Goal: Task Accomplishment & Management: Use online tool/utility

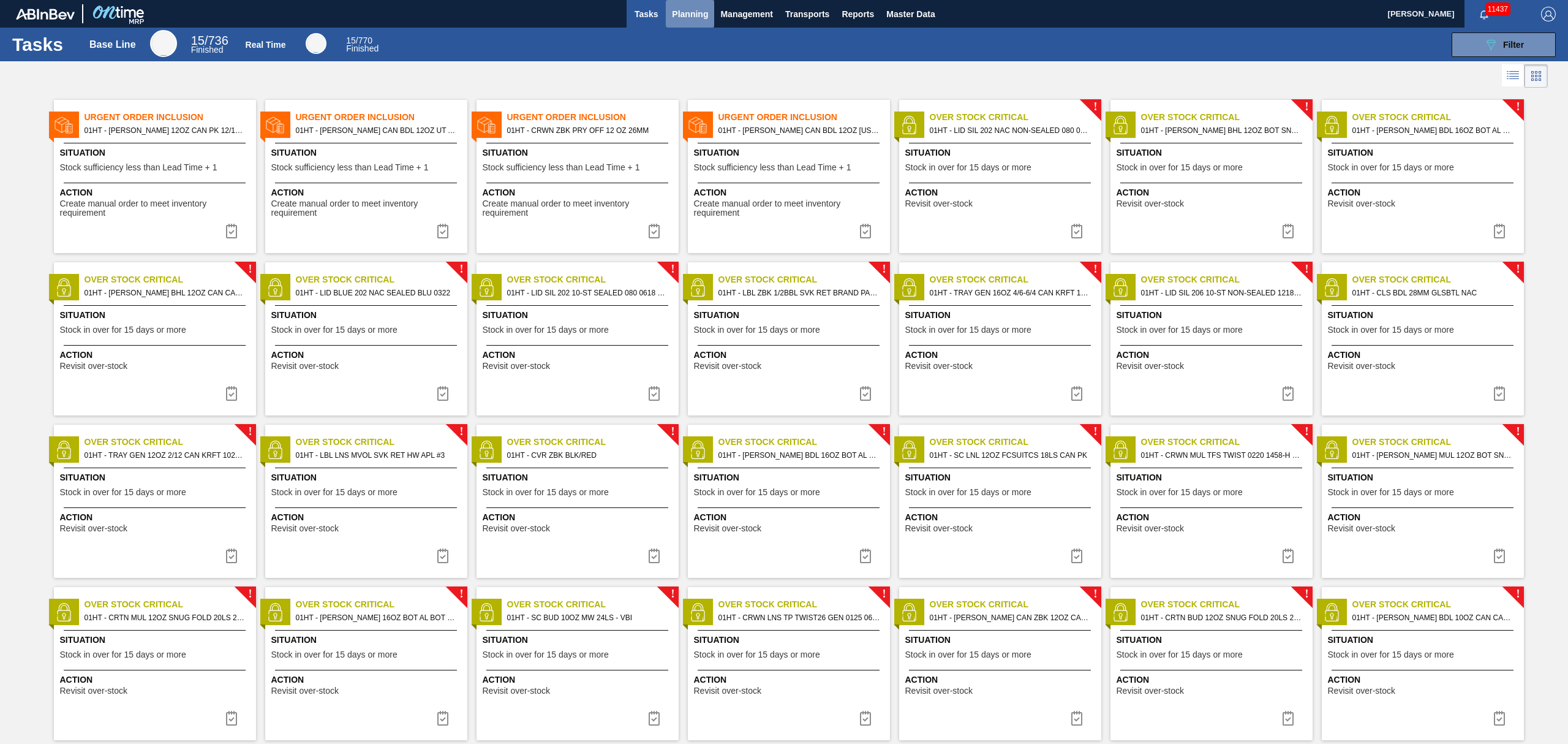
click at [693, 12] on span "Planning" at bounding box center [690, 14] width 36 height 15
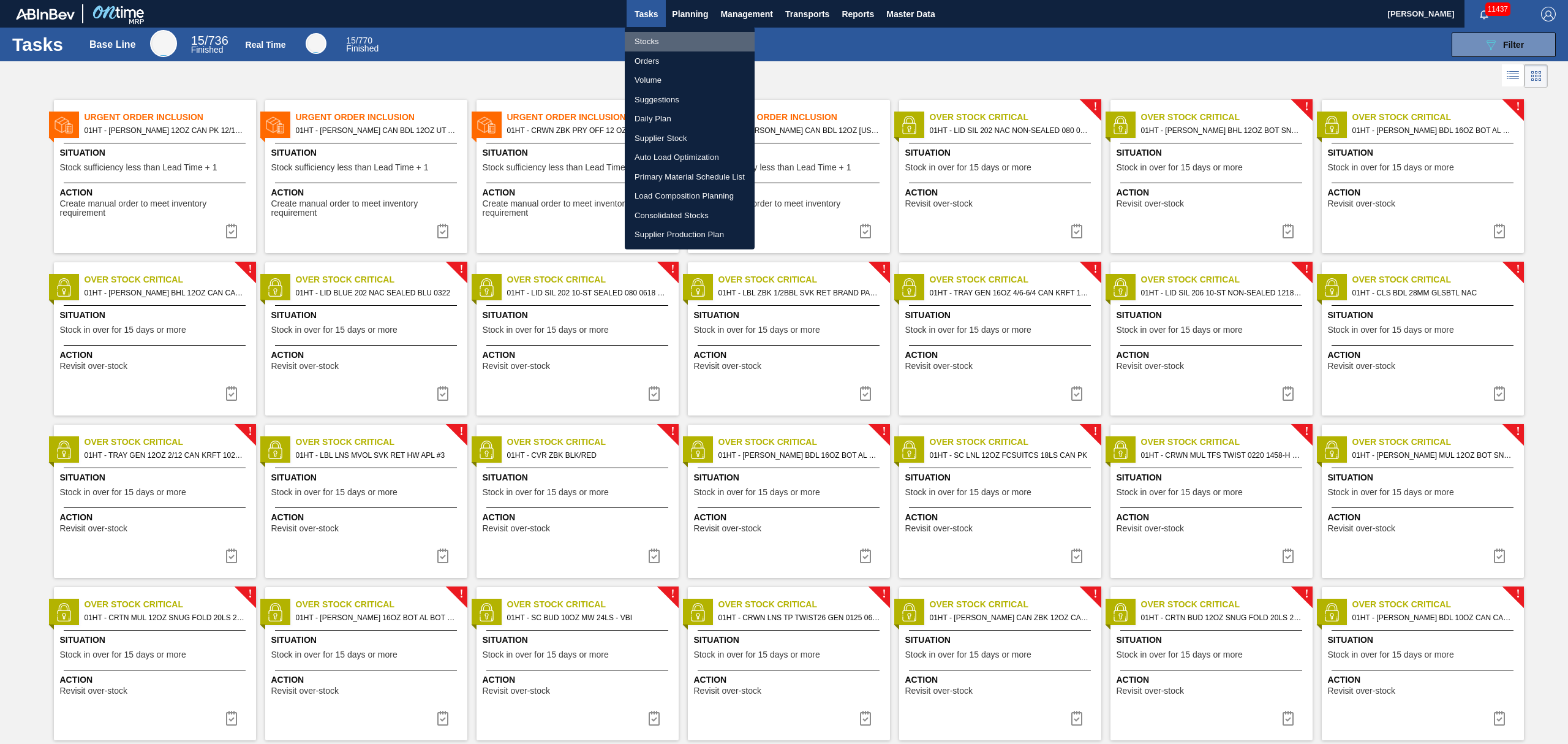
click at [645, 38] on li "Stocks" at bounding box center [690, 41] width 130 height 20
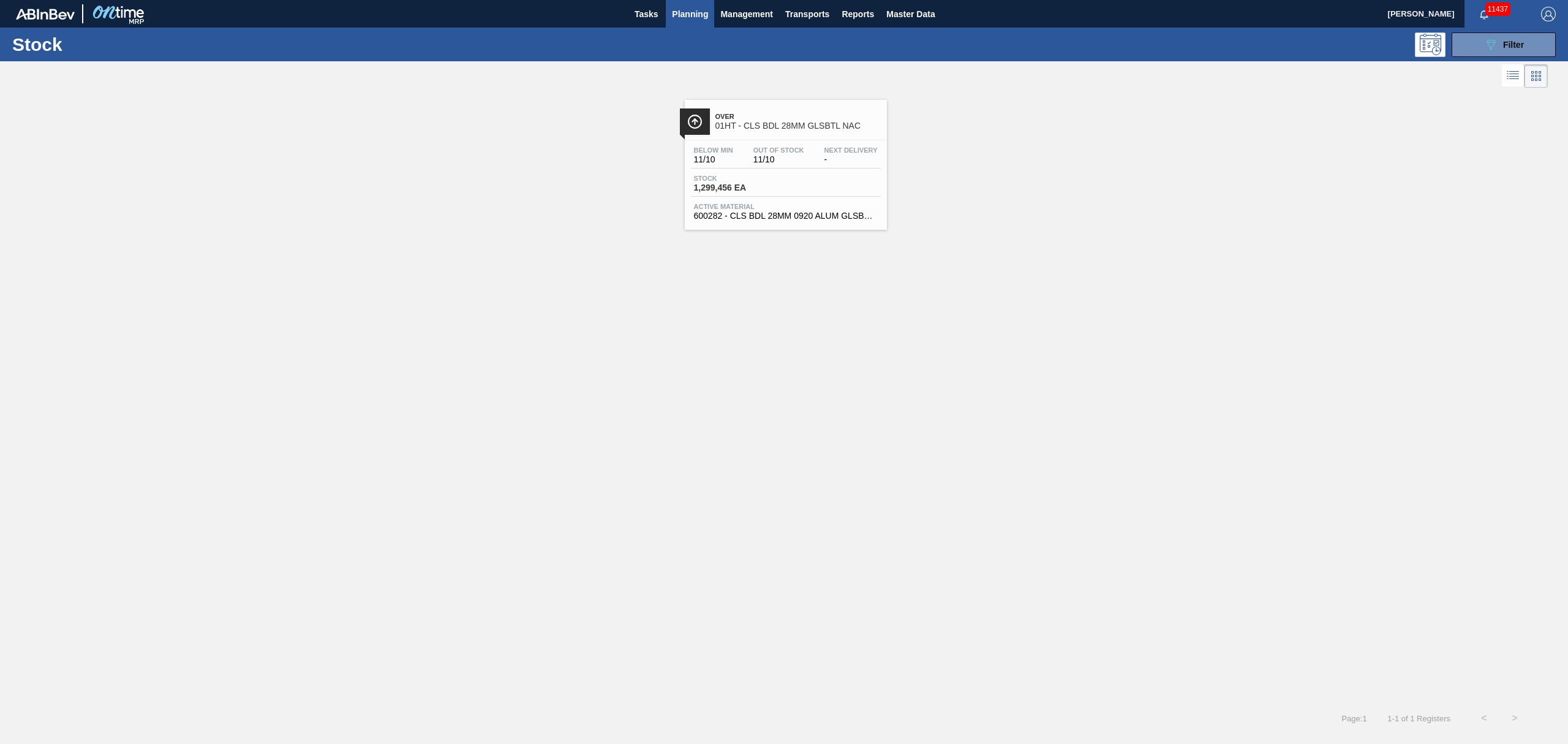
click at [806, 176] on div "Stock 1,299,456 EA" at bounding box center [786, 186] width 190 height 22
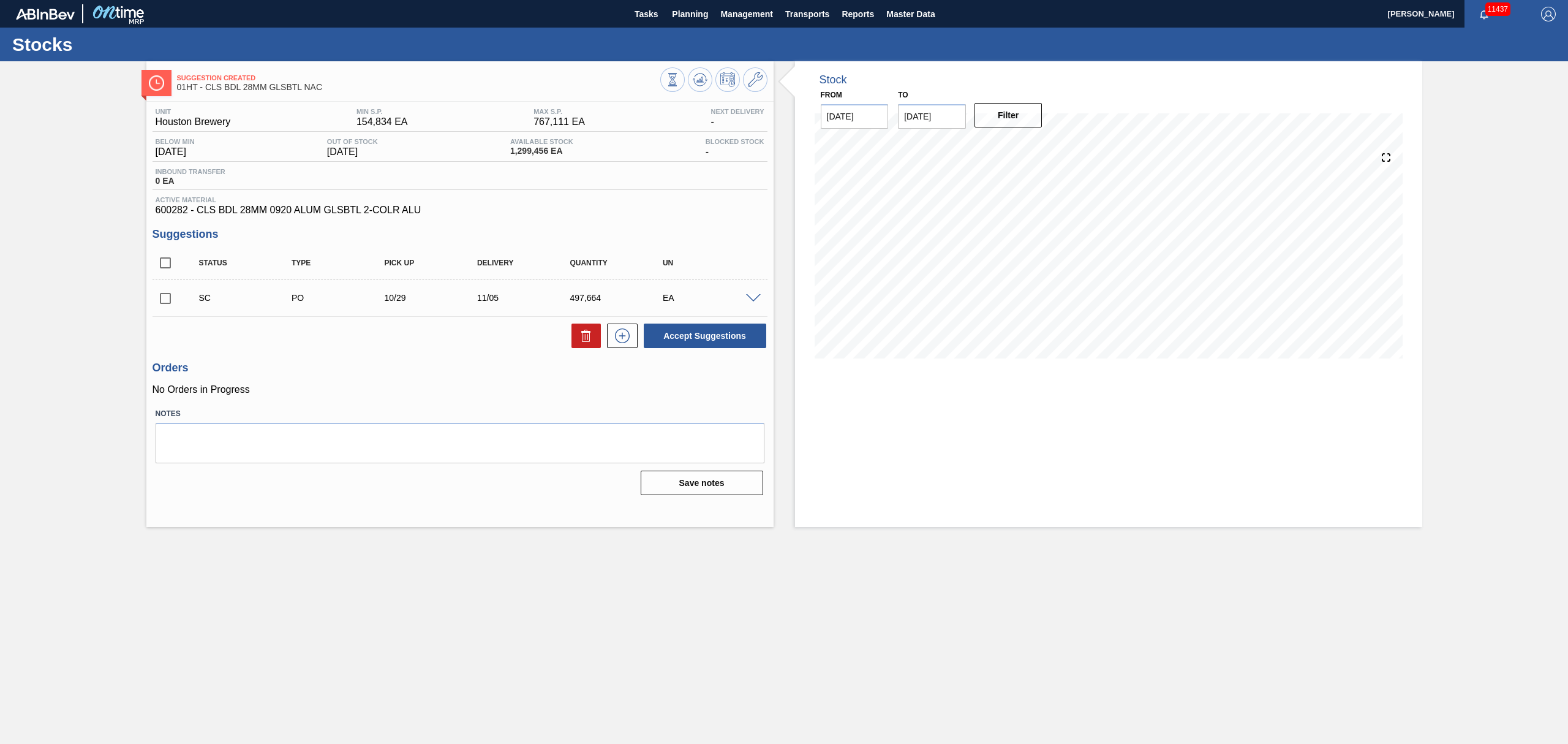
click at [751, 296] on span at bounding box center [753, 299] width 15 height 9
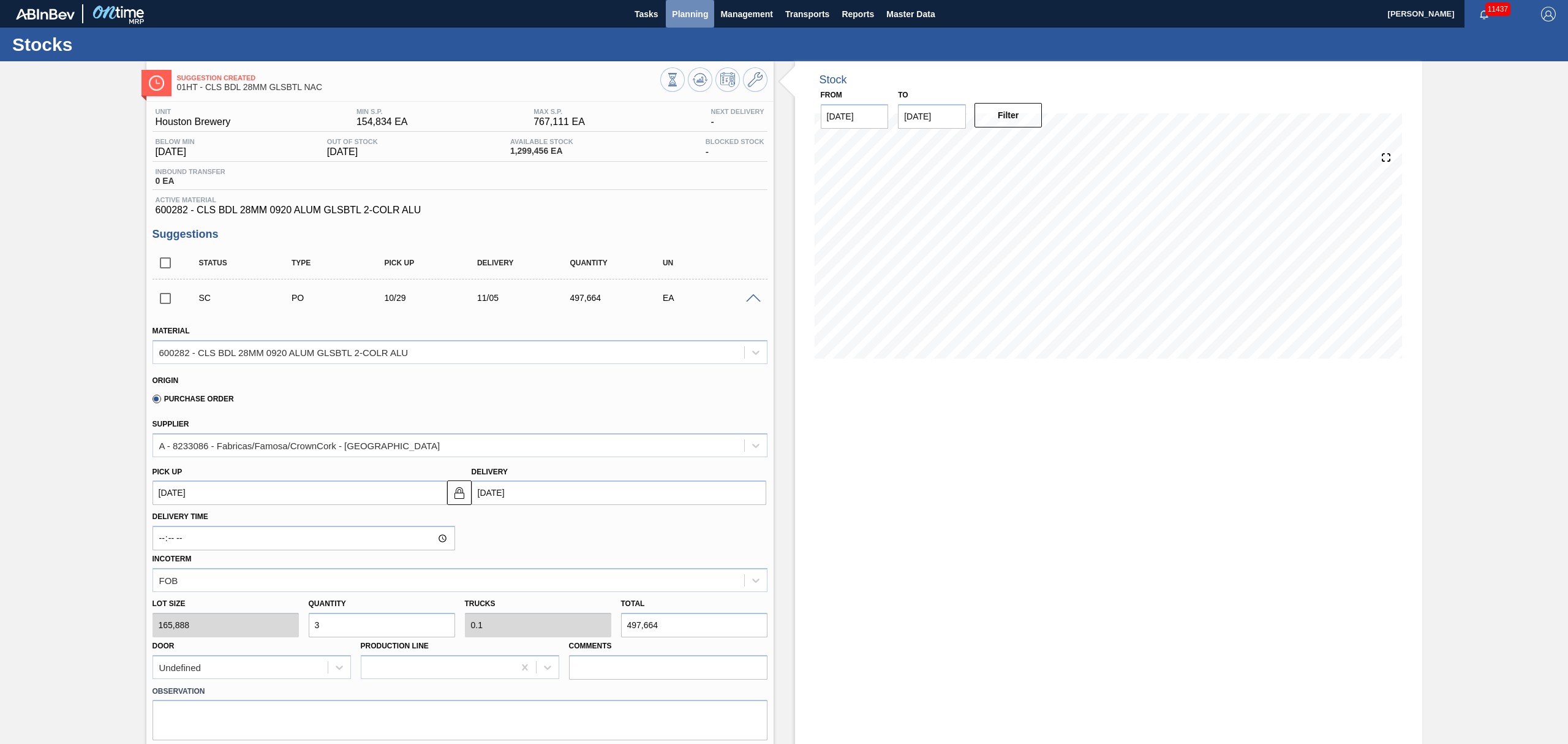
click at [679, 10] on span "Planning" at bounding box center [690, 14] width 36 height 15
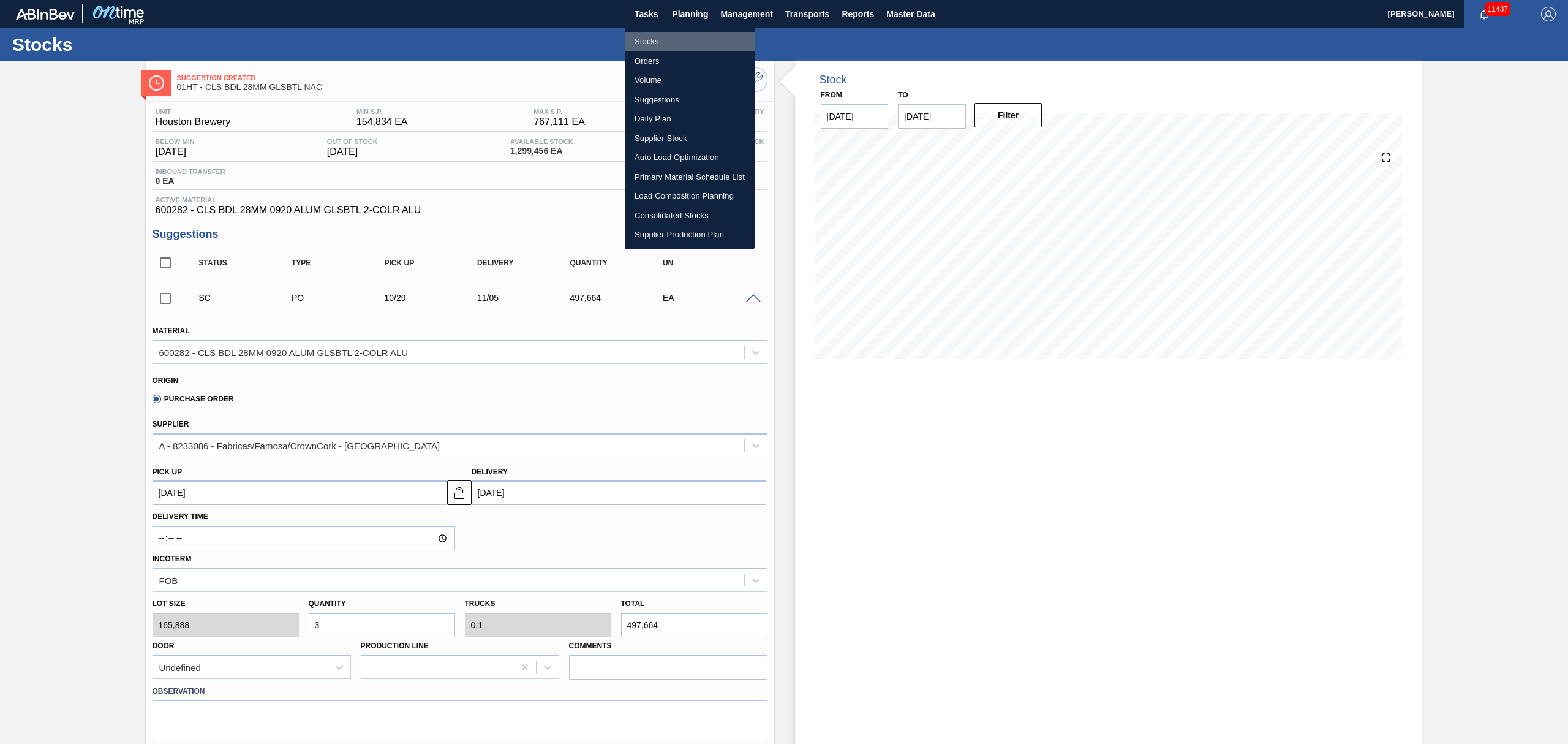
click at [645, 38] on li "Stocks" at bounding box center [690, 41] width 130 height 20
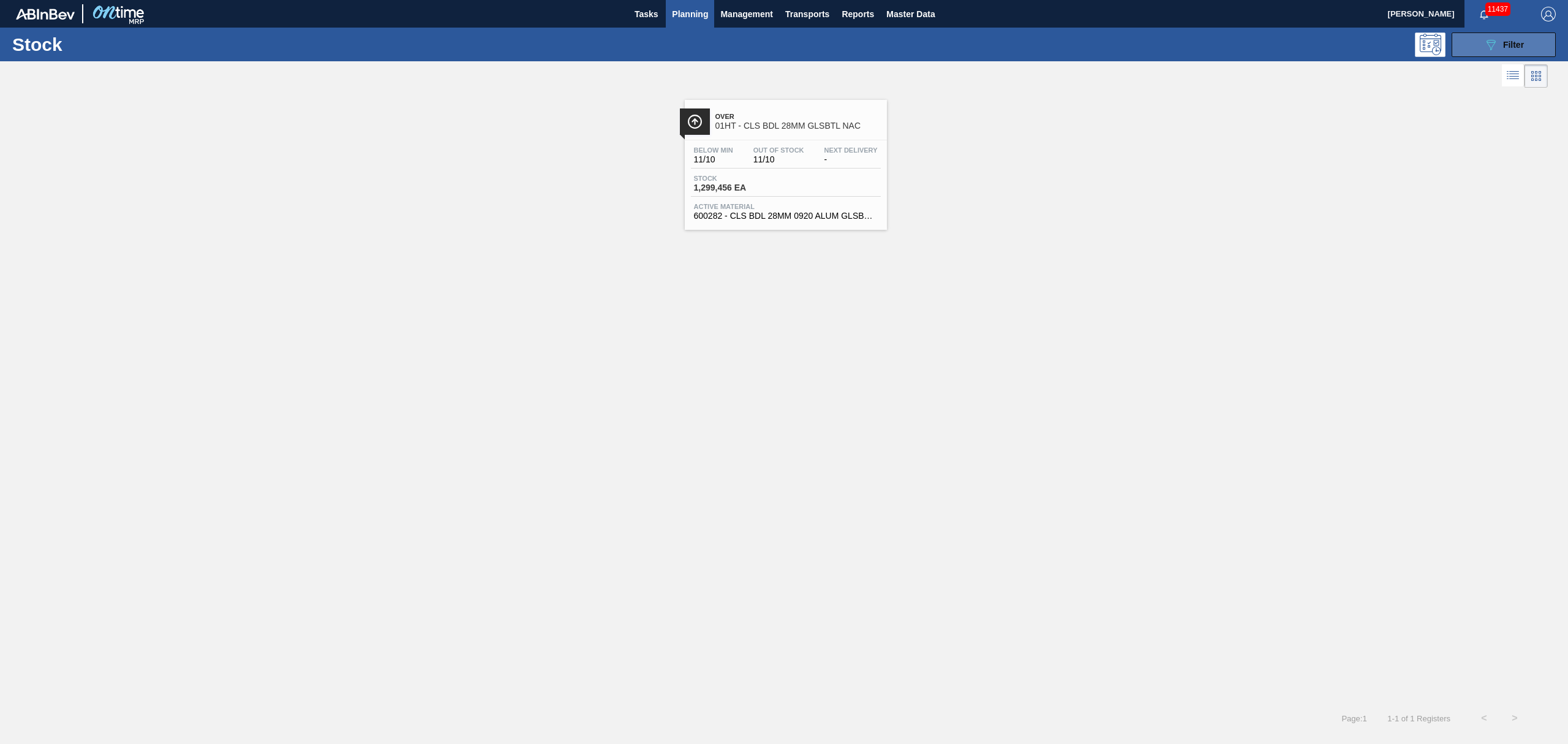
click at [1515, 38] on div "089F7B8B-B2A5-4AFE-B5C0-19BA573D28AC Filter" at bounding box center [1503, 45] width 40 height 15
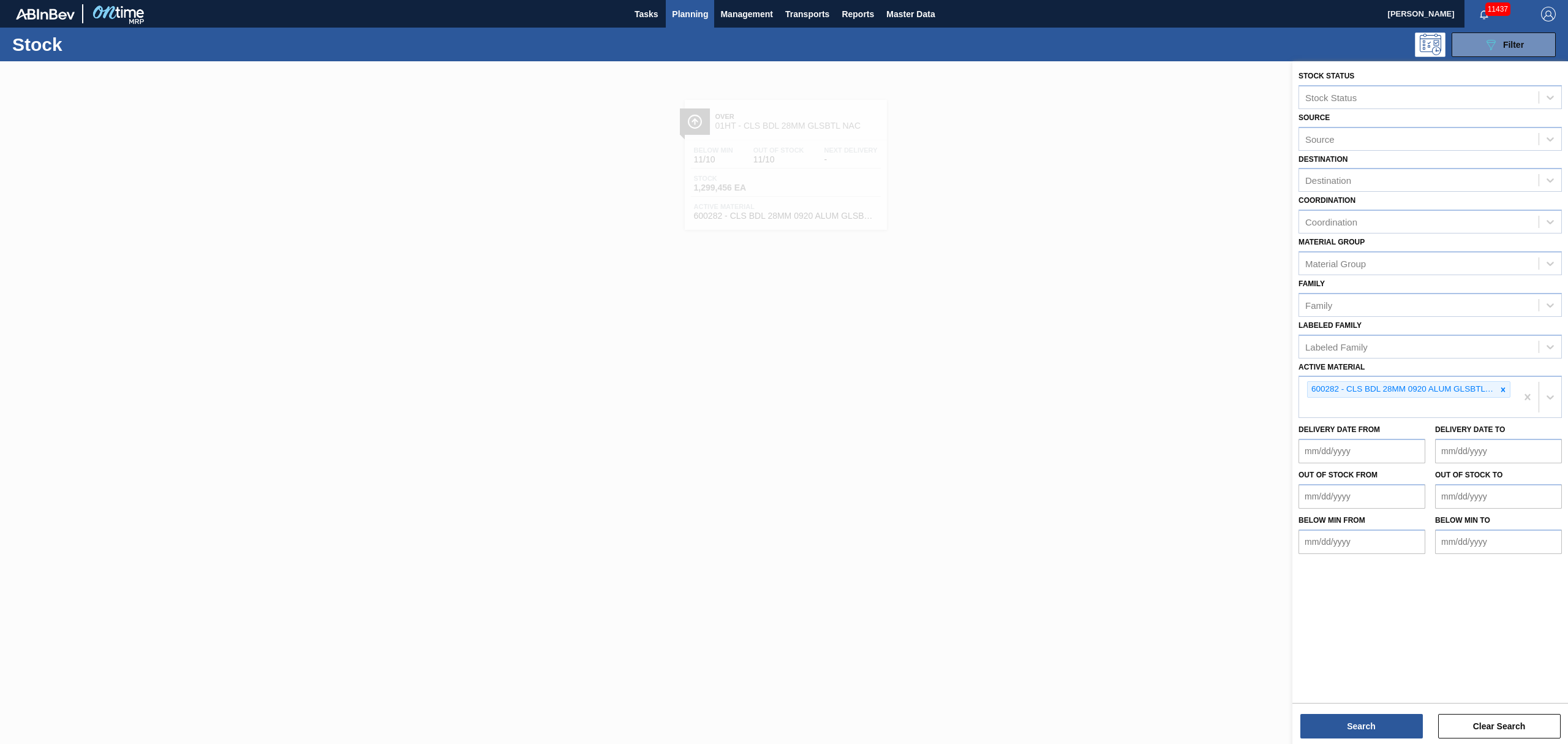
drag, startPoint x: 1527, startPoint y: 393, endPoint x: 1522, endPoint y: 363, distance: 30.4
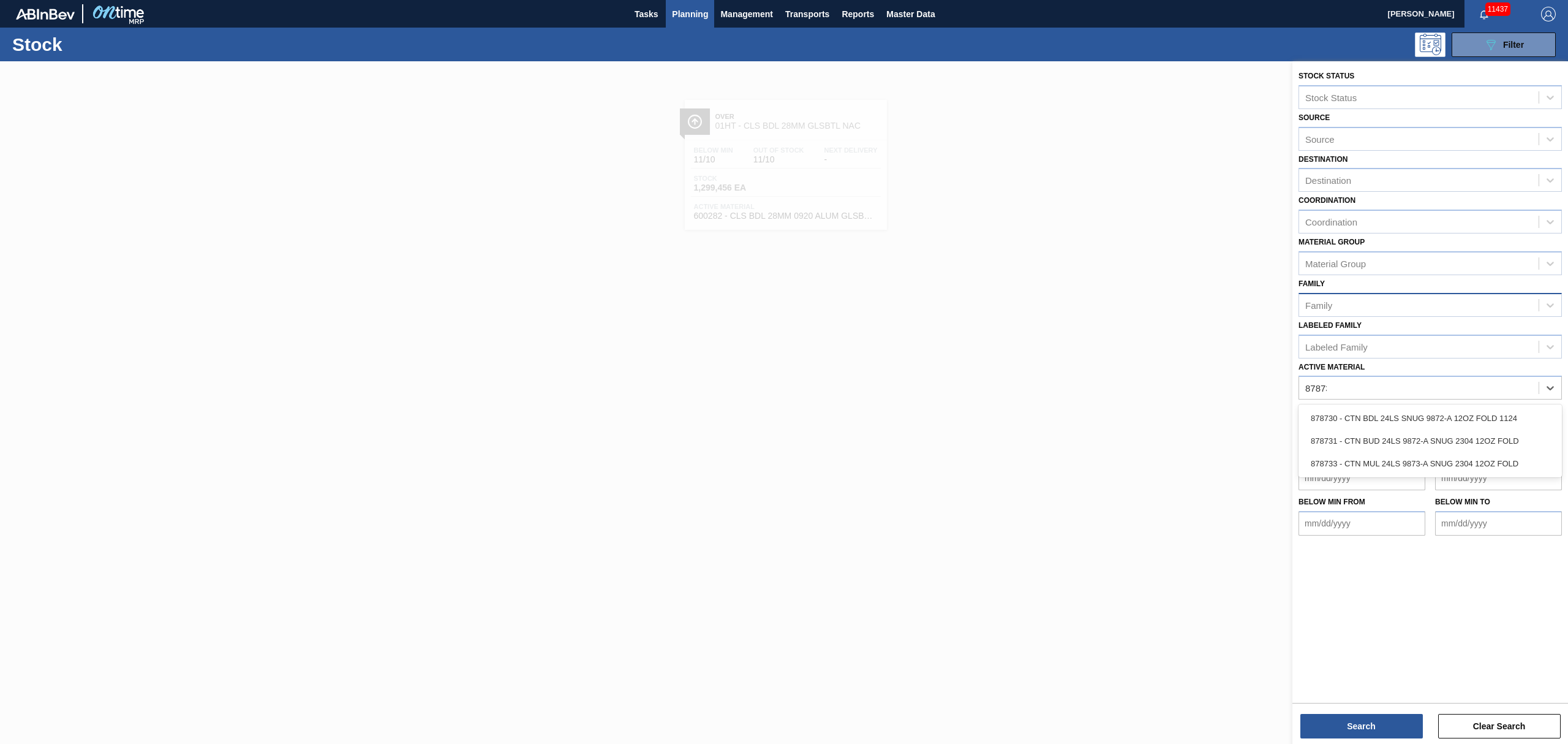
type Material "878730"
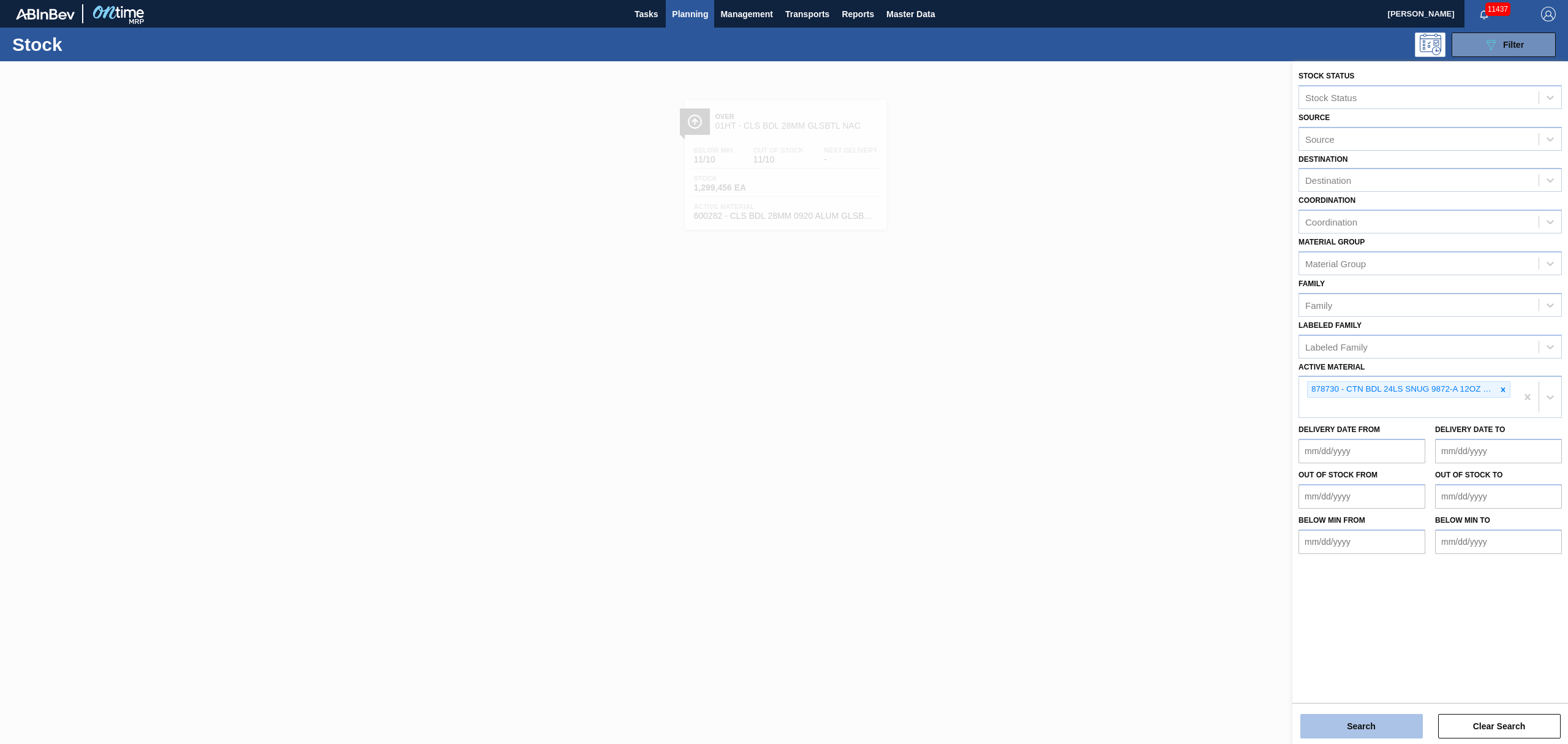
click at [1336, 736] on button "Search" at bounding box center [1361, 726] width 122 height 25
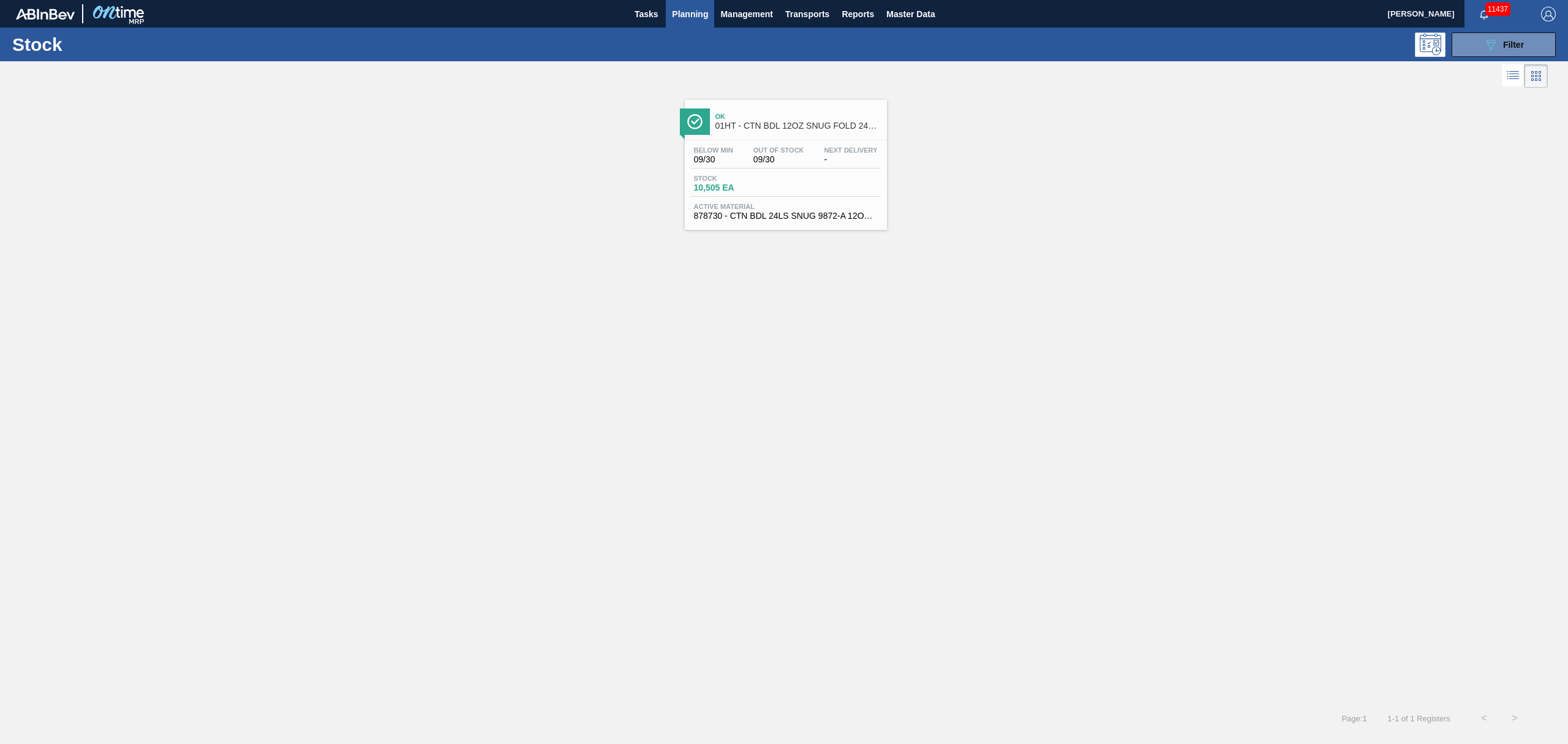
click at [736, 176] on span "Stock" at bounding box center [737, 178] width 86 height 8
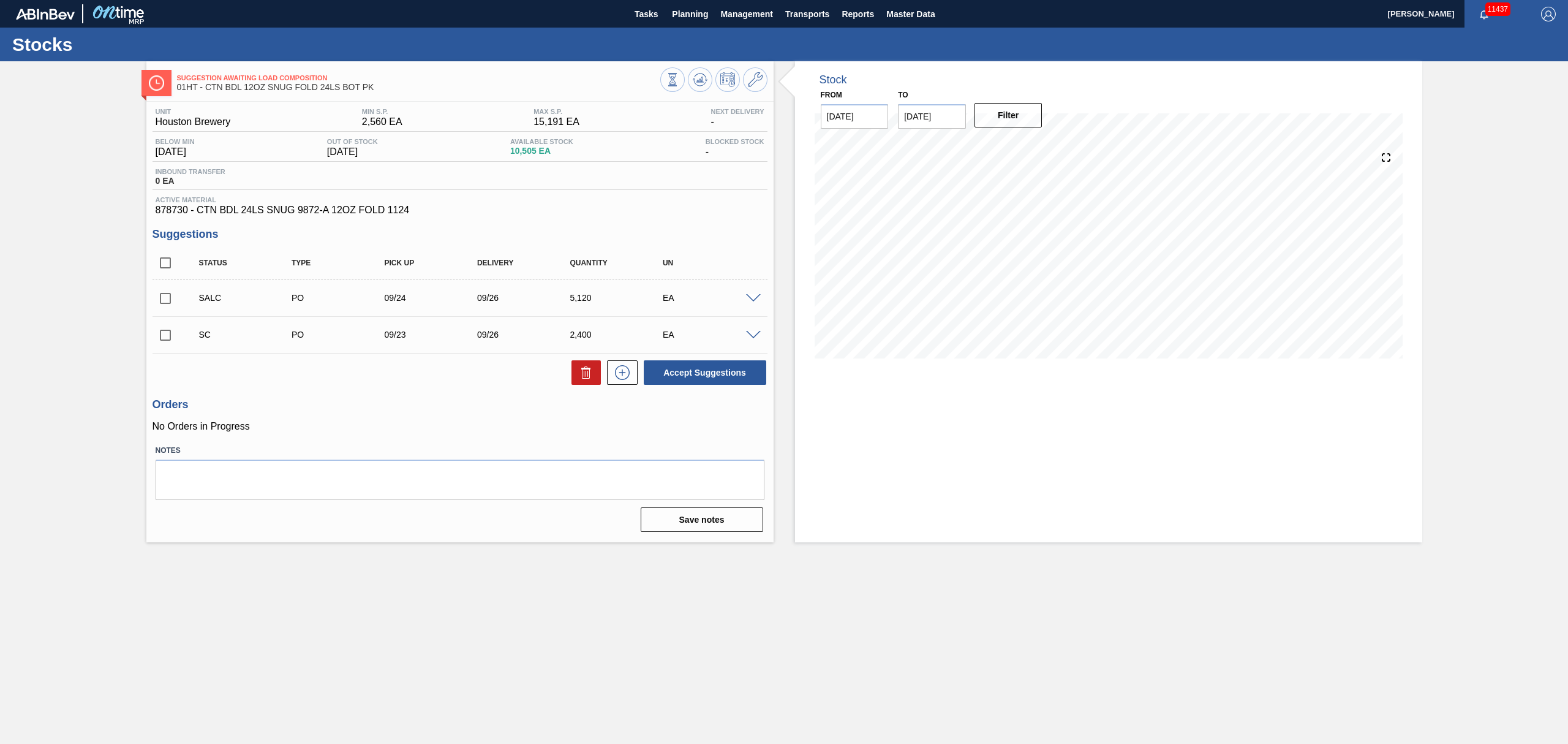
click at [753, 293] on div "SALC PO 09/24 09/26 5,120 EA" at bounding box center [460, 298] width 615 height 31
click at [751, 295] on div at bounding box center [755, 297] width 25 height 9
click at [751, 302] on span at bounding box center [753, 299] width 15 height 9
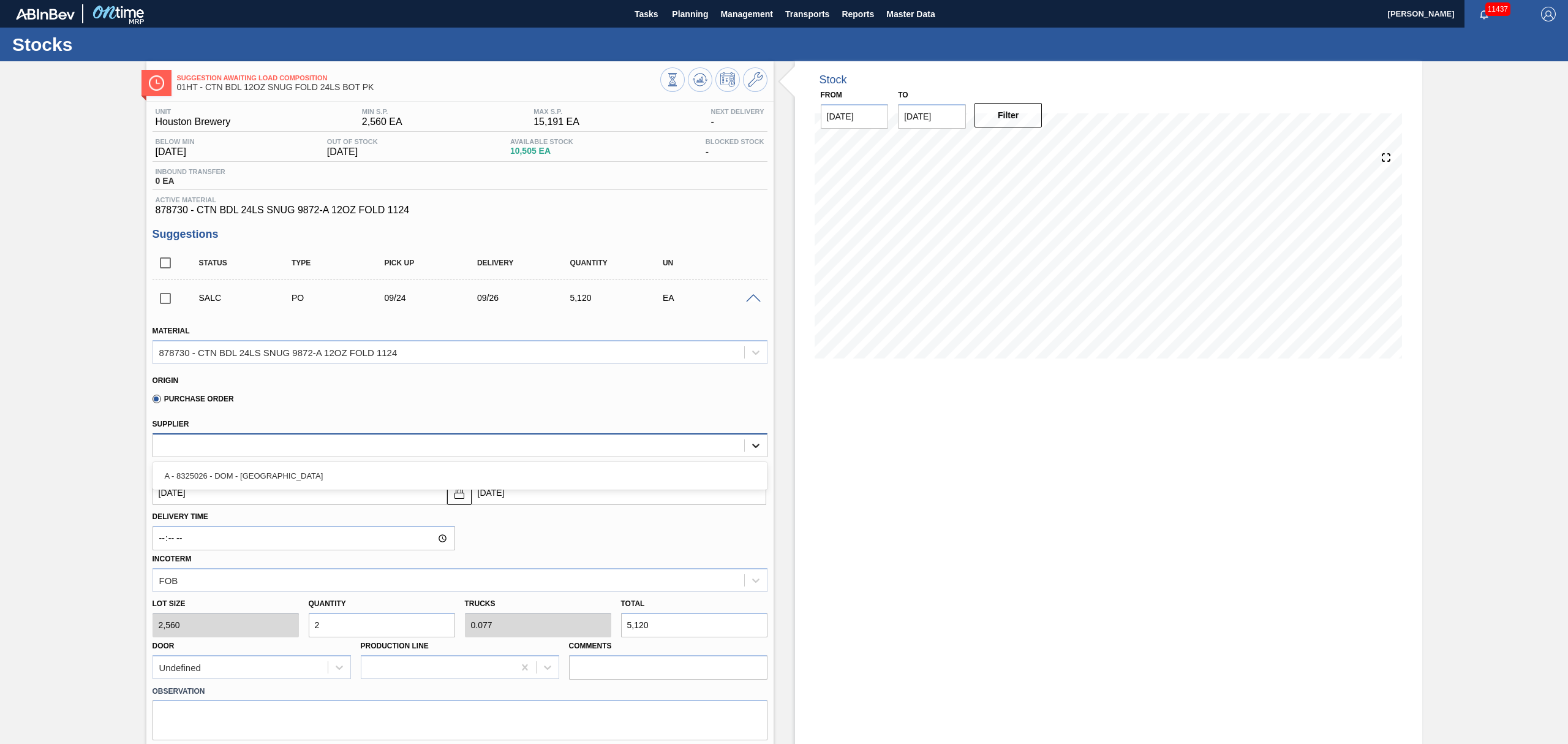
click at [751, 443] on icon at bounding box center [756, 445] width 12 height 12
click at [749, 415] on div "Supplier" at bounding box center [460, 435] width 625 height 45
click at [751, 295] on div at bounding box center [755, 297] width 25 height 9
click at [751, 296] on span at bounding box center [753, 299] width 15 height 9
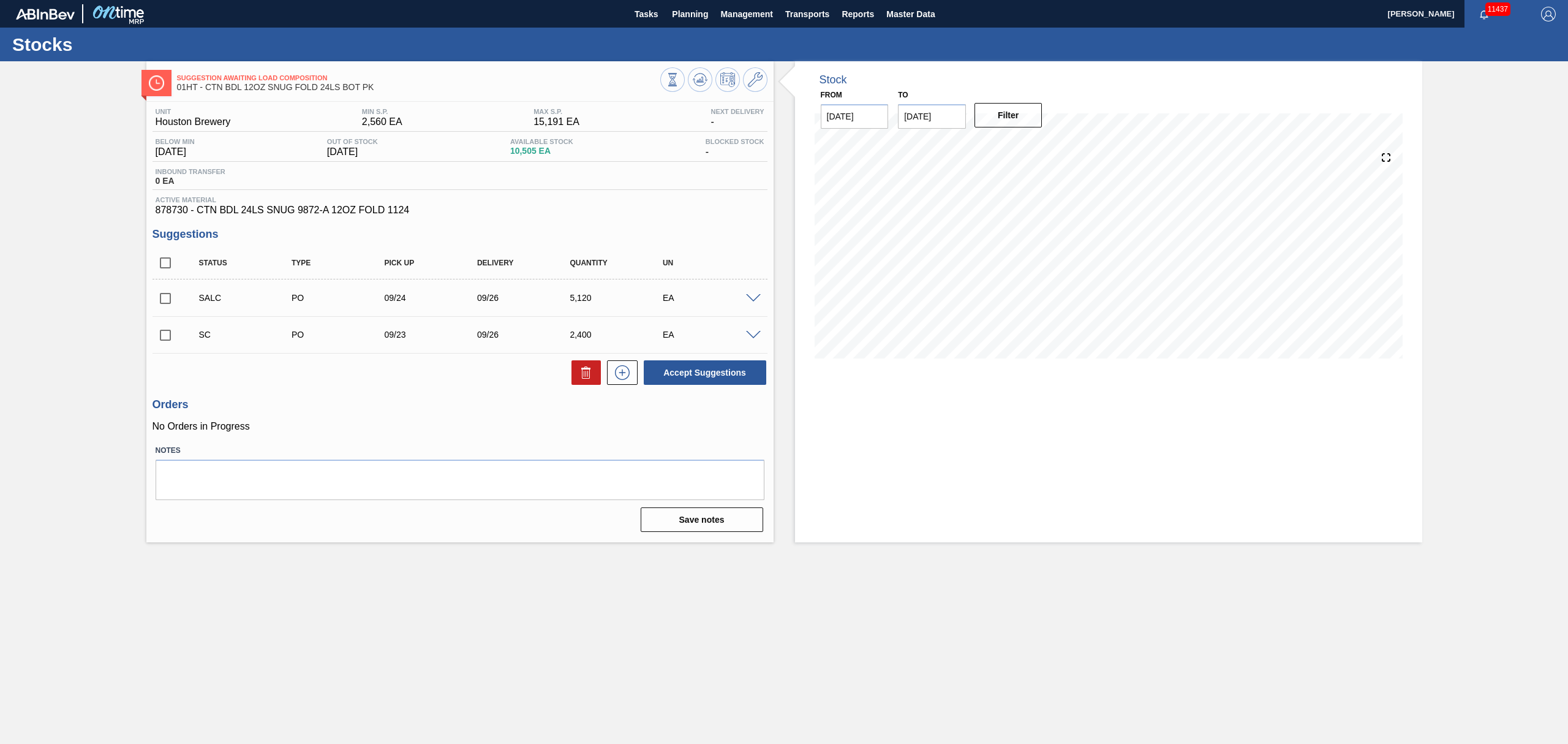
click at [751, 295] on span at bounding box center [753, 299] width 15 height 9
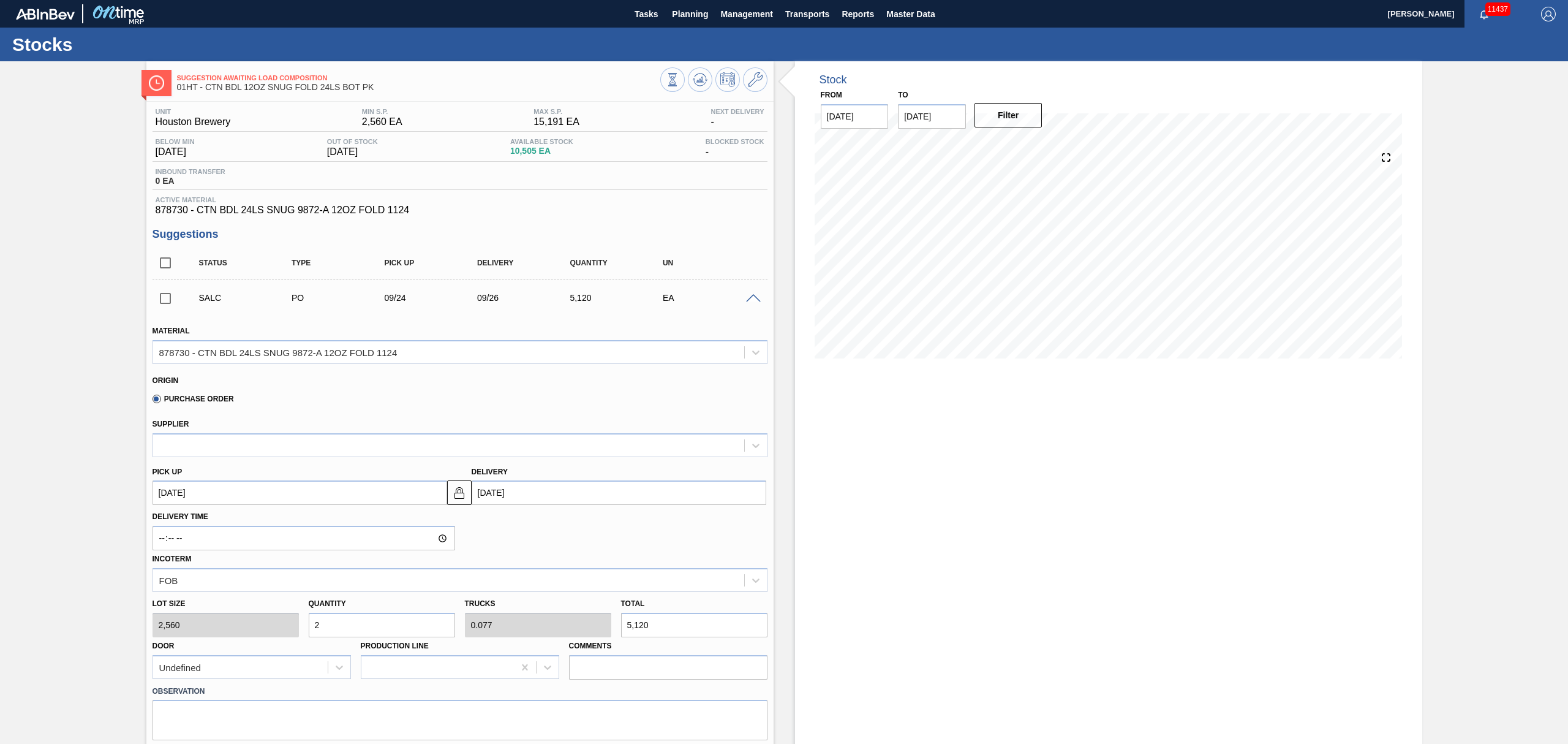
click at [751, 295] on div at bounding box center [755, 297] width 25 height 9
click at [751, 296] on span at bounding box center [753, 299] width 15 height 9
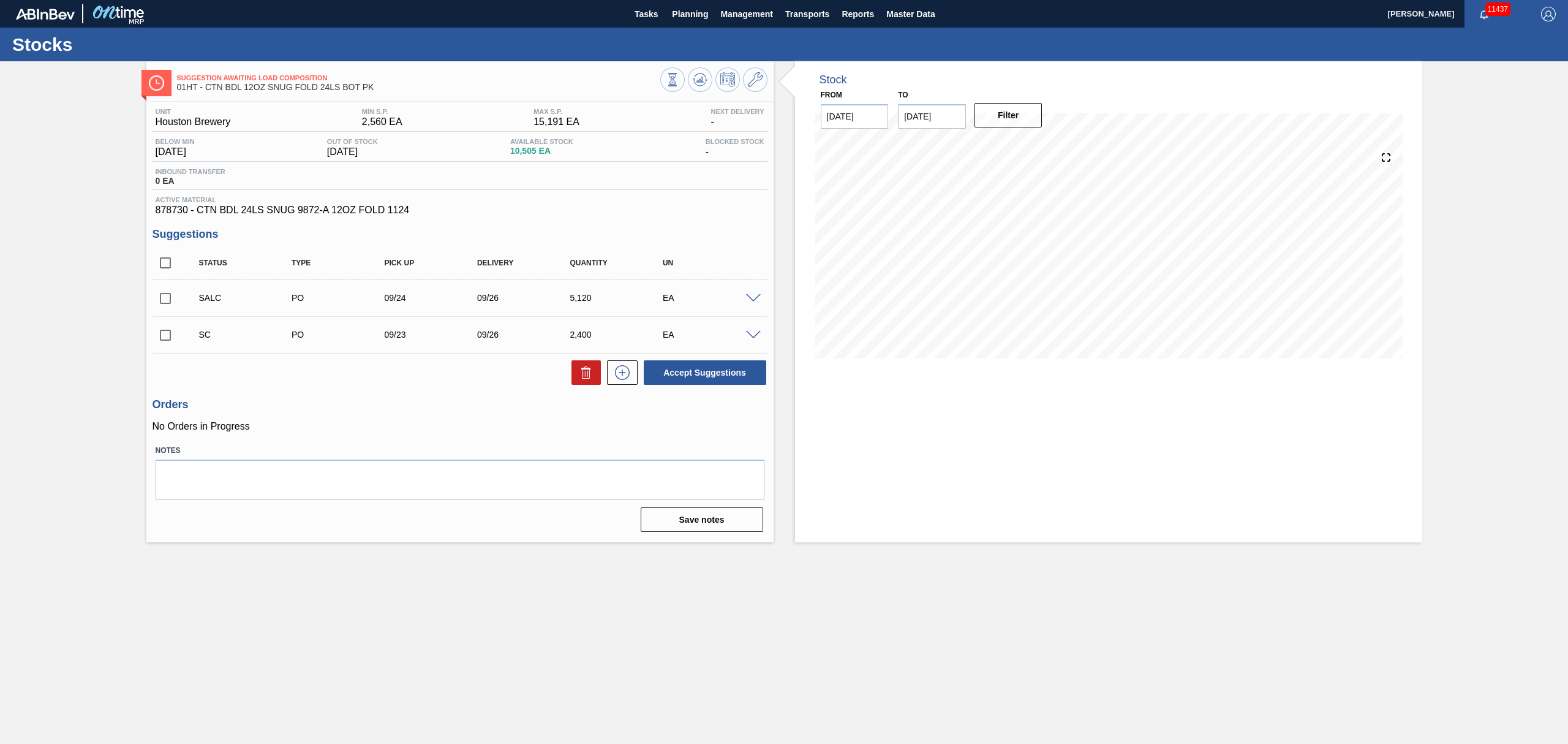
click at [746, 335] on span at bounding box center [753, 335] width 15 height 9
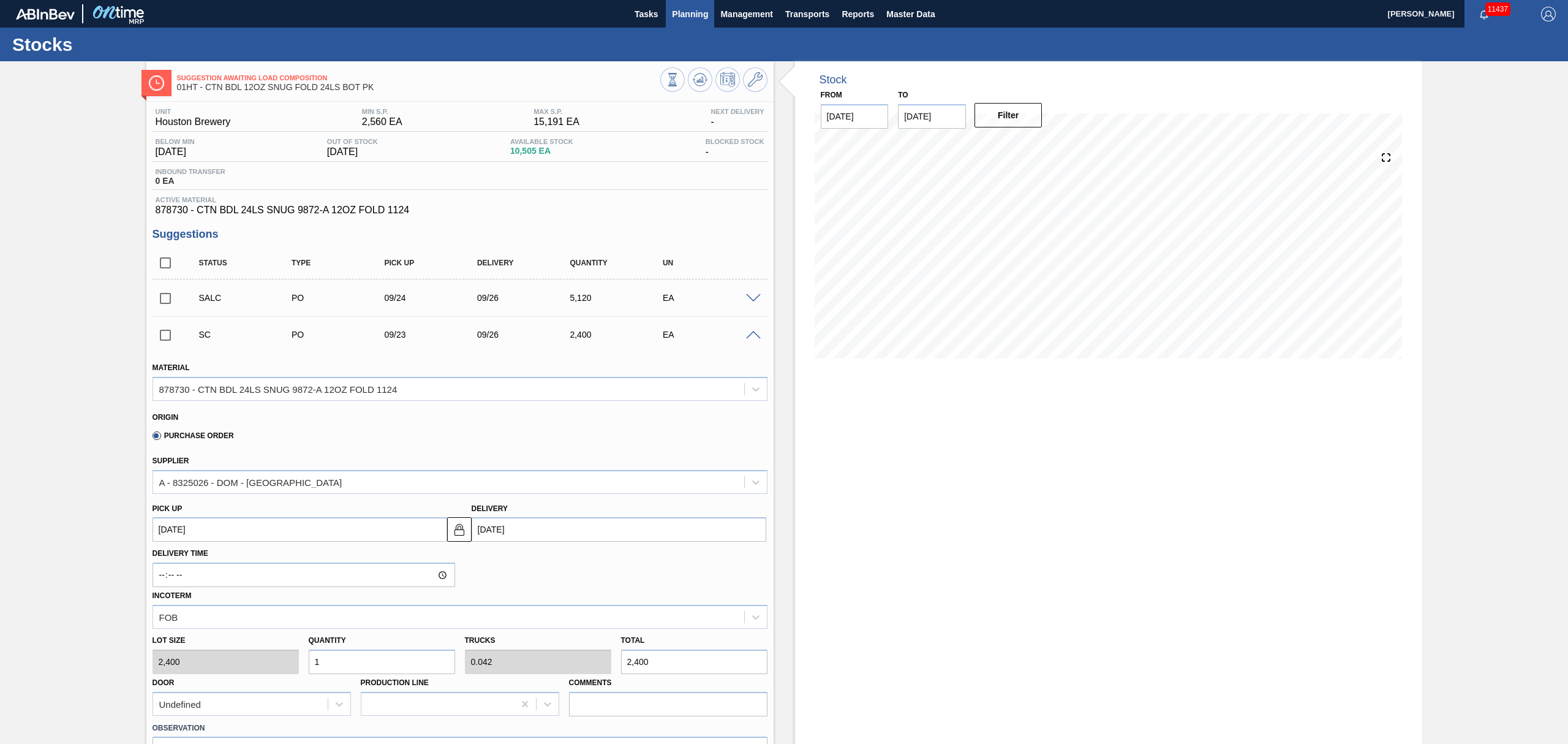
click at [691, 8] on span "Planning" at bounding box center [690, 14] width 36 height 15
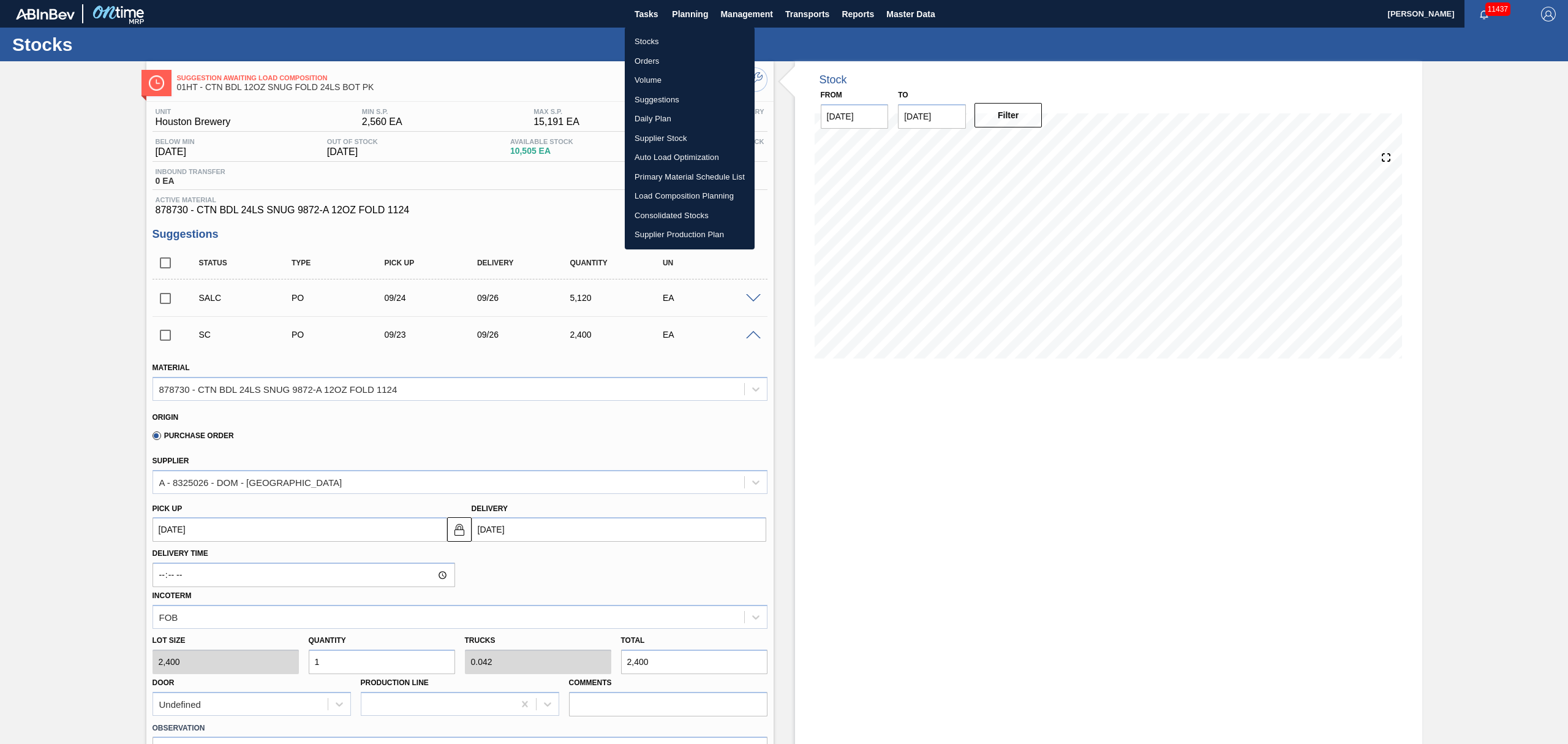
drag, startPoint x: 653, startPoint y: 94, endPoint x: 660, endPoint y: 94, distance: 7.0
click at [653, 94] on li "Suggestions" at bounding box center [690, 99] width 130 height 20
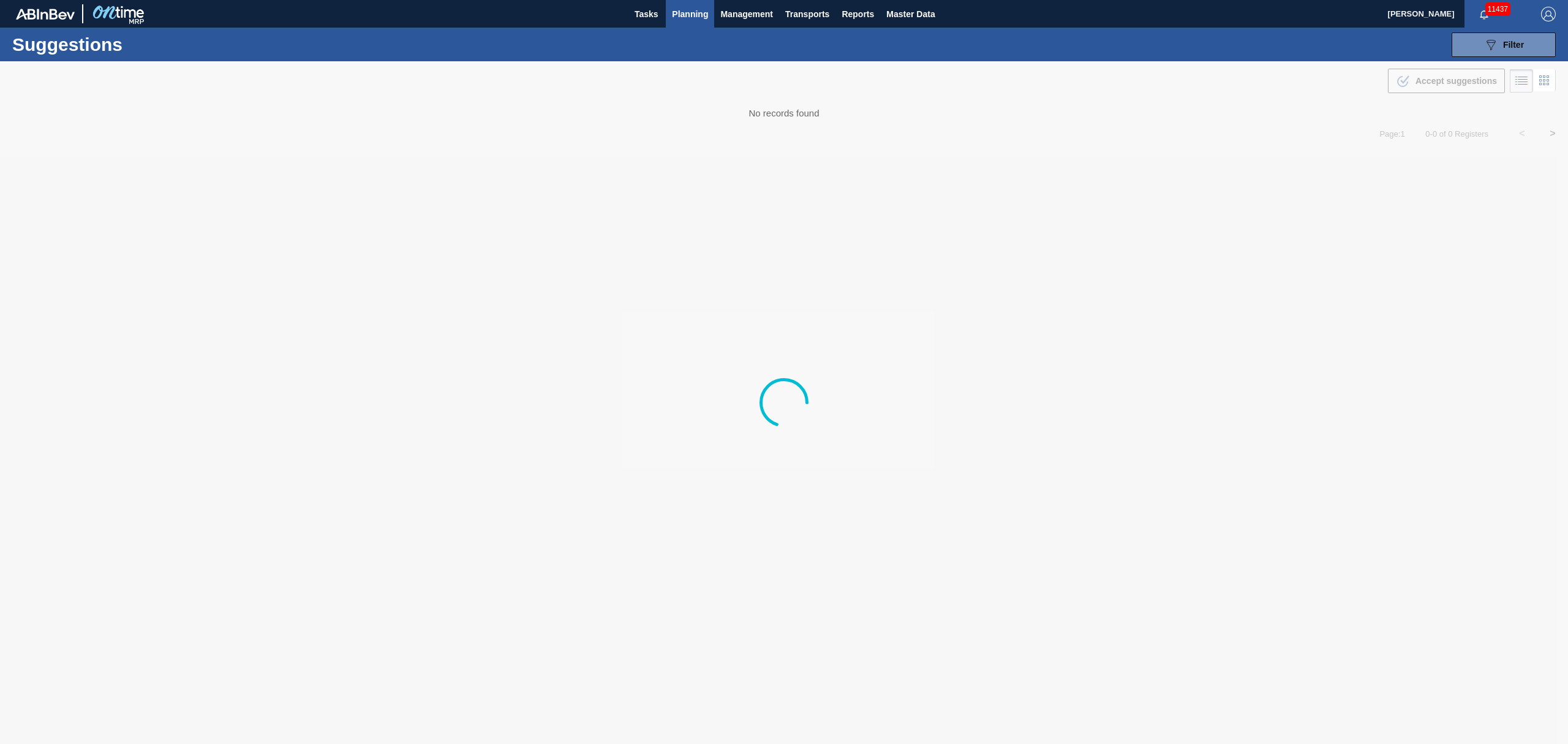
type from "09/15/2025"
type to "10/04/2025"
click at [1483, 46] on icon "089F7B8B-B2A5-4AFE-B5C0-19BA573D28AC" at bounding box center [1490, 45] width 15 height 15
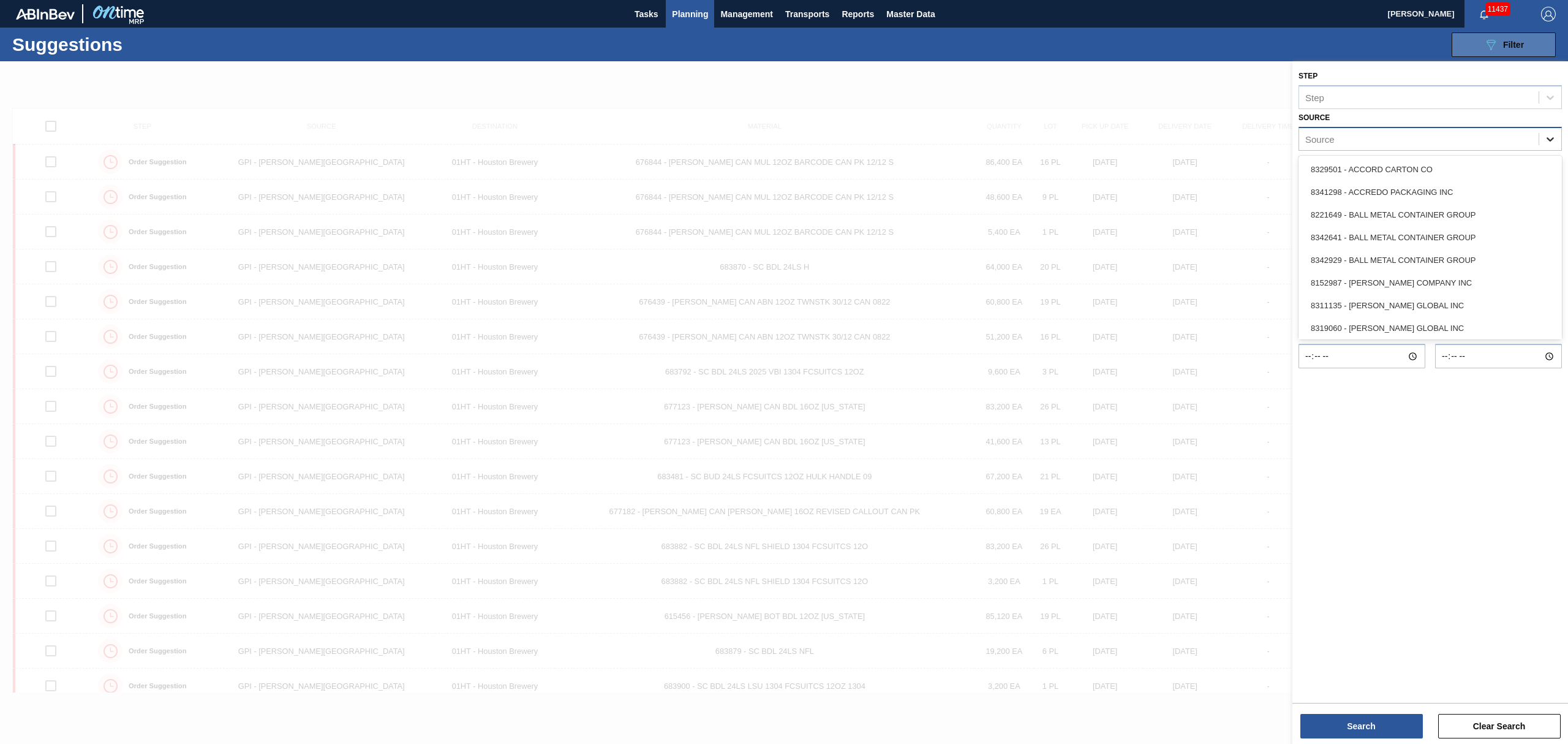
click at [1539, 138] on div at bounding box center [1550, 140] width 22 height 22
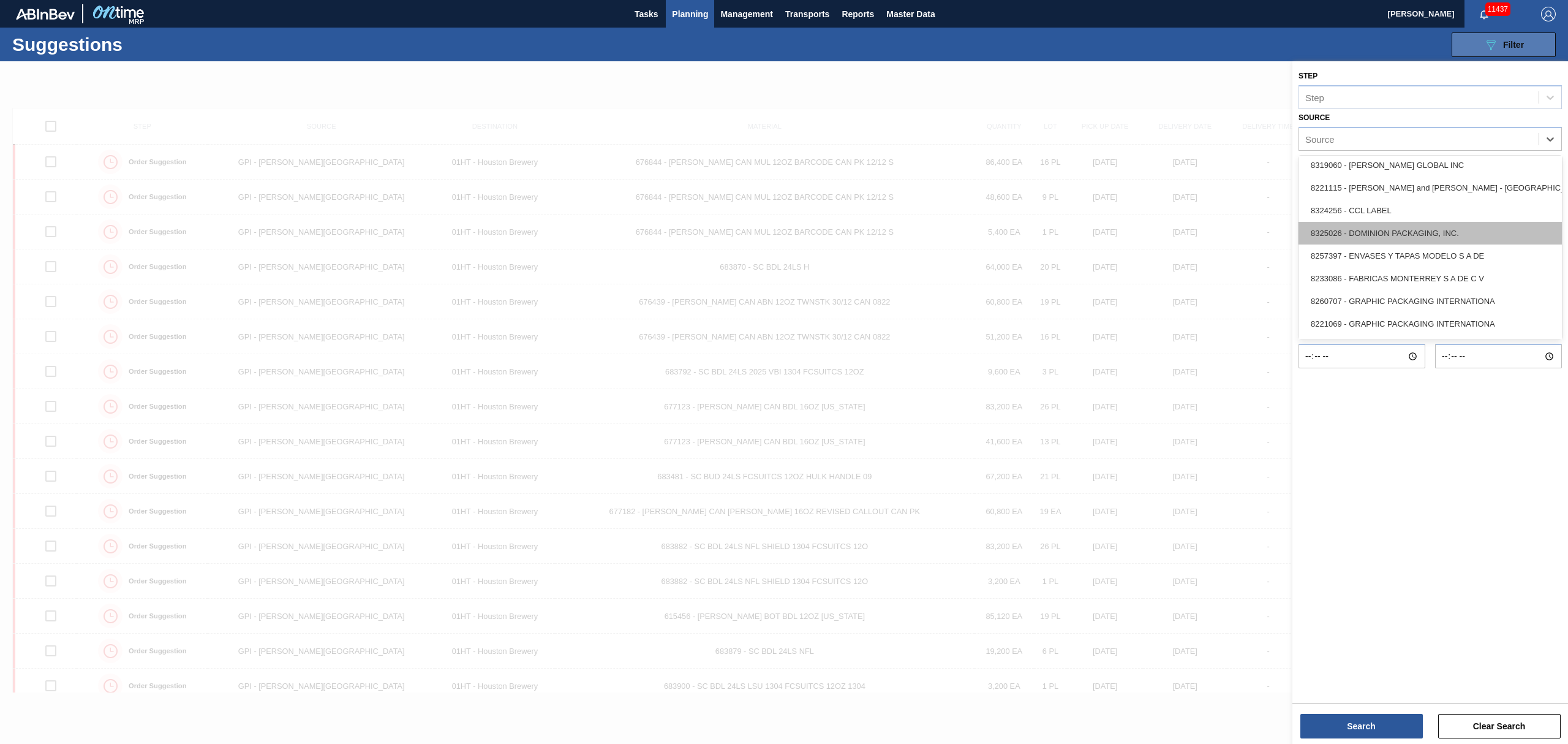
click at [1387, 230] on div "8325026 - DOMINION PACKAGING, INC." at bounding box center [1430, 233] width 264 height 22
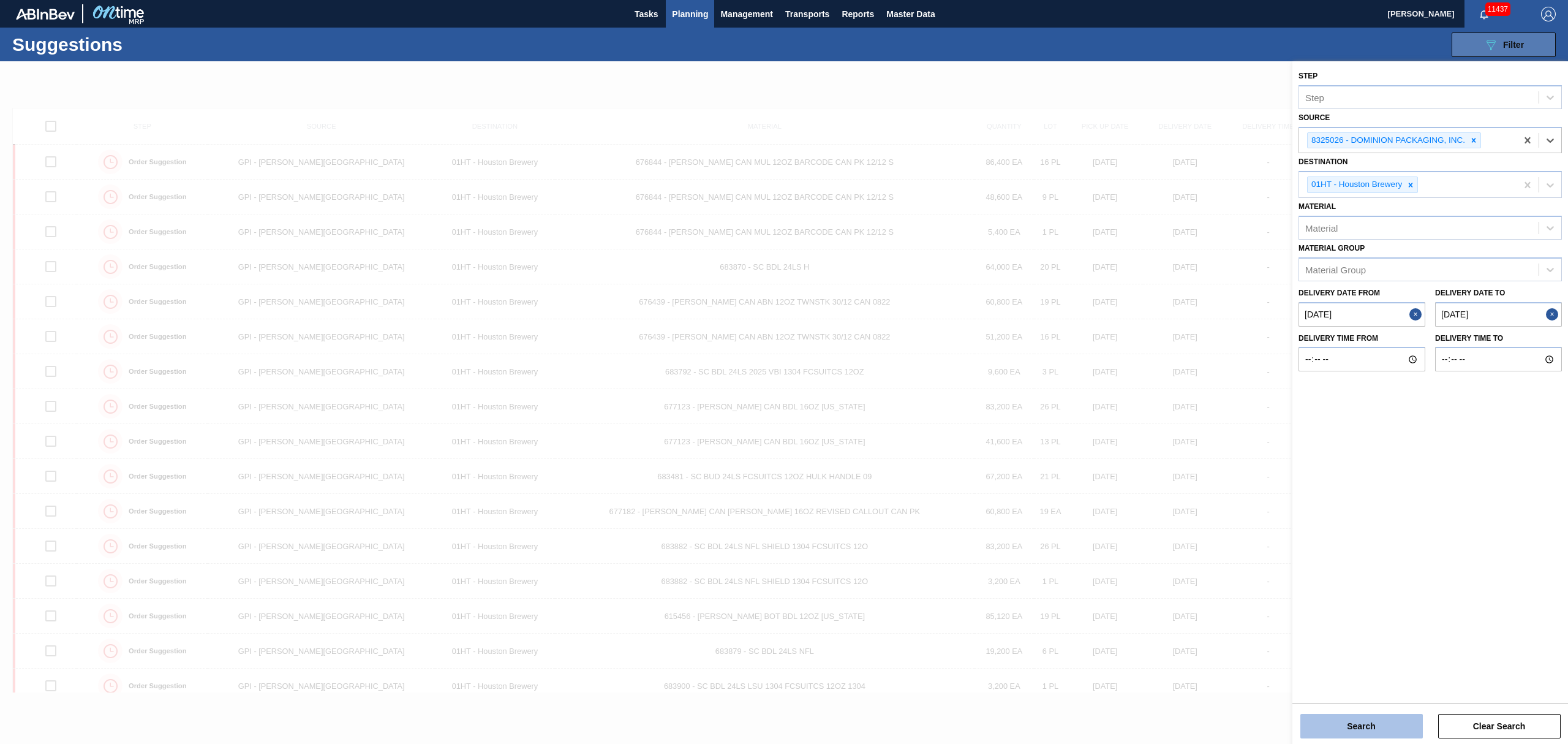
click at [1404, 733] on button "Search" at bounding box center [1361, 726] width 122 height 25
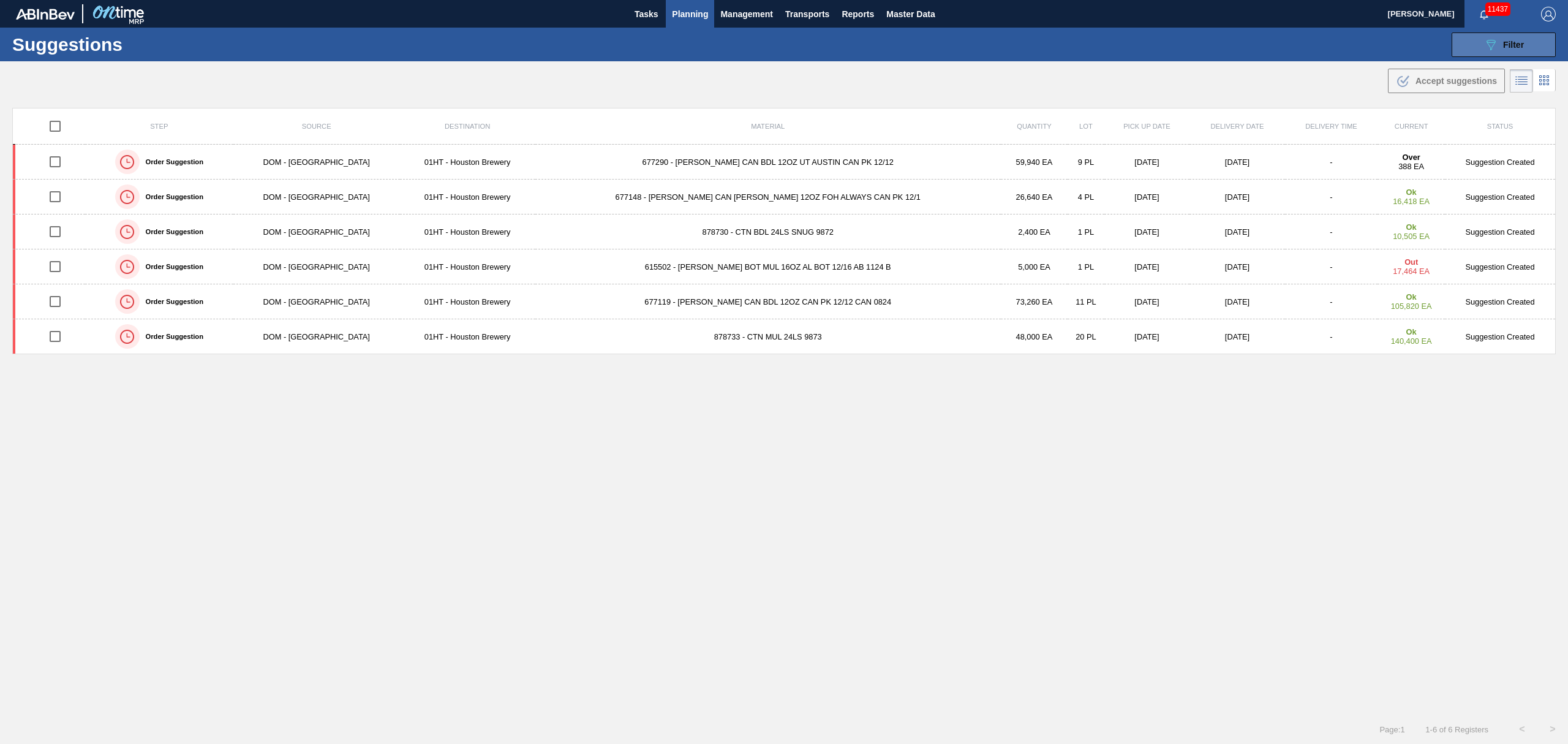
click at [682, 13] on span "Planning" at bounding box center [690, 14] width 36 height 15
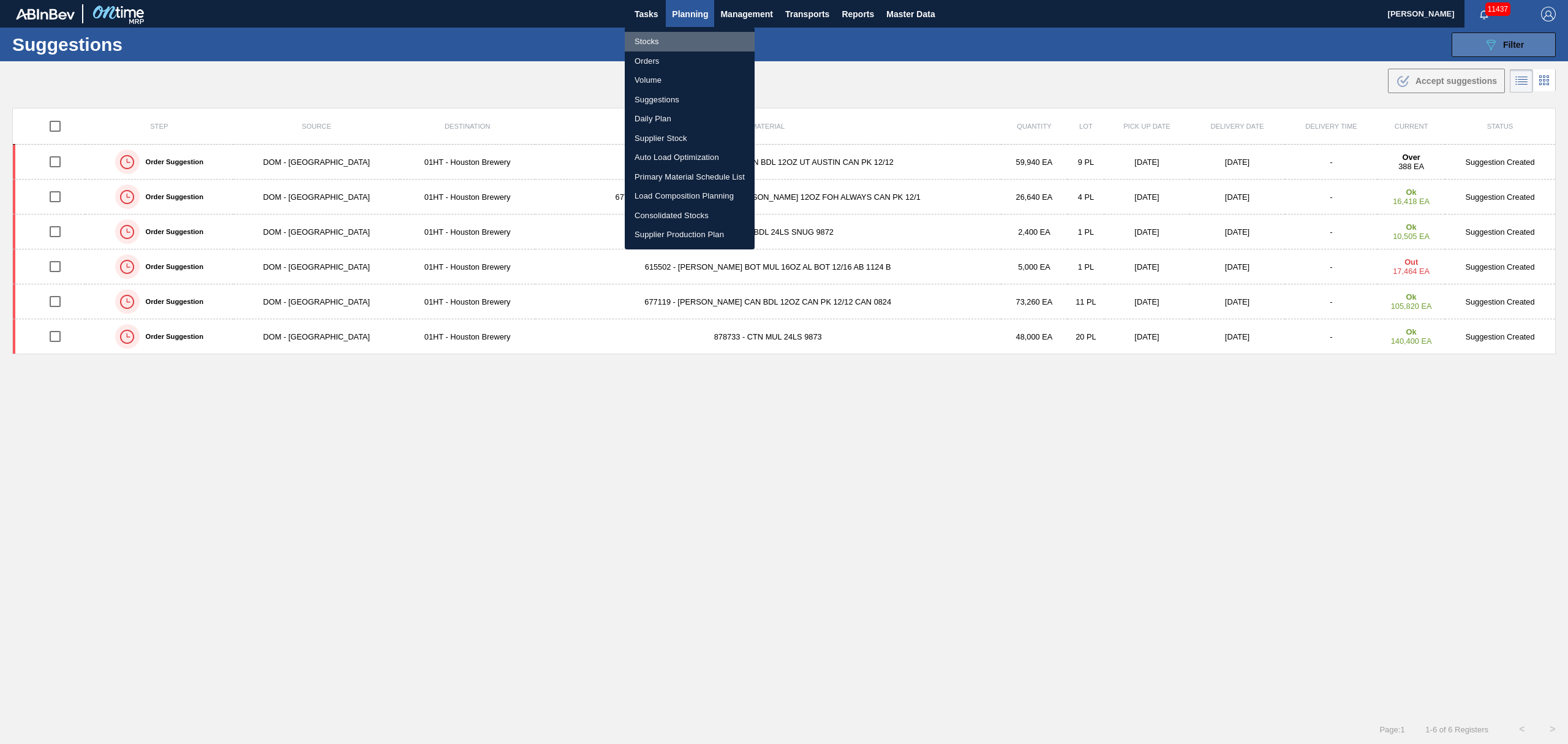
click at [644, 40] on li "Stocks" at bounding box center [690, 41] width 130 height 20
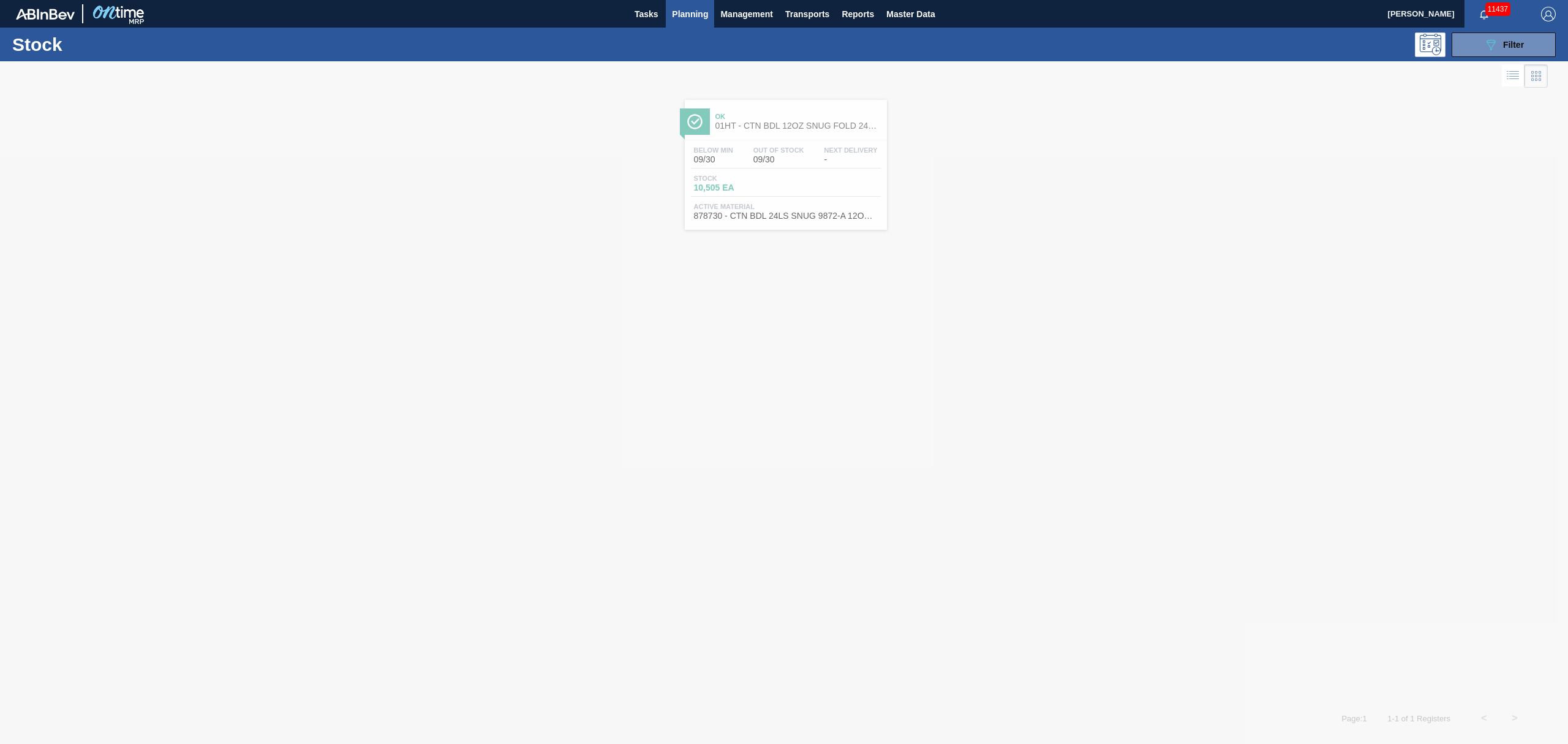
click at [807, 165] on div at bounding box center [784, 402] width 1568 height 682
click at [807, 164] on div "Out Of Stock 09/30" at bounding box center [779, 155] width 57 height 18
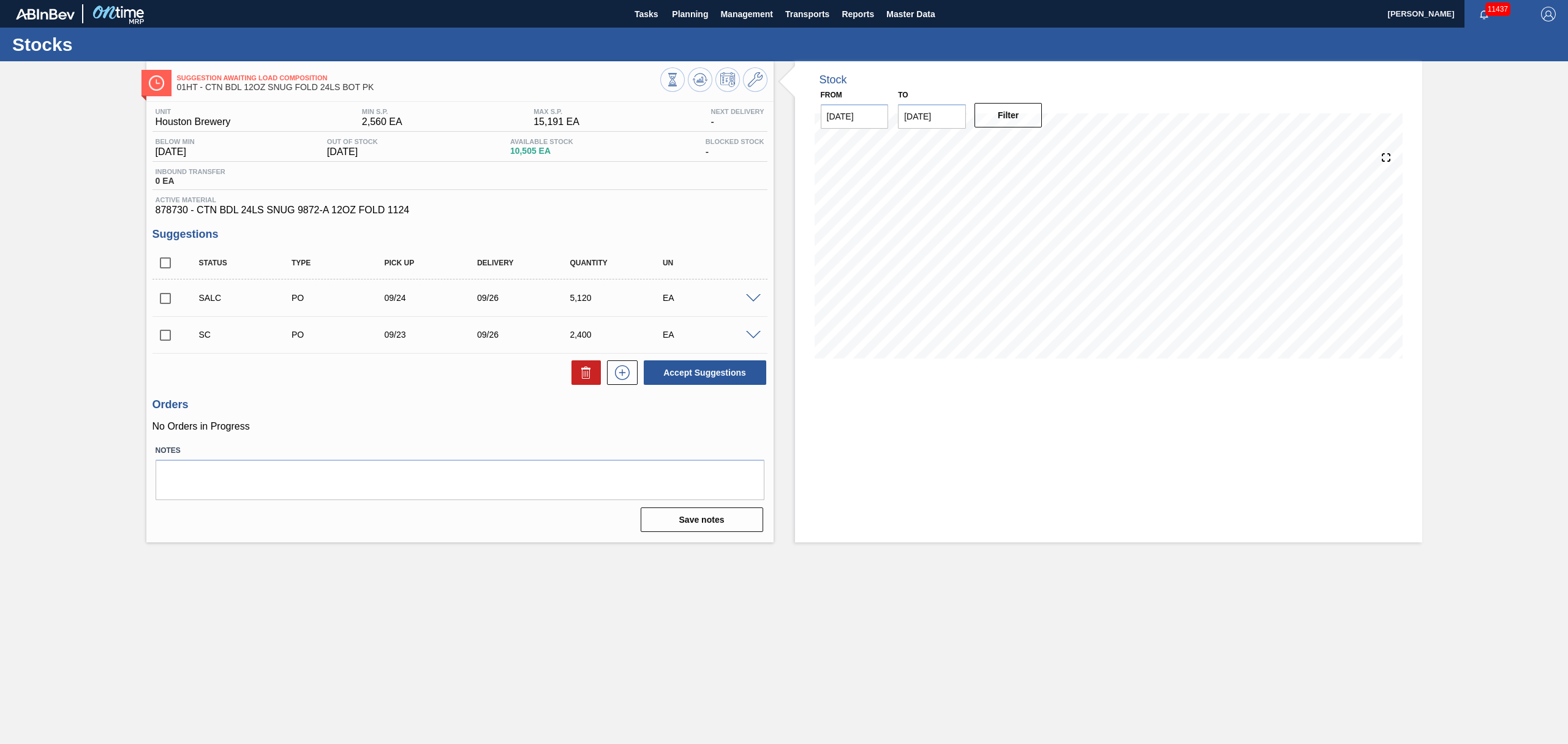
click at [752, 326] on div "SC PO 09/23 09/26 2,400 EA" at bounding box center [460, 335] width 615 height 31
click at [747, 336] on span at bounding box center [753, 335] width 15 height 9
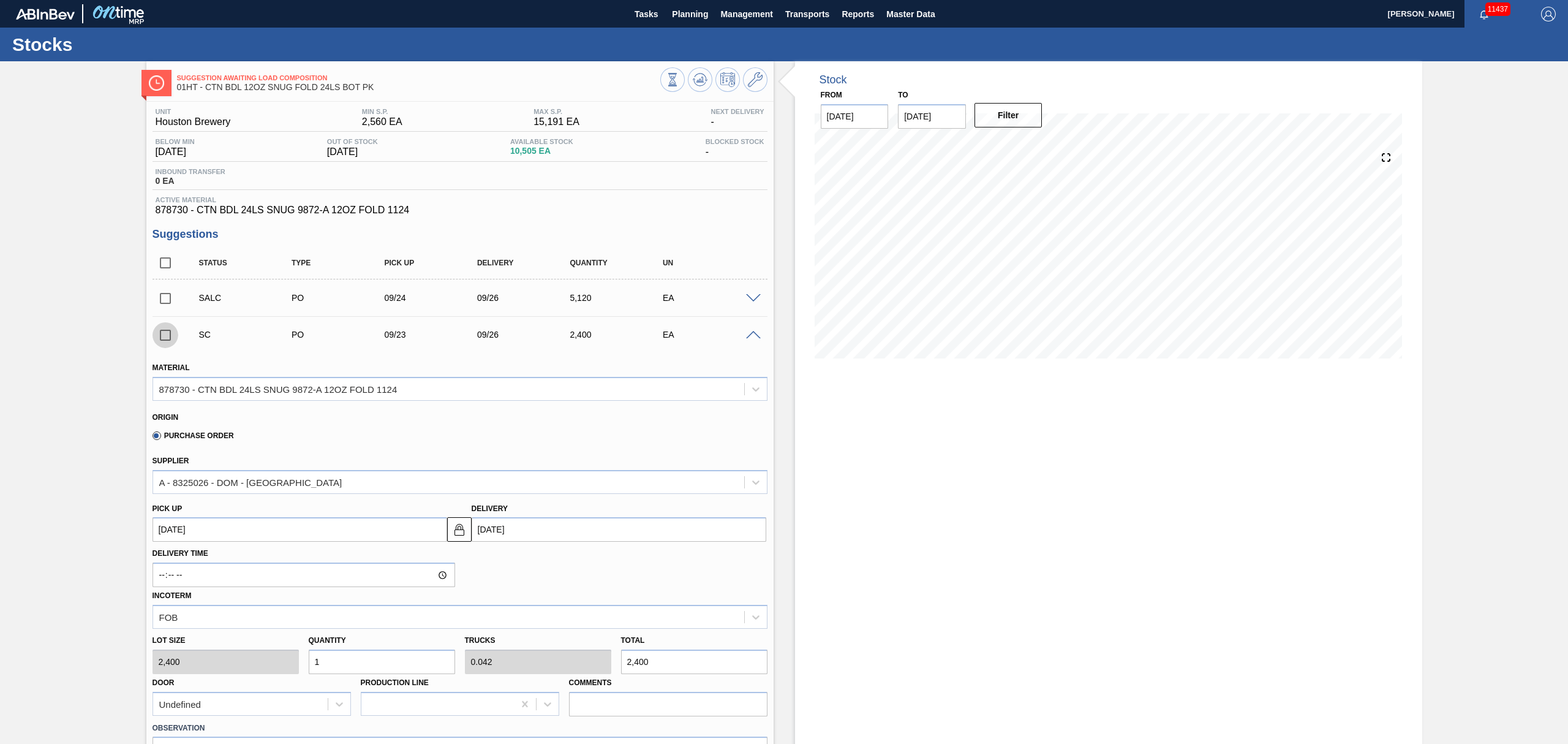
click at [161, 334] on input "checkbox" at bounding box center [165, 335] width 26 height 26
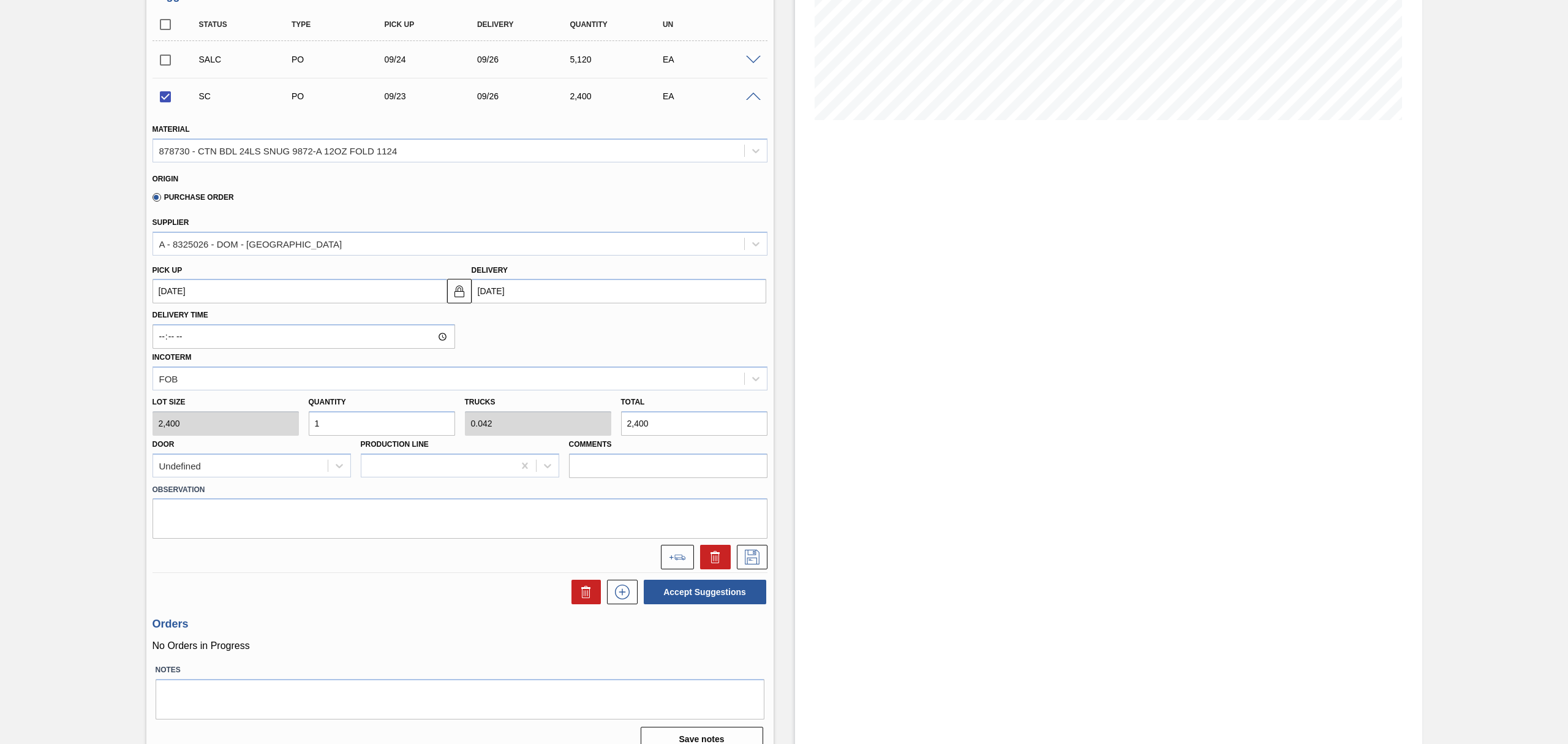
scroll to position [256, 0]
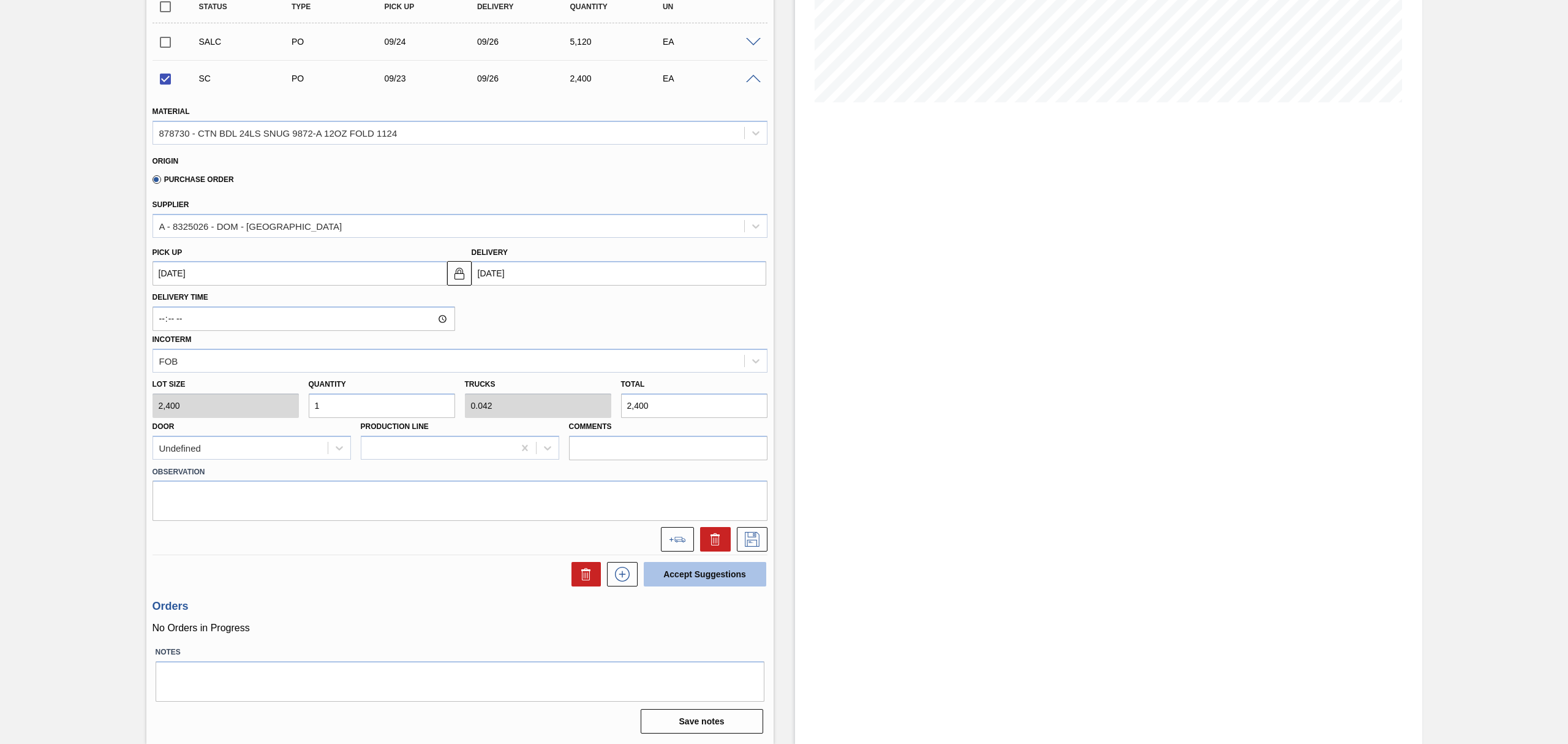
click at [747, 572] on button "Accept Suggestions" at bounding box center [704, 574] width 122 height 25
checkbox input "false"
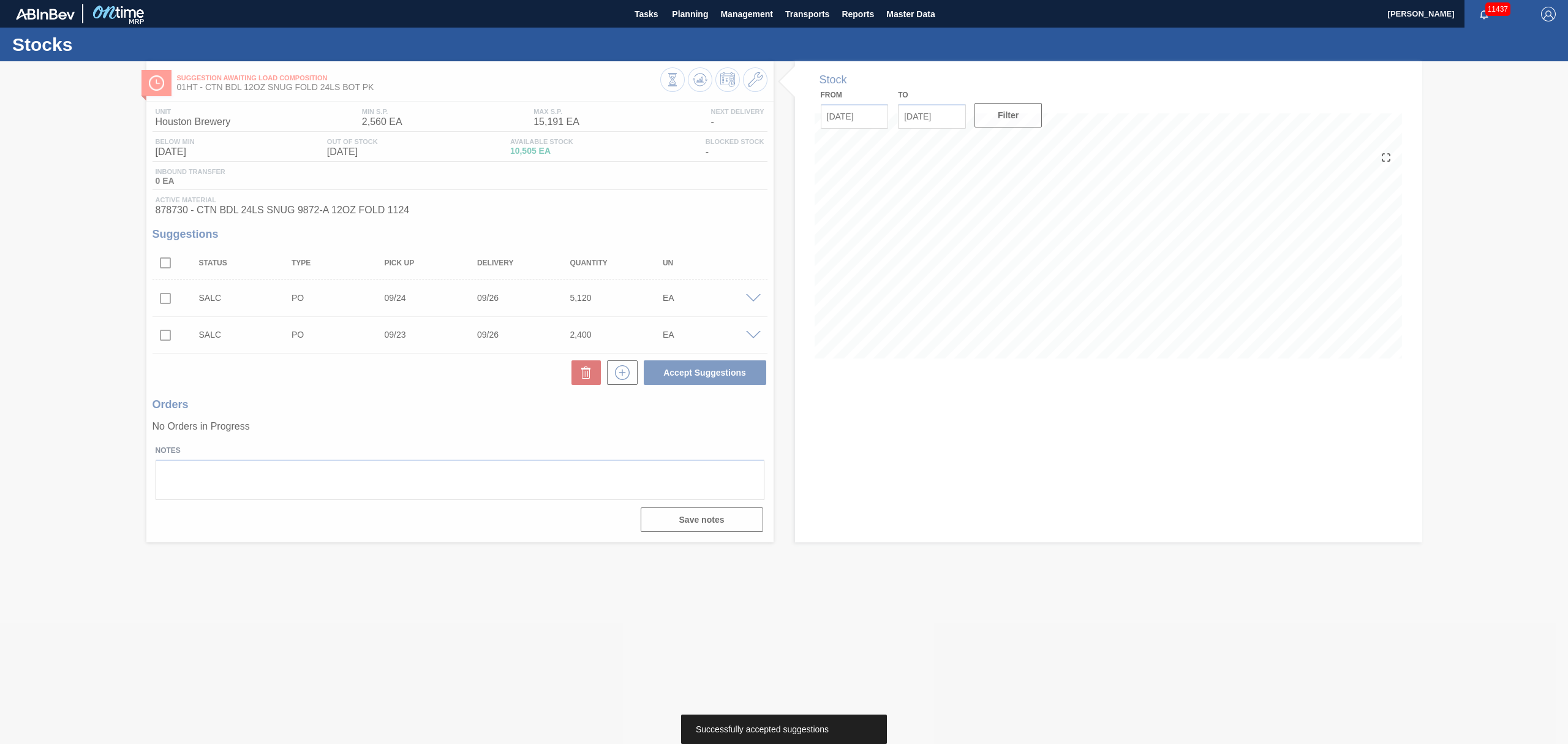
scroll to position [0, 0]
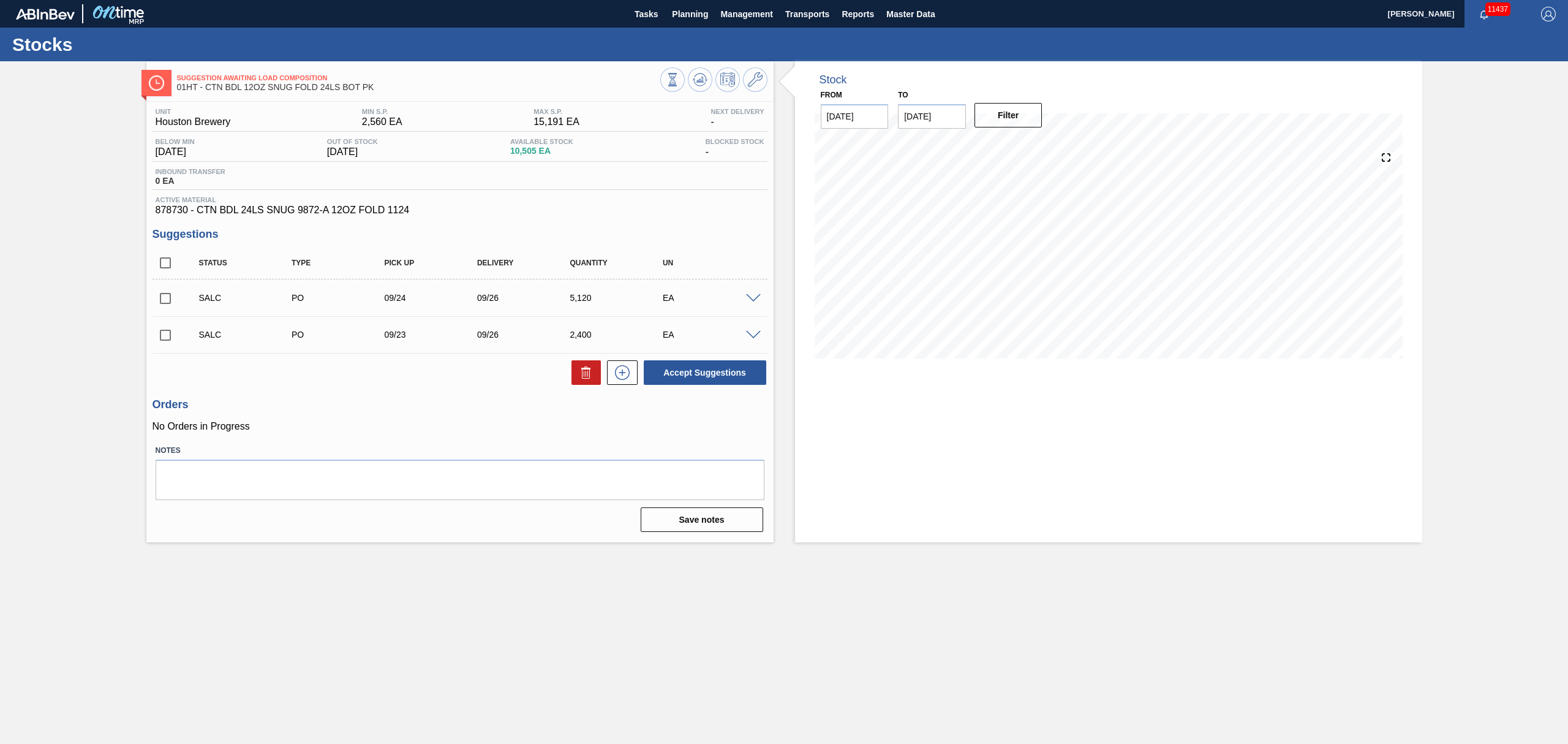
click at [755, 295] on div at bounding box center [755, 297] width 25 height 9
click at [750, 297] on span at bounding box center [753, 299] width 15 height 9
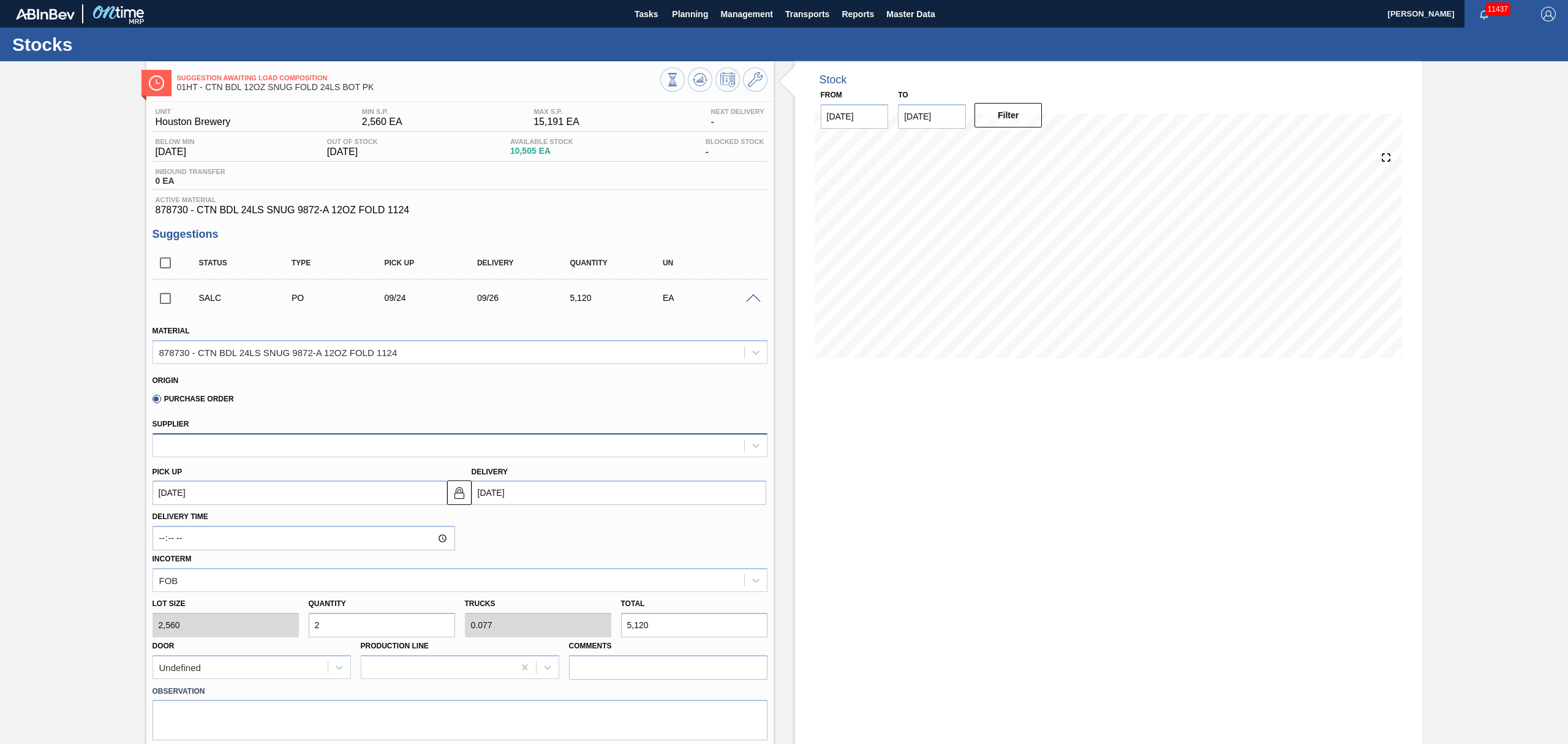
click at [348, 454] on div at bounding box center [460, 445] width 615 height 24
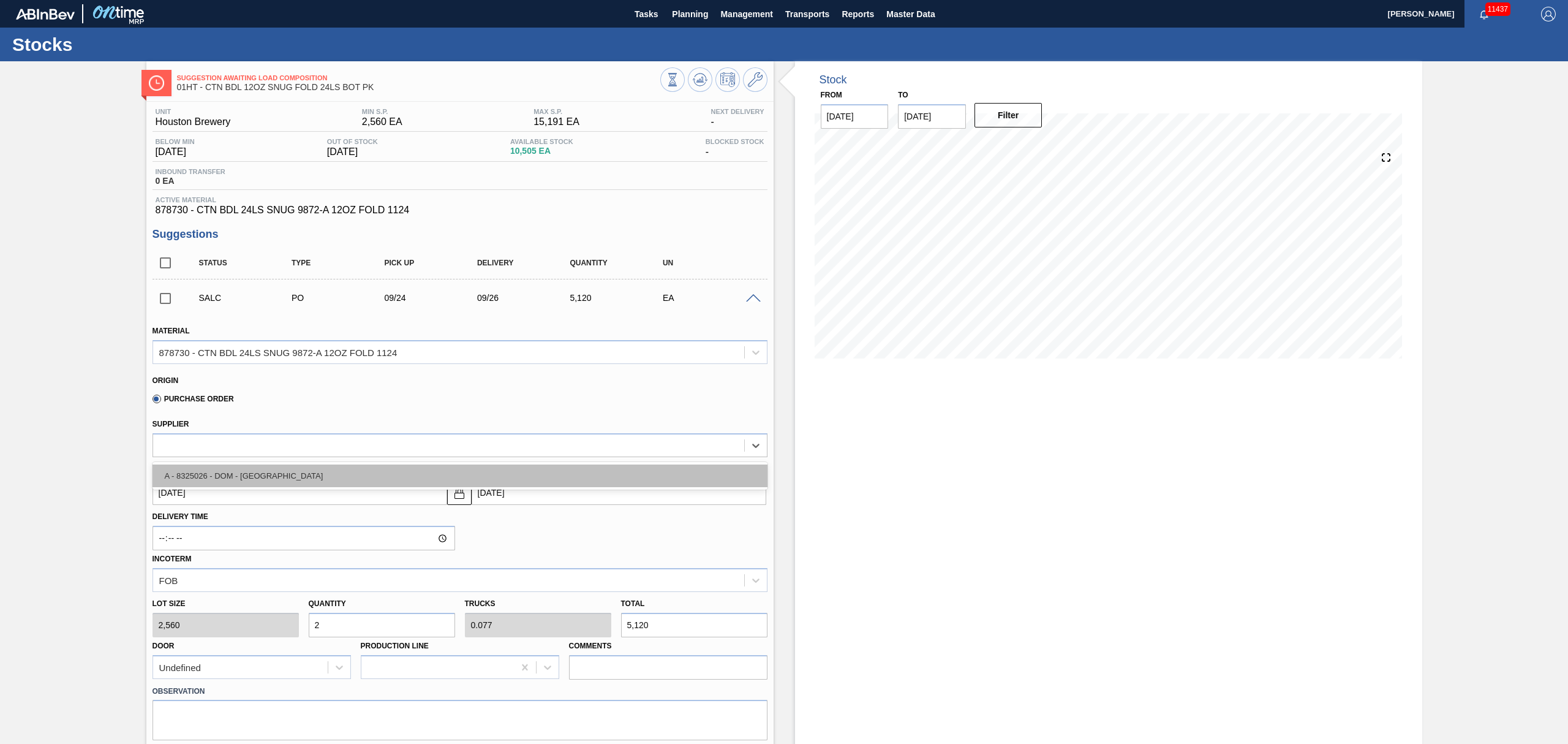
click at [338, 479] on div "A - 8325026 - DOM - Richmond" at bounding box center [460, 475] width 615 height 22
type input "09/27/2025"
type input "2,400"
type input "2.133"
type input "0.089"
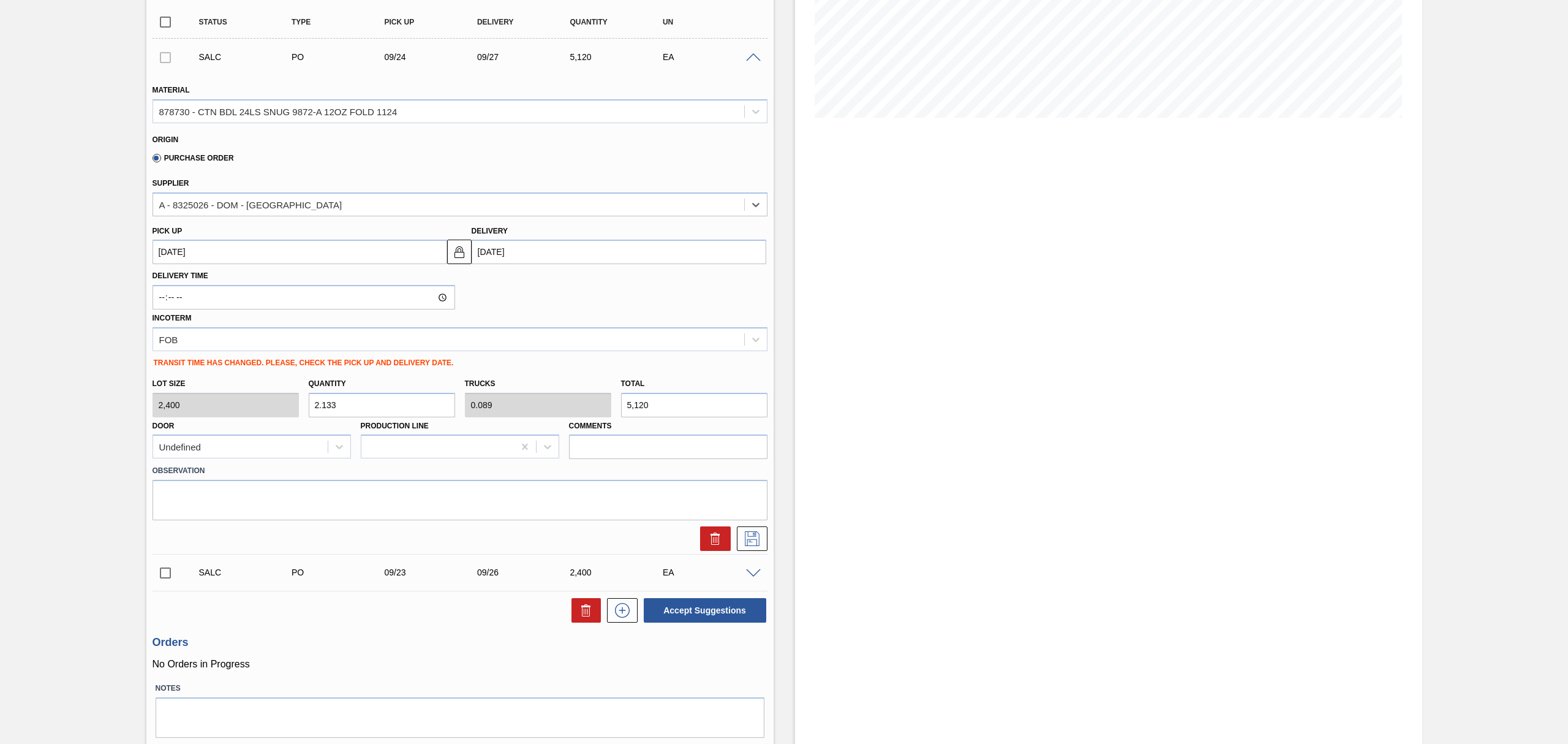
scroll to position [245, 0]
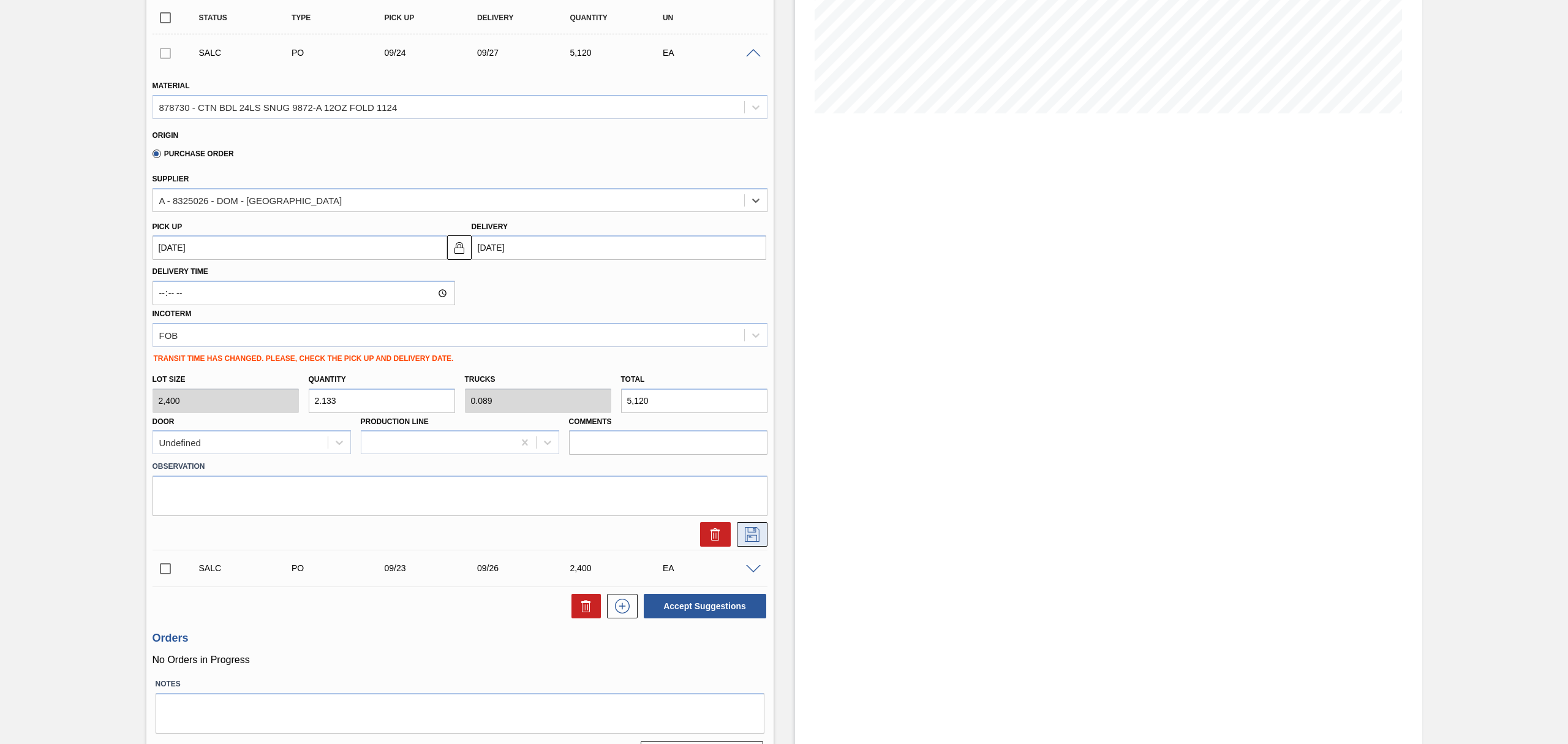
click at [753, 532] on icon at bounding box center [751, 533] width 6 height 9
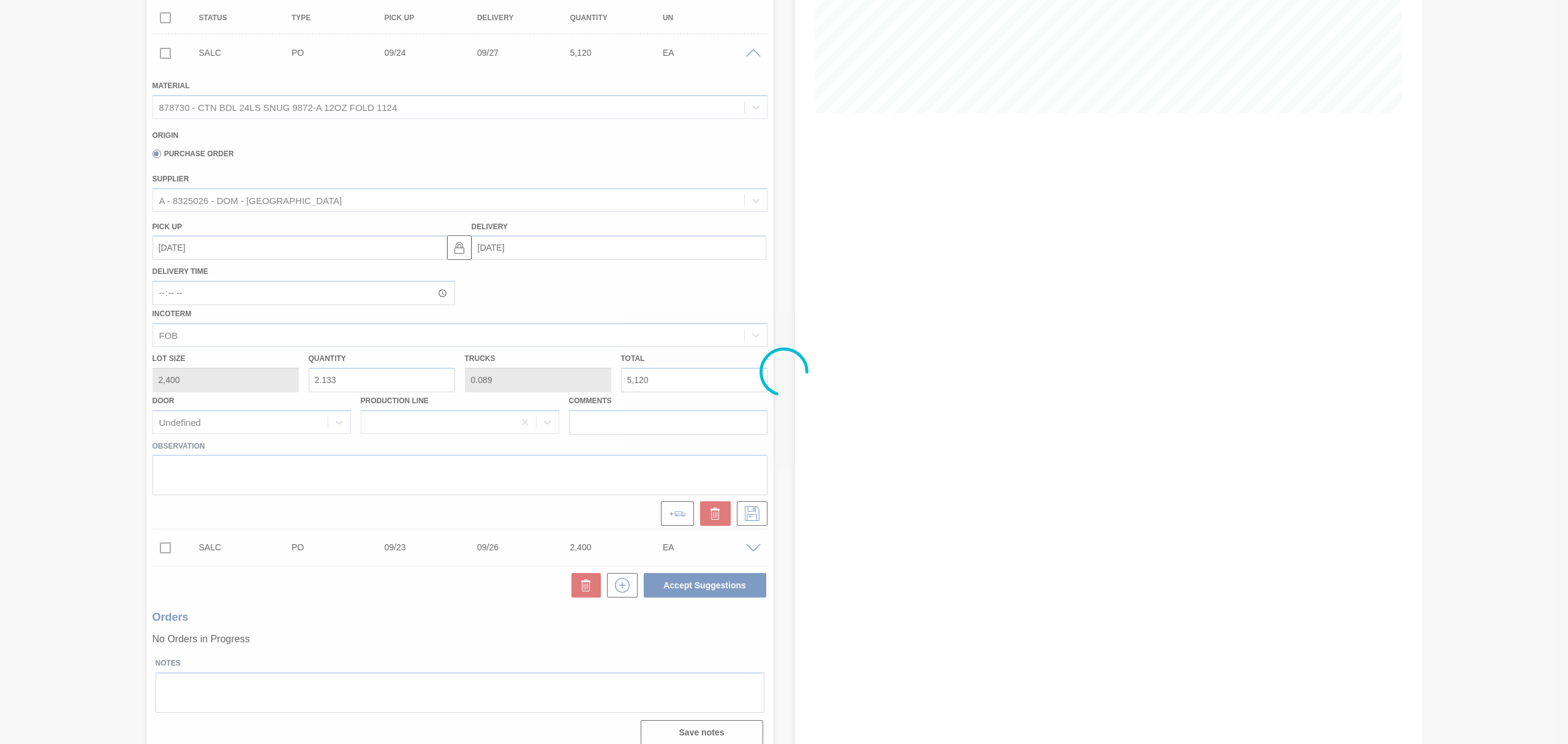
scroll to position [0, 0]
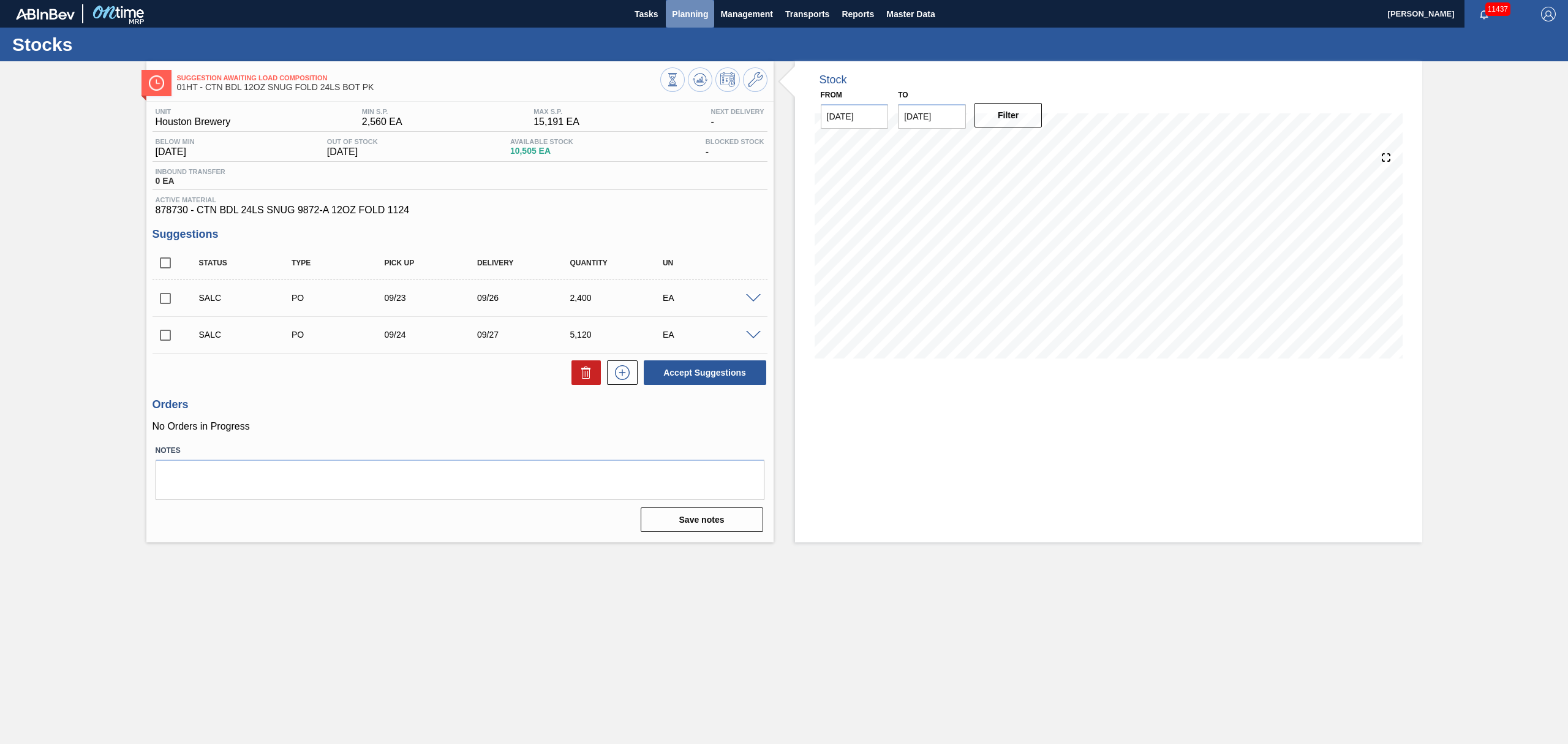
click at [682, 13] on span "Planning" at bounding box center [690, 14] width 36 height 15
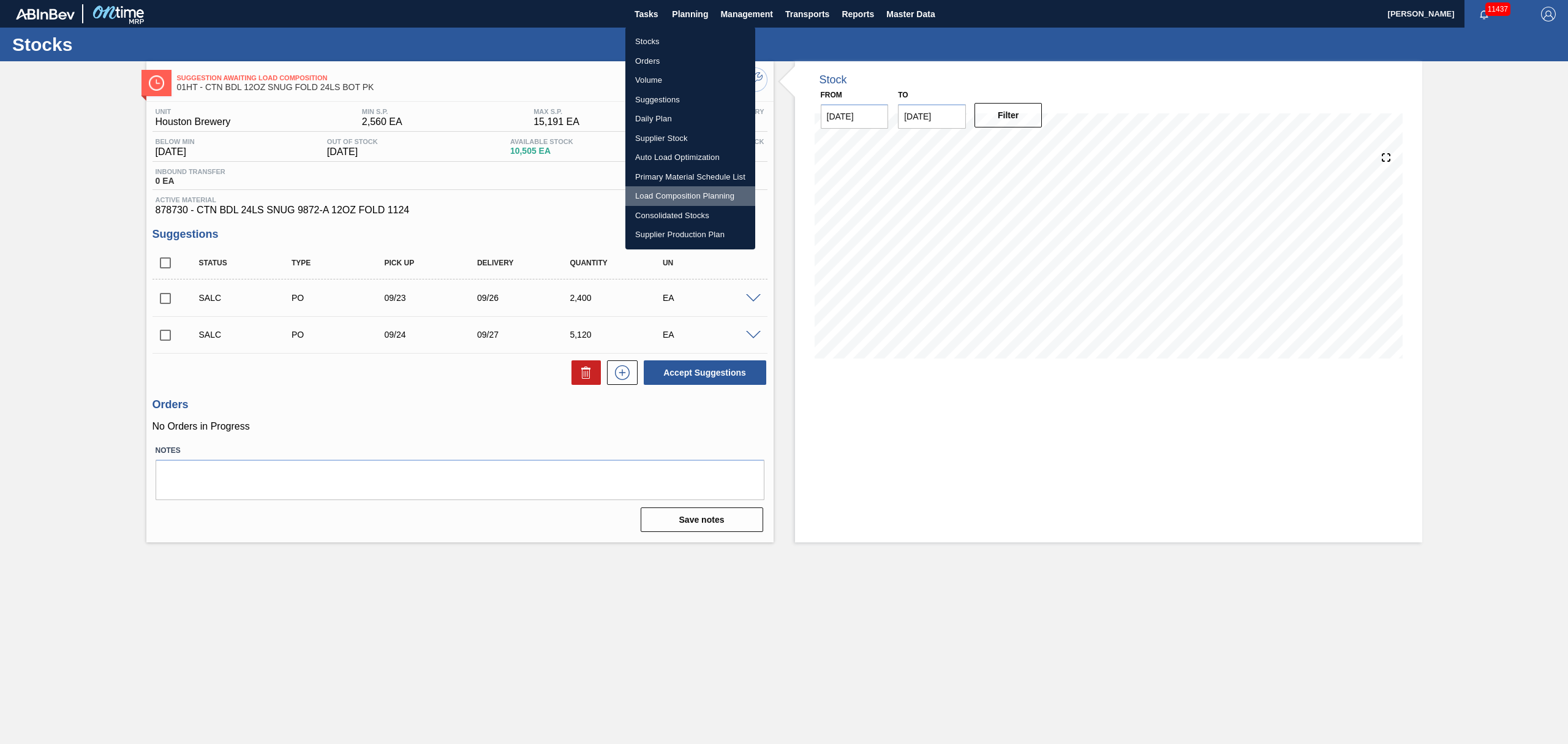
click at [660, 190] on li "Load Composition Planning" at bounding box center [691, 196] width 130 height 20
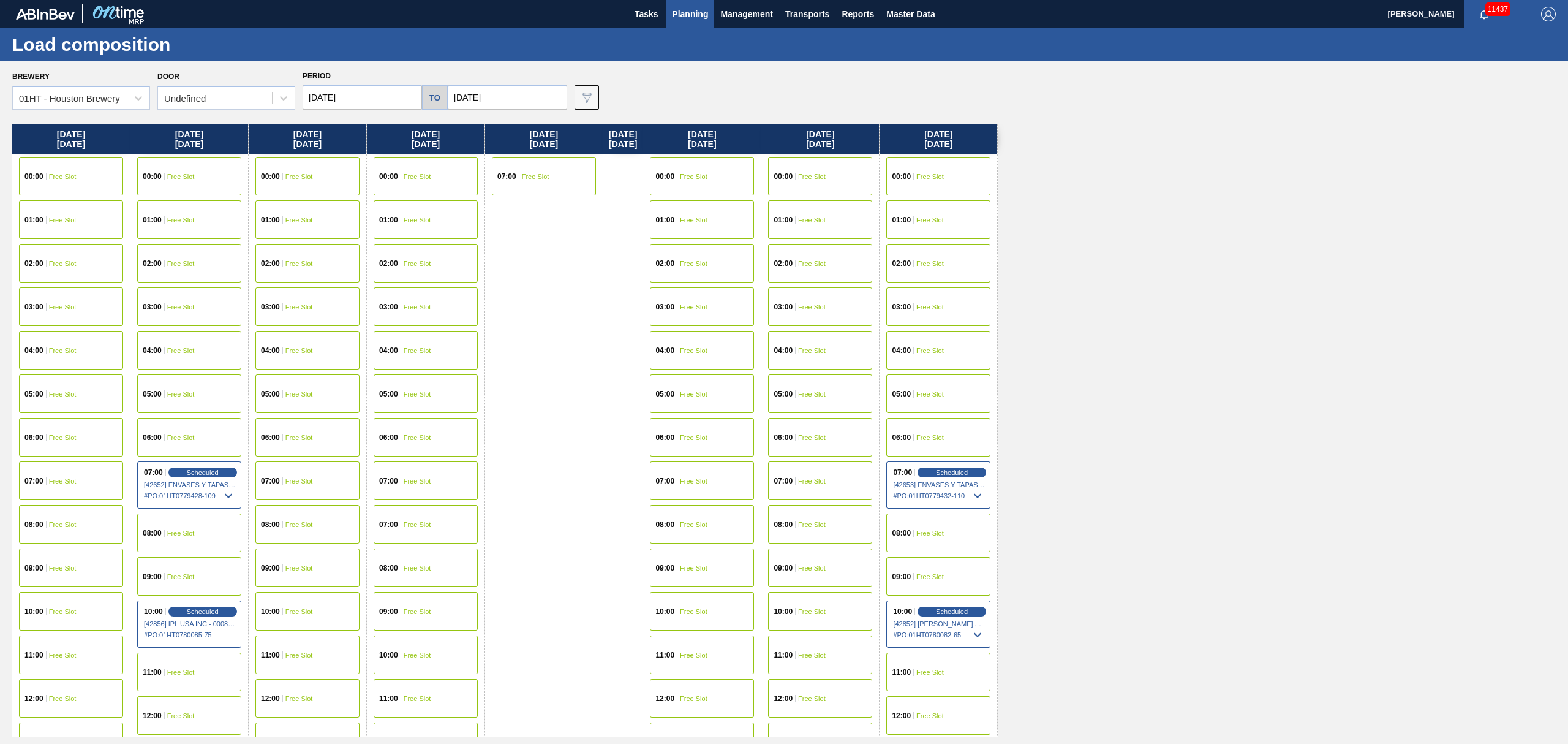
click at [330, 93] on input "10/21/2025" at bounding box center [363, 97] width 120 height 25
click at [314, 128] on button "Previous Month" at bounding box center [313, 127] width 9 height 9
click at [319, 241] on div "28" at bounding box center [317, 245] width 16 height 16
type input "09/28/2025"
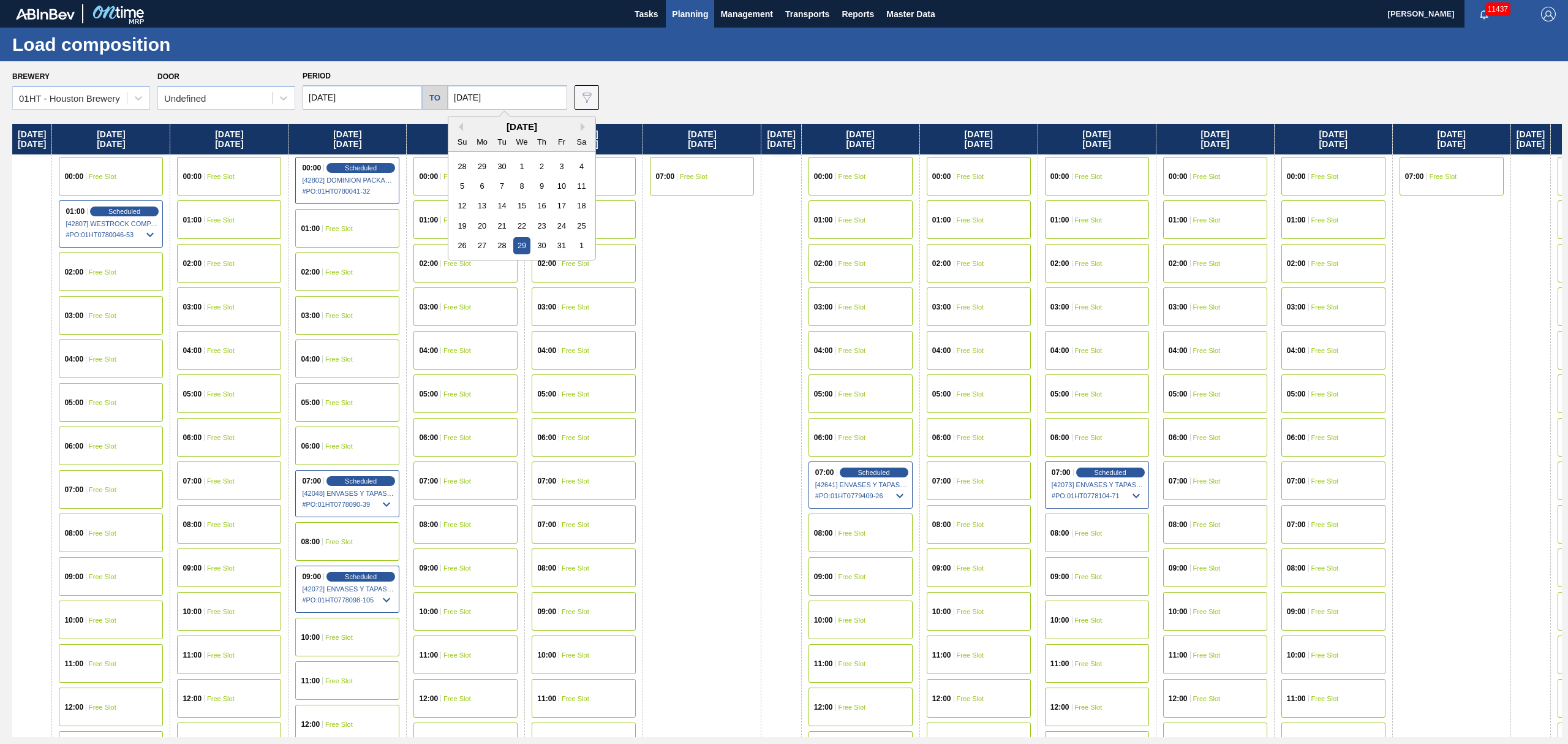
click at [535, 94] on input "[DATE]" at bounding box center [508, 97] width 120 height 25
click at [749, 96] on div "Brewery 01HT - Houston Brewery Door Undefined Period 09/28/2025 to 10/29/2025 D…" at bounding box center [787, 88] width 1550 height 42
click at [158, 178] on div "00:00 Free Slot" at bounding box center [111, 176] width 104 height 39
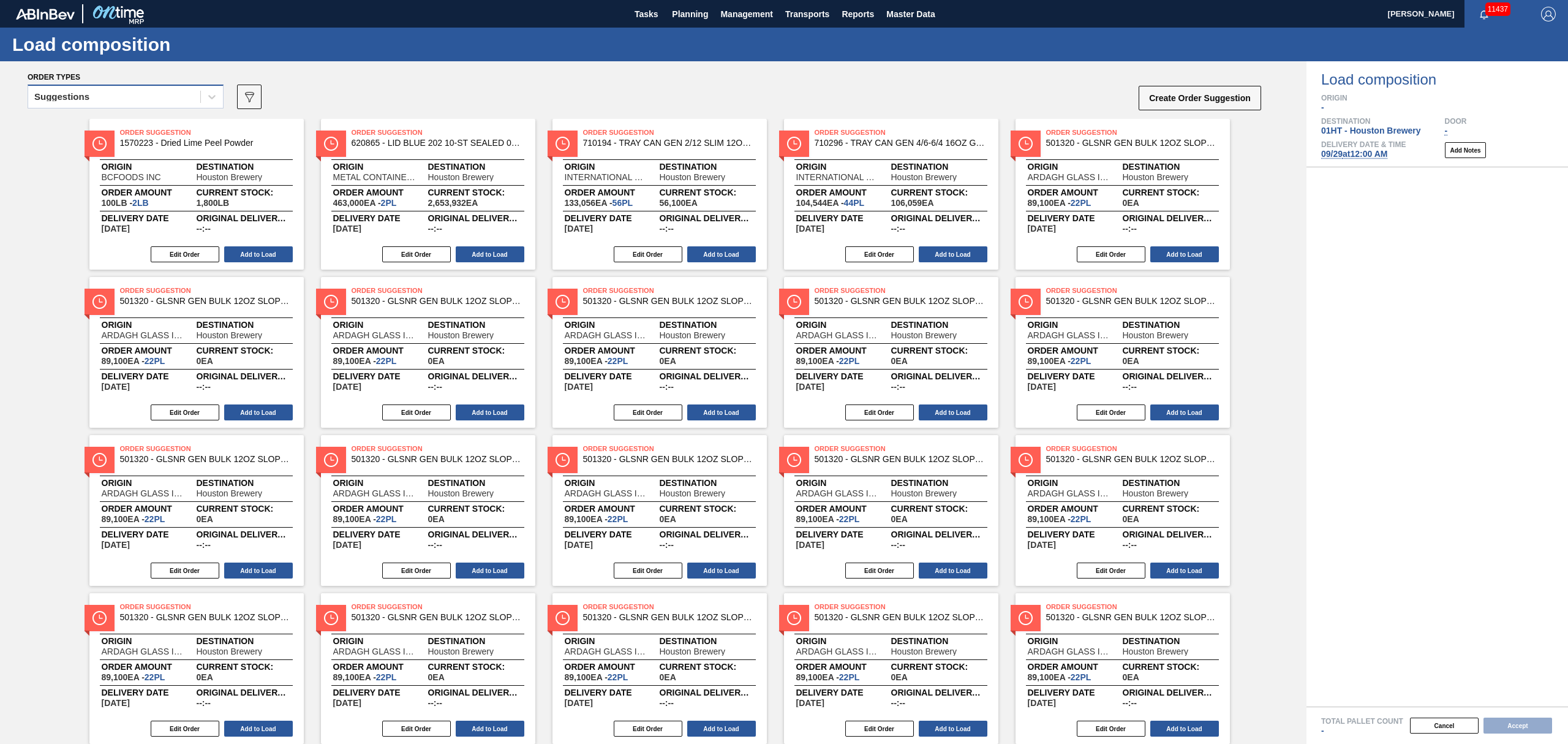
click at [156, 100] on div "Suggestions" at bounding box center [114, 97] width 172 height 18
click at [140, 126] on div "Awaiting load composition" at bounding box center [125, 127] width 196 height 22
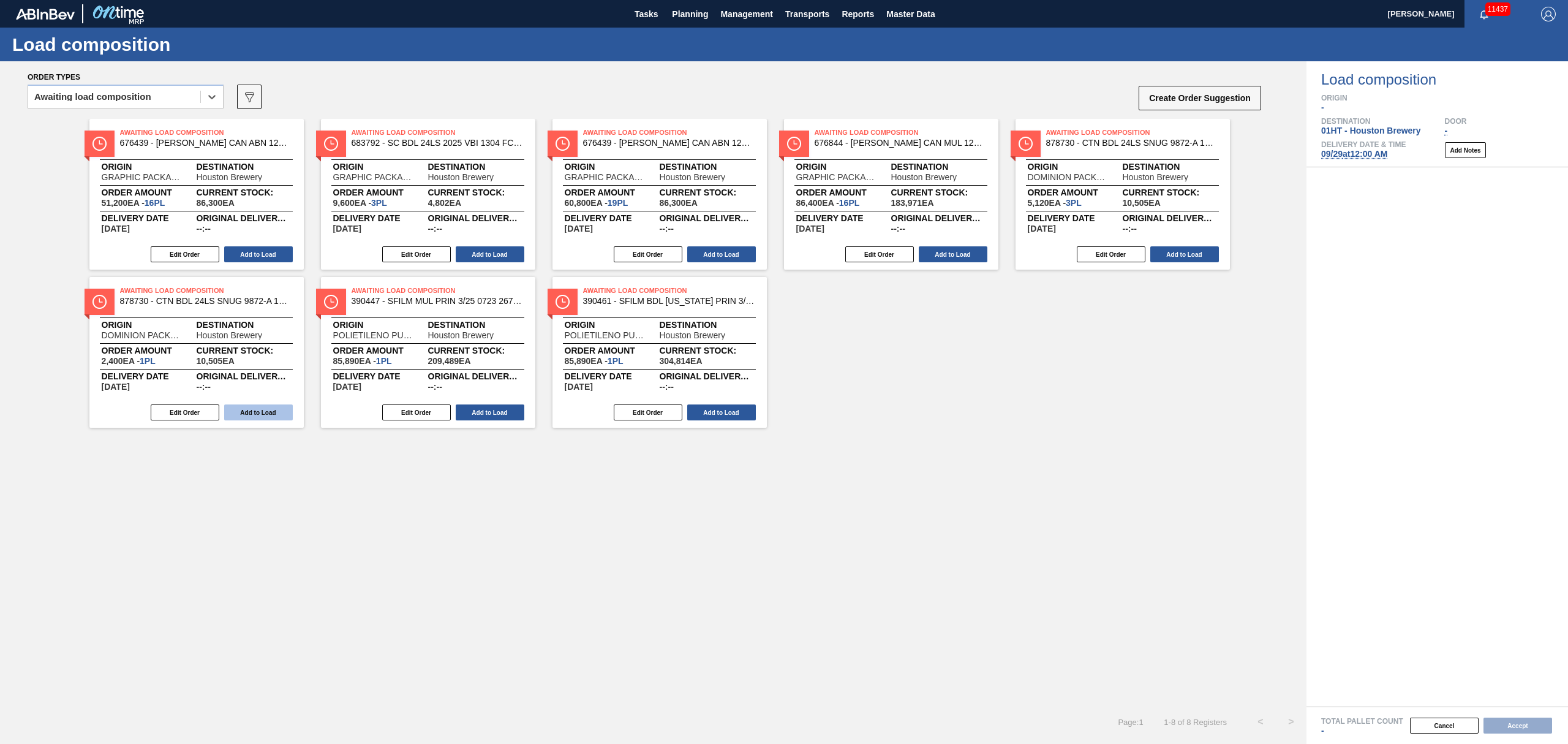
click at [265, 410] on button "Add to Load" at bounding box center [258, 412] width 68 height 16
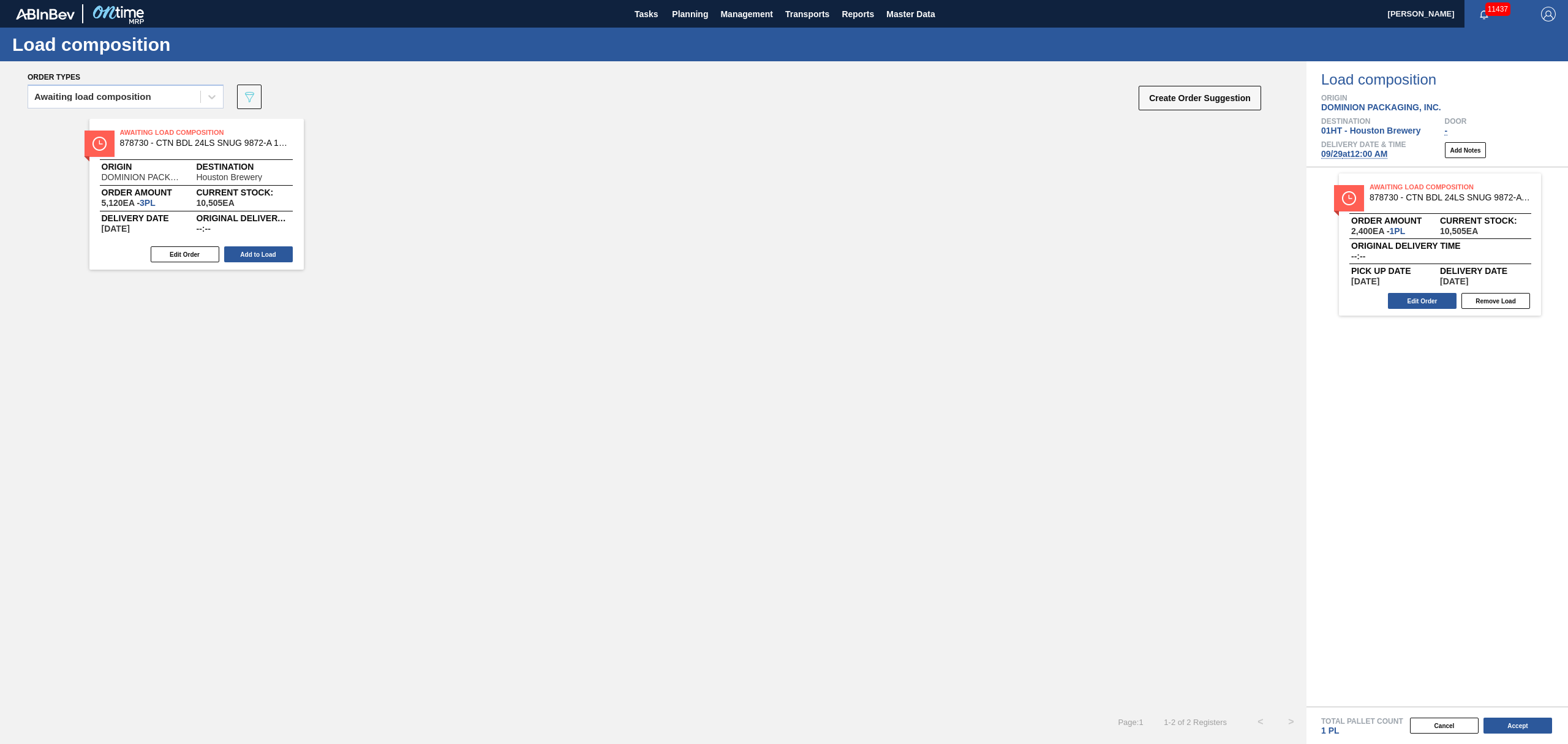
drag, startPoint x: 252, startPoint y: 253, endPoint x: 282, endPoint y: 253, distance: 30.0
click at [252, 253] on button "Add to Load" at bounding box center [258, 254] width 68 height 16
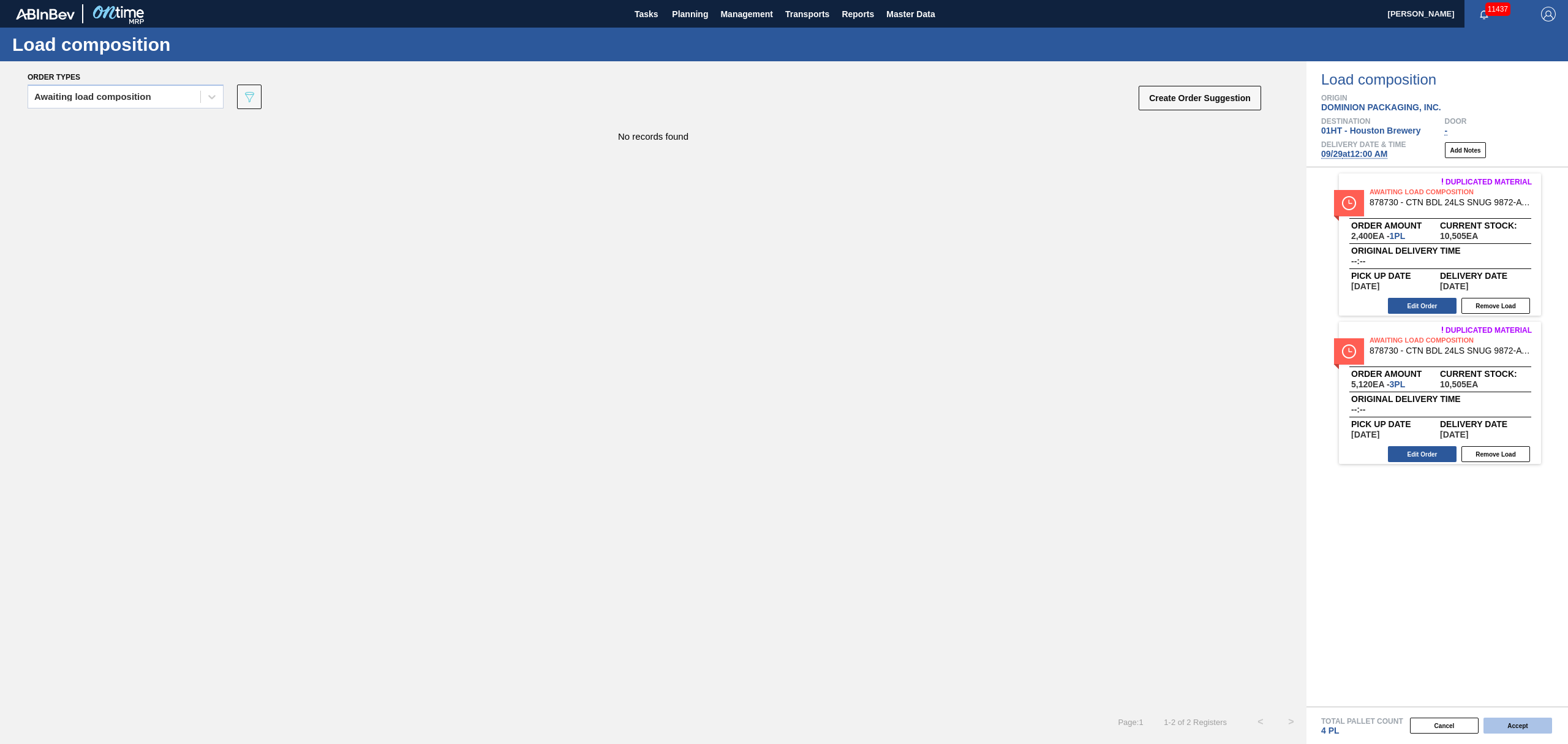
click at [1505, 728] on button "Accept" at bounding box center [1518, 725] width 68 height 16
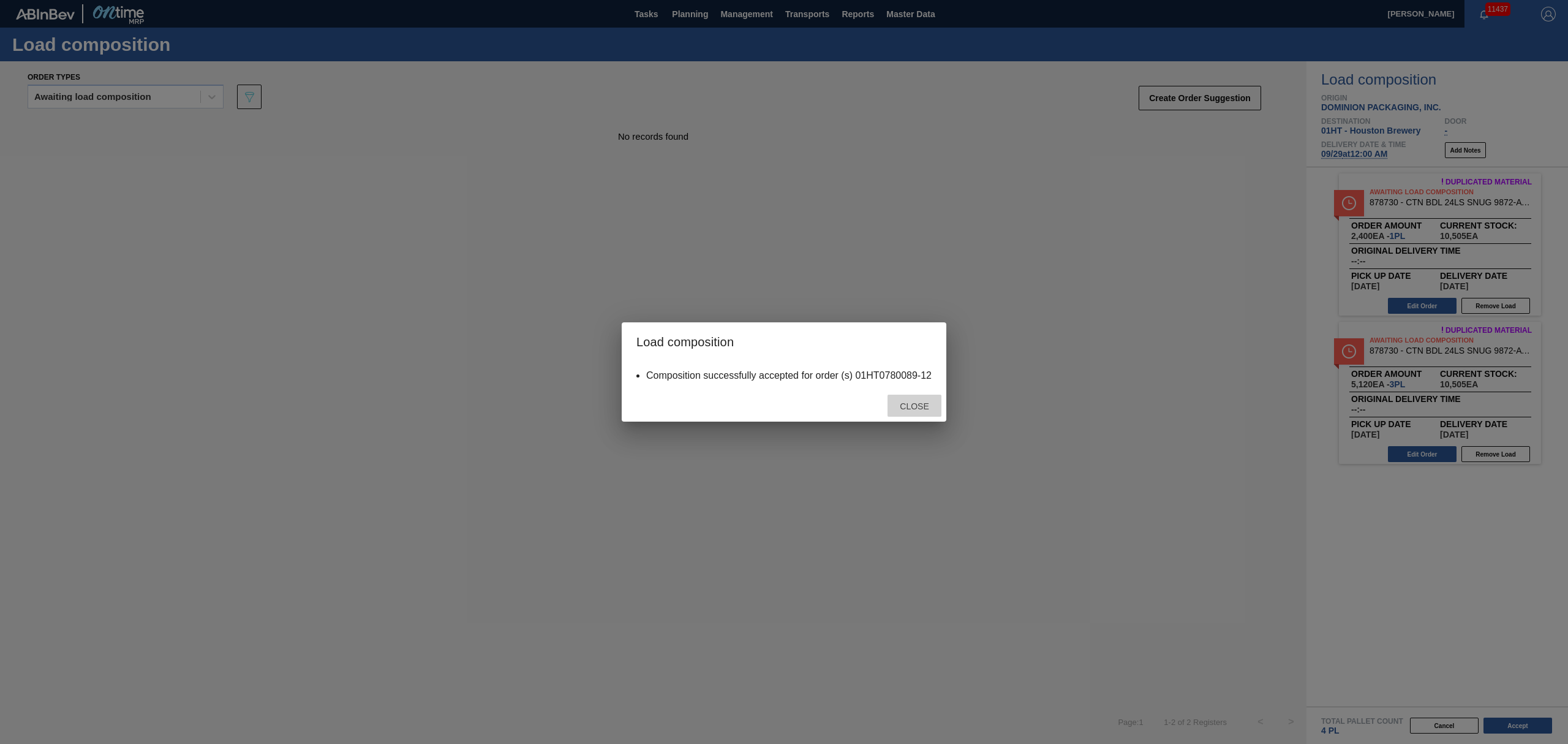
click at [910, 409] on span "Close" at bounding box center [914, 406] width 49 height 9
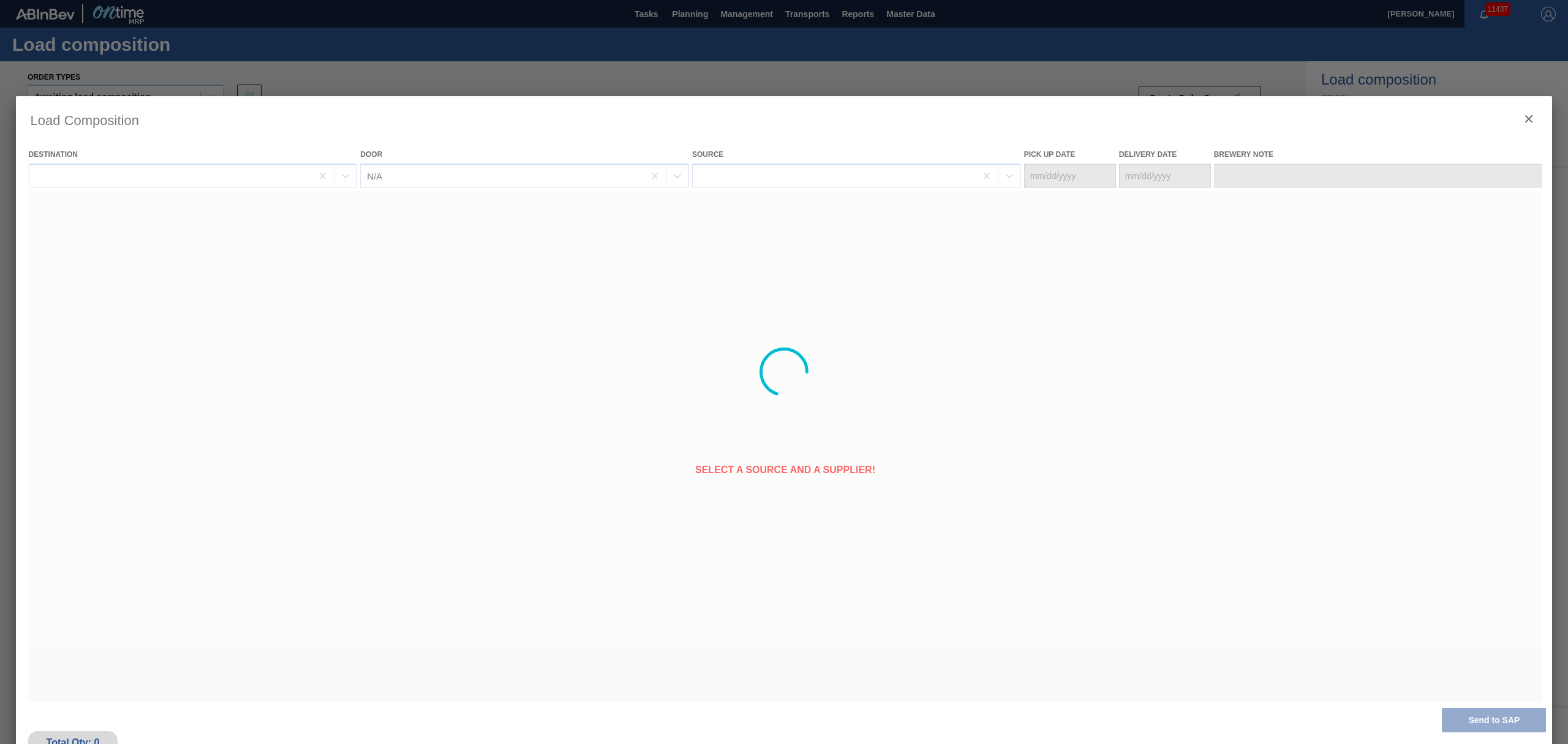
type Date "09/26/2025"
type Date "09/29/2025"
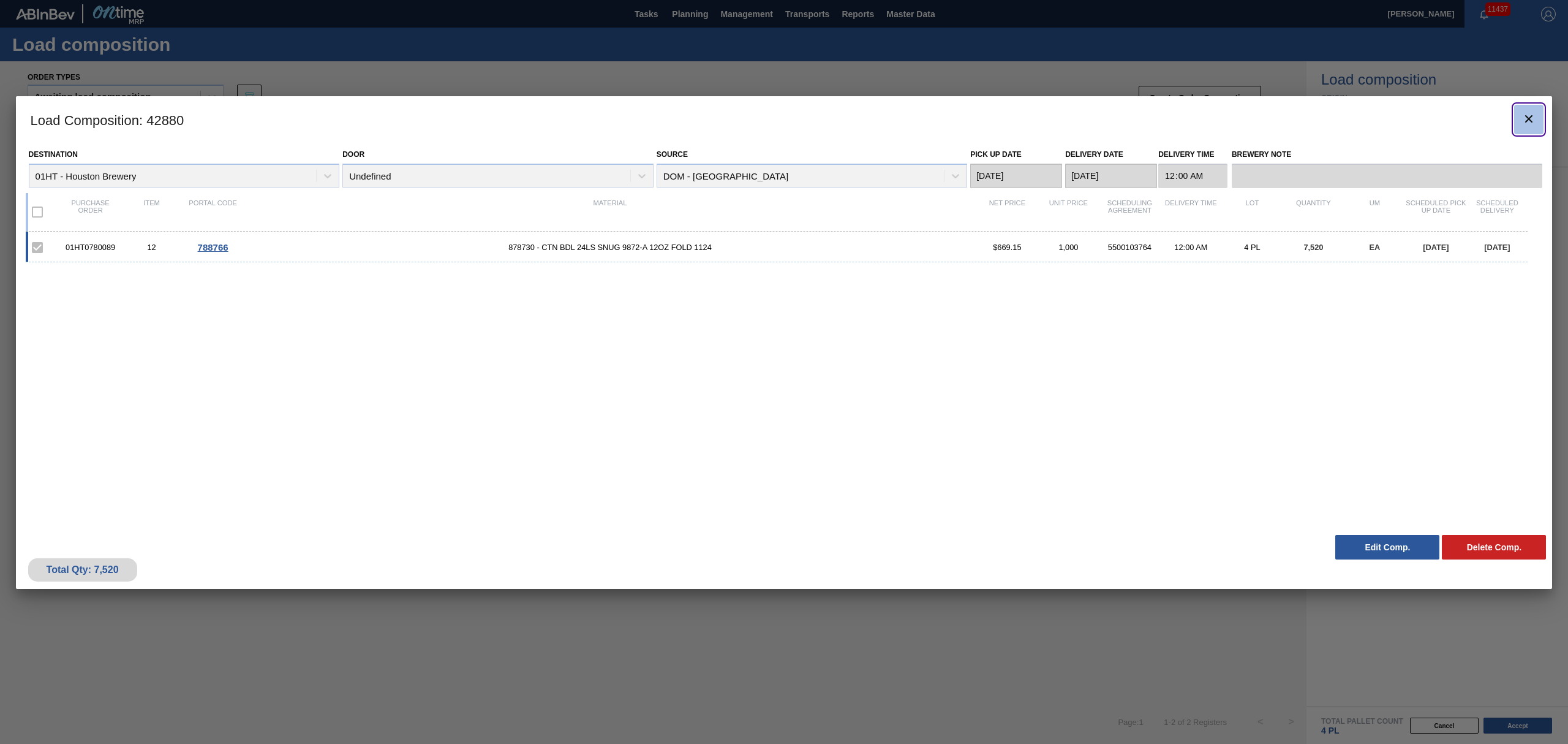
click at [1520, 116] on button "botão de ícone" at bounding box center [1529, 119] width 29 height 29
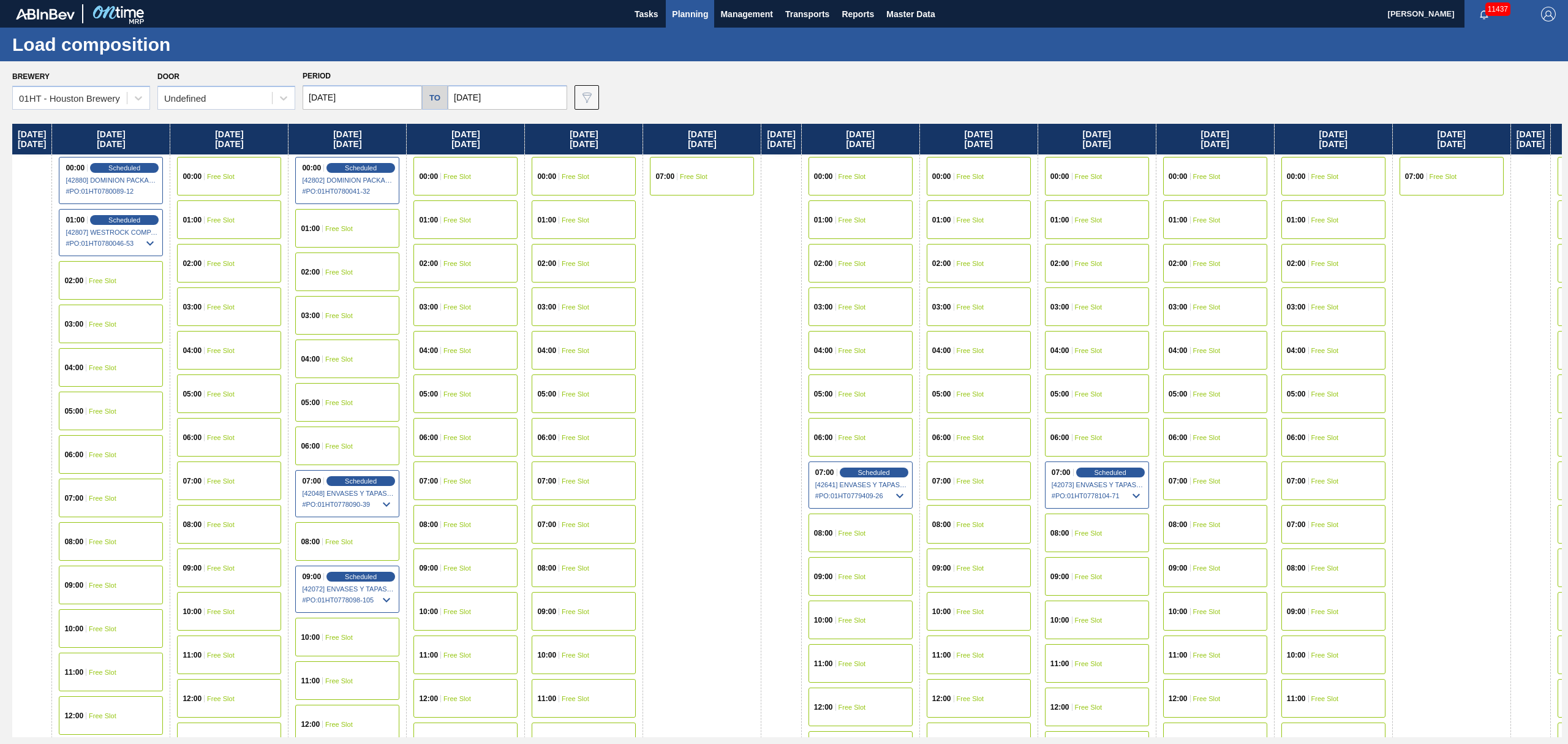
click at [693, 8] on span "Planning" at bounding box center [690, 14] width 36 height 15
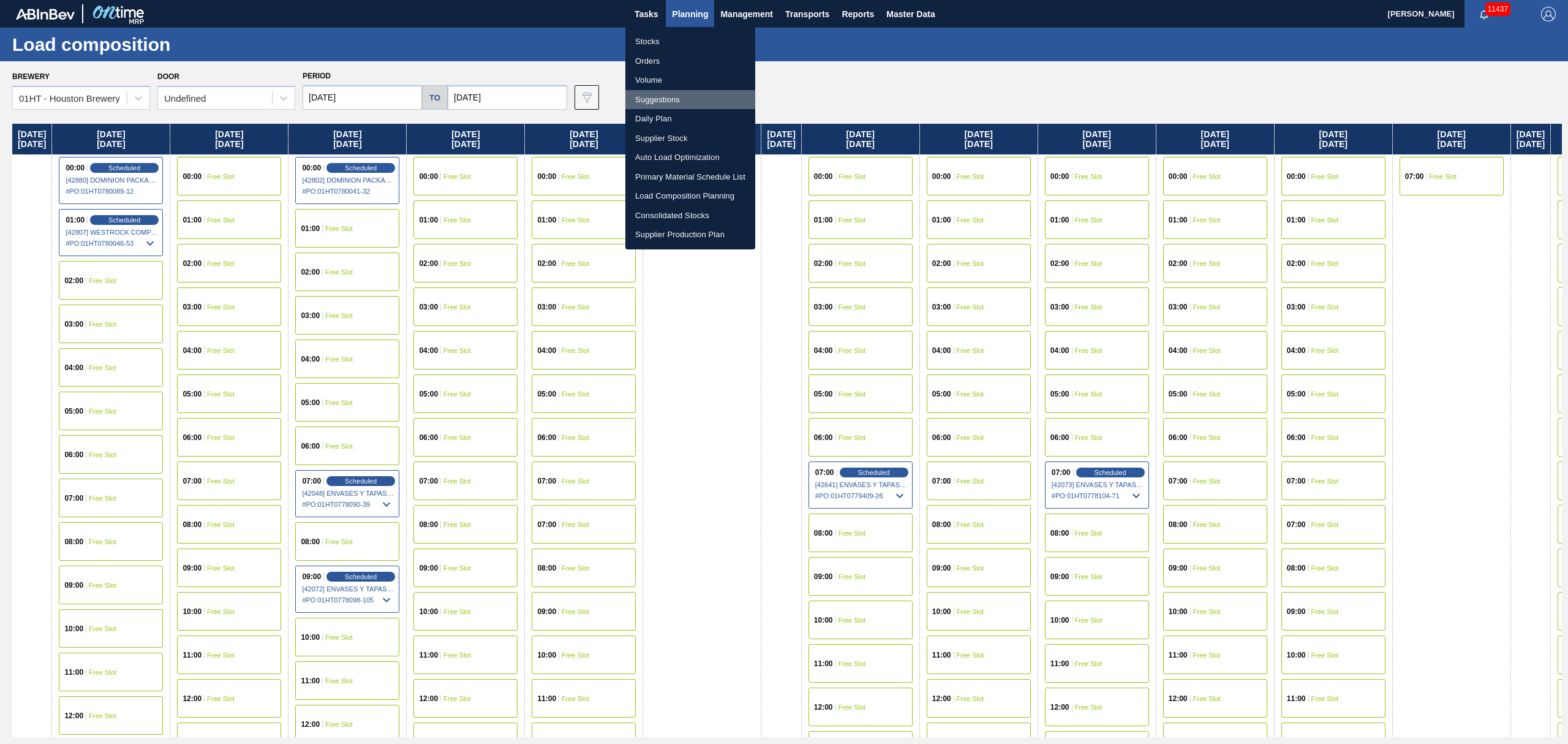
click at [660, 96] on li "Suggestions" at bounding box center [691, 99] width 130 height 20
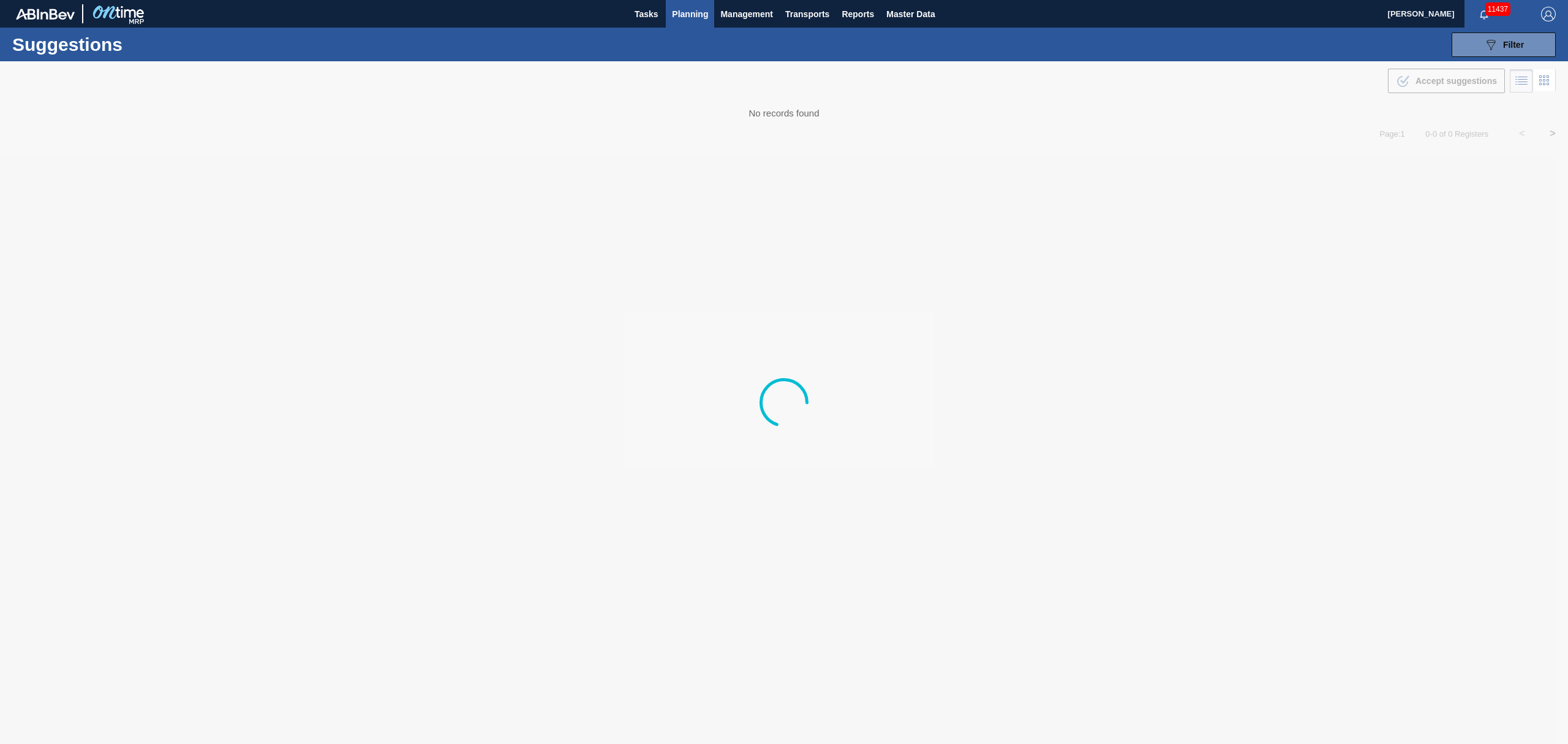
type from "09/15/2025"
type to "10/04/2025"
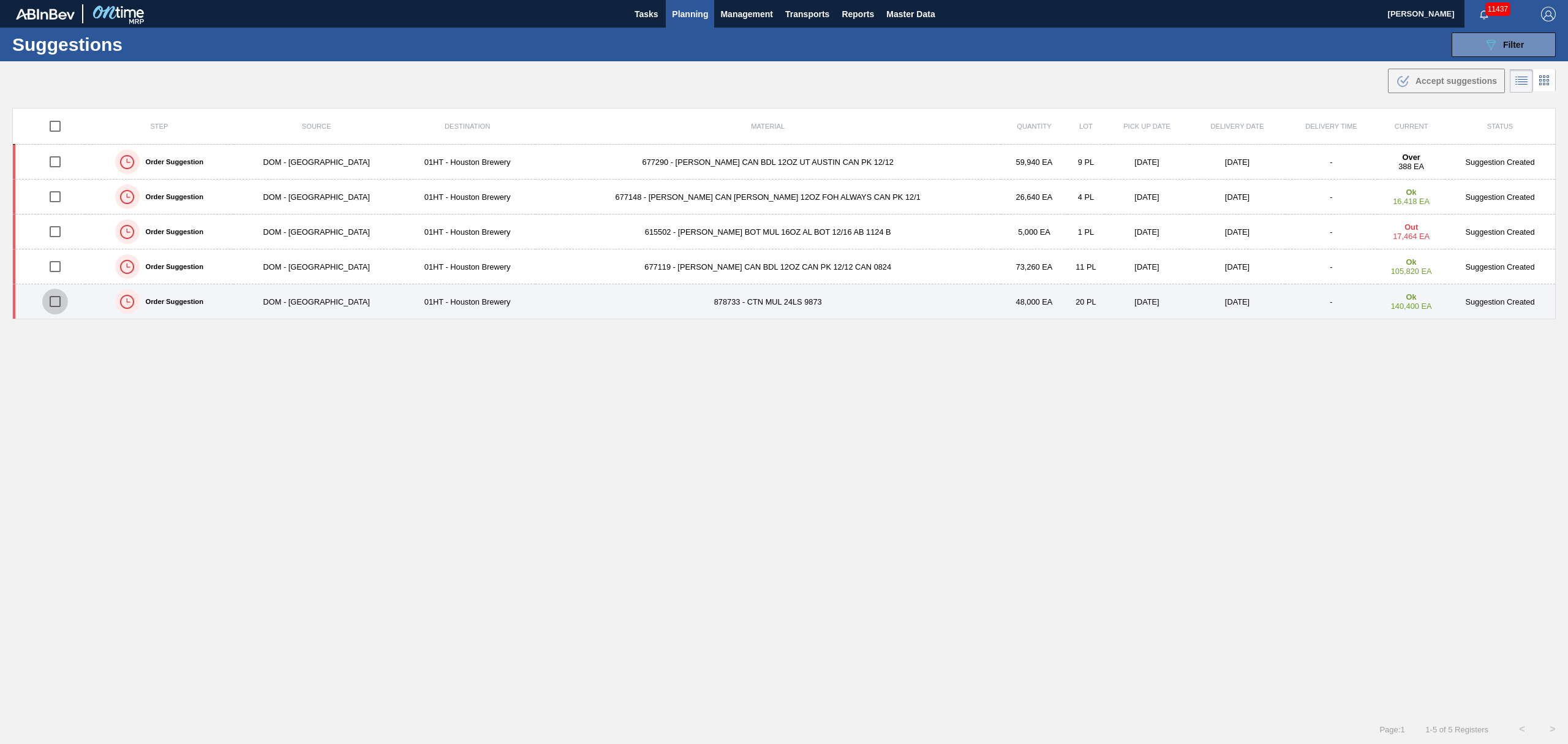
click at [55, 303] on input "checkbox" at bounding box center [55, 301] width 26 height 26
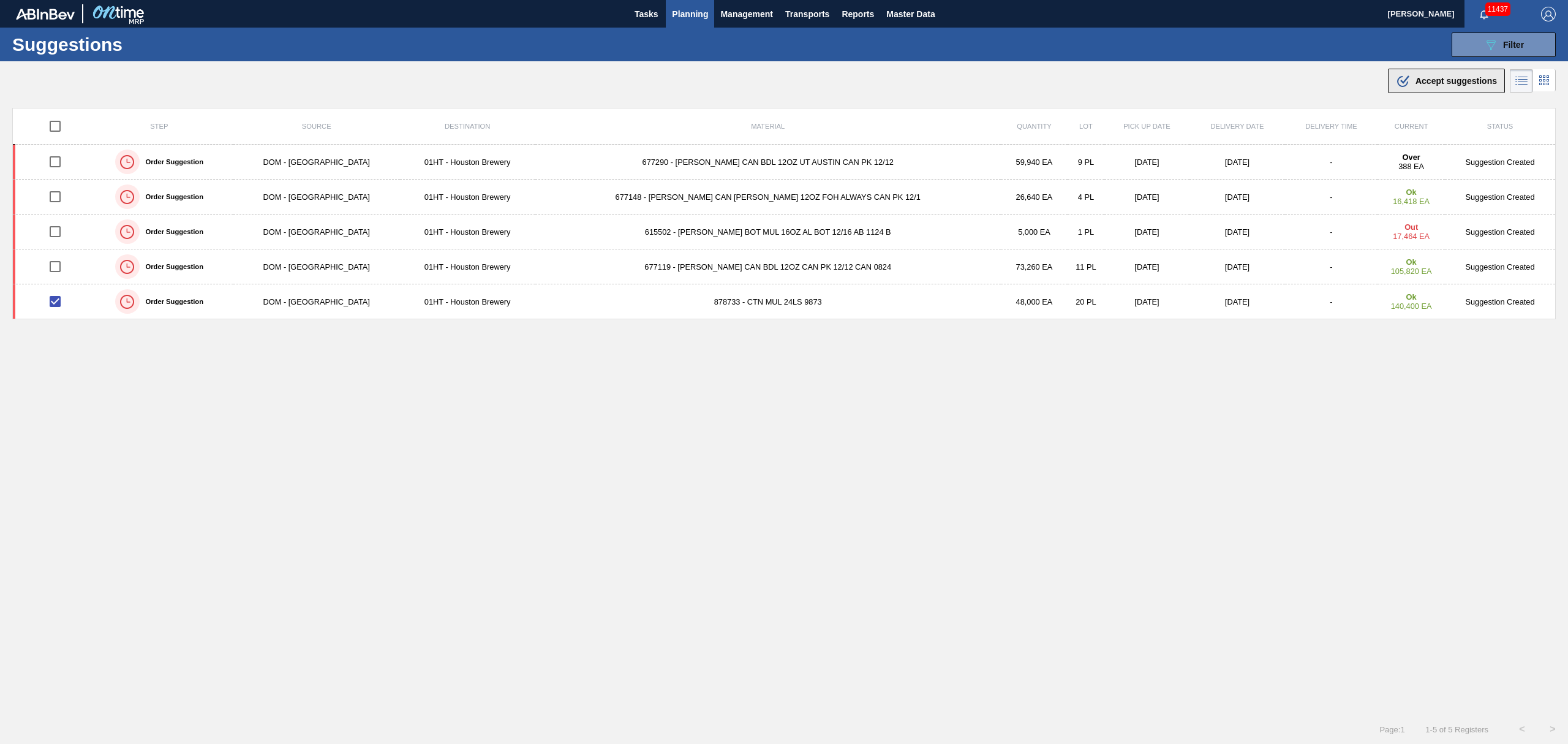
click at [1416, 81] on span "Accept suggestions" at bounding box center [1456, 80] width 81 height 9
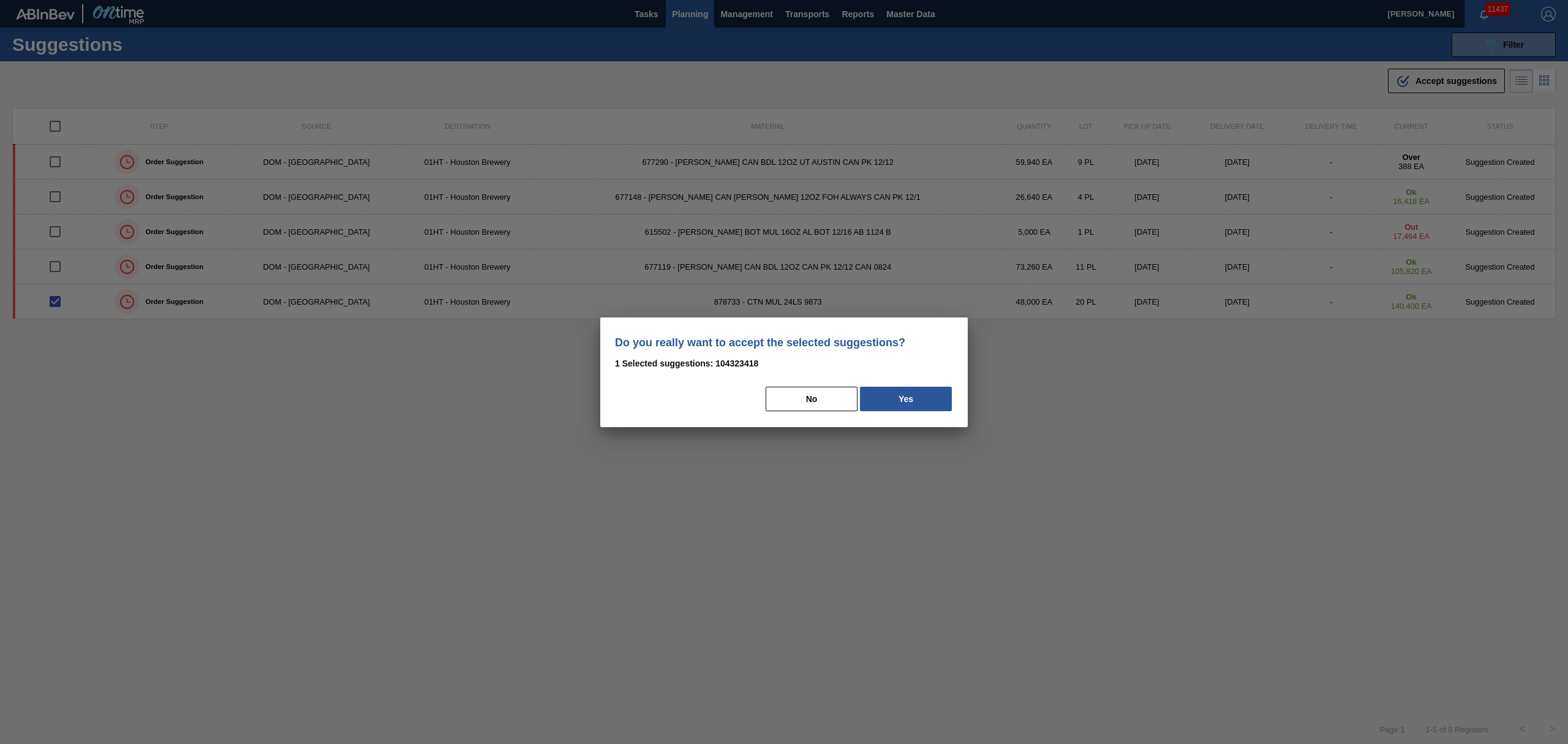
drag, startPoint x: 905, startPoint y: 398, endPoint x: 873, endPoint y: 384, distance: 34.9
click at [904, 397] on button "Yes" at bounding box center [906, 399] width 92 height 25
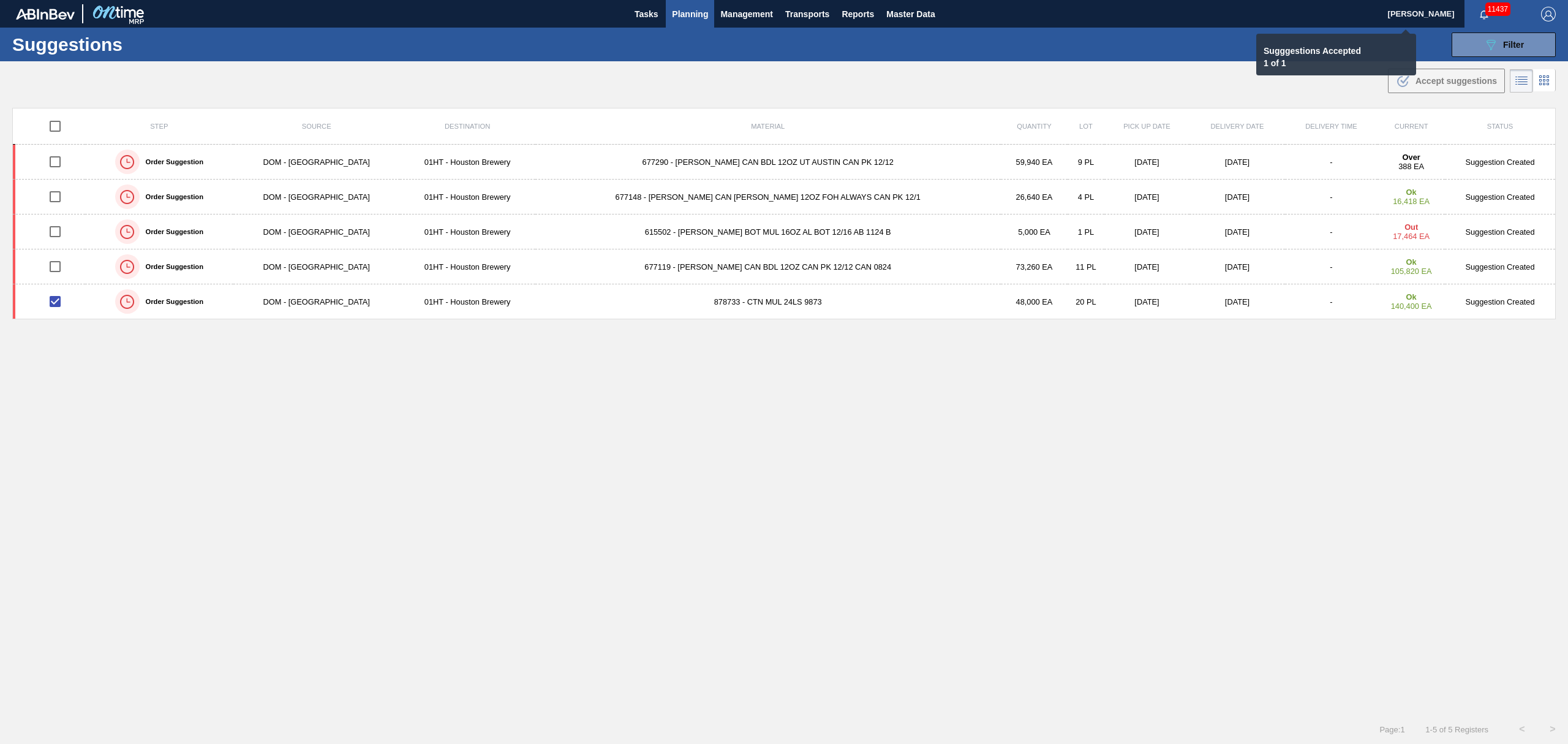
checkbox input "false"
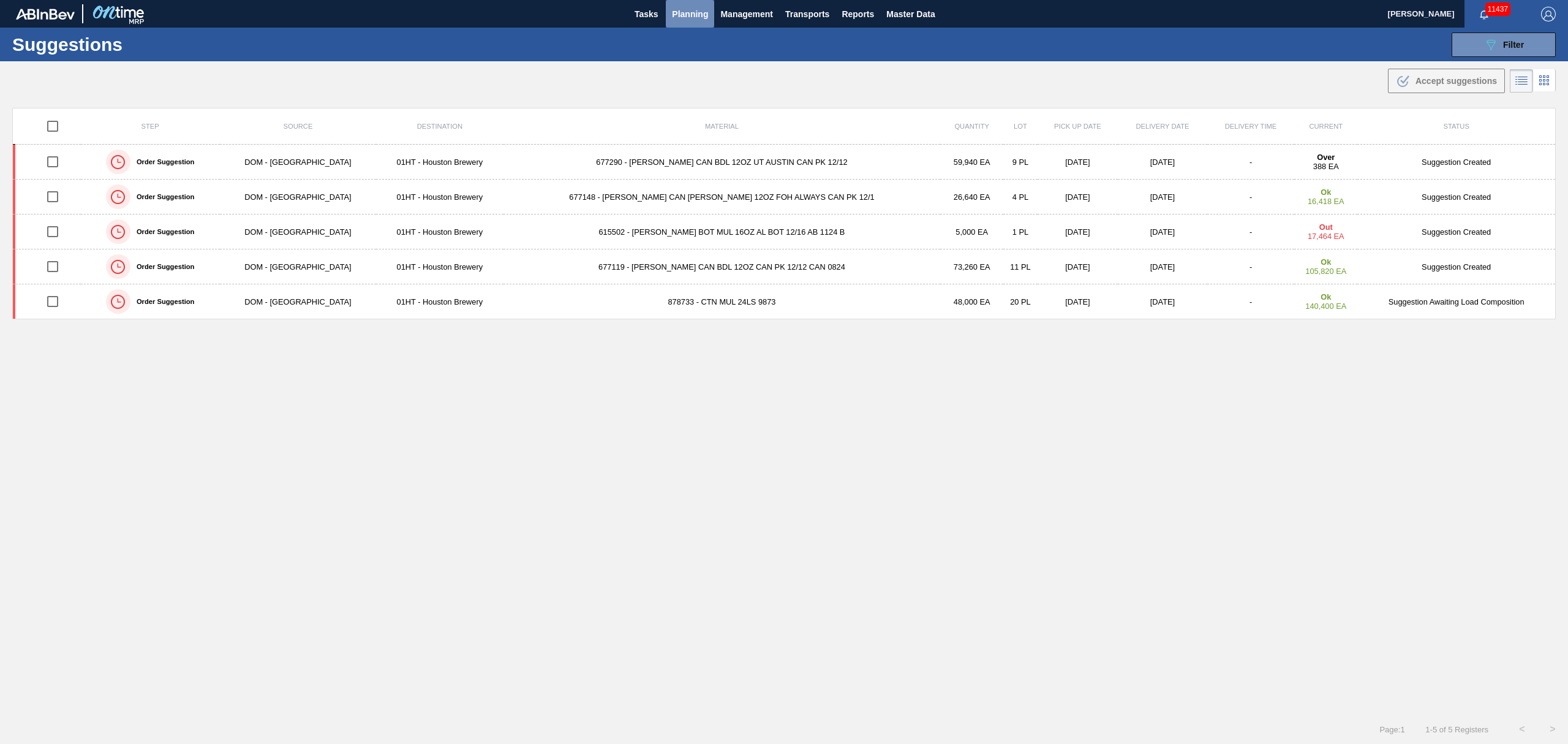
click at [688, 12] on span "Planning" at bounding box center [690, 14] width 36 height 15
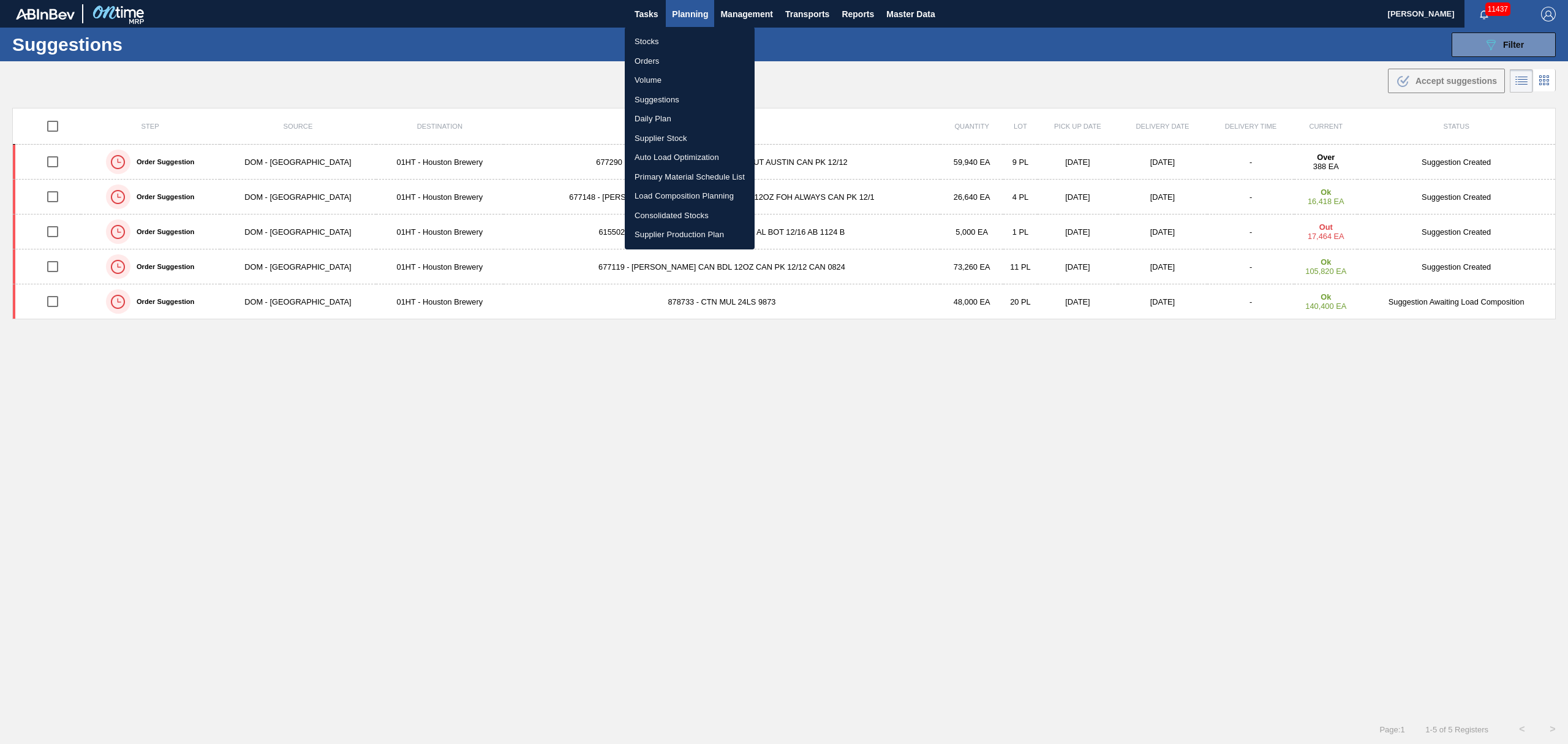
click at [680, 192] on li "Load Composition Planning" at bounding box center [690, 196] width 130 height 20
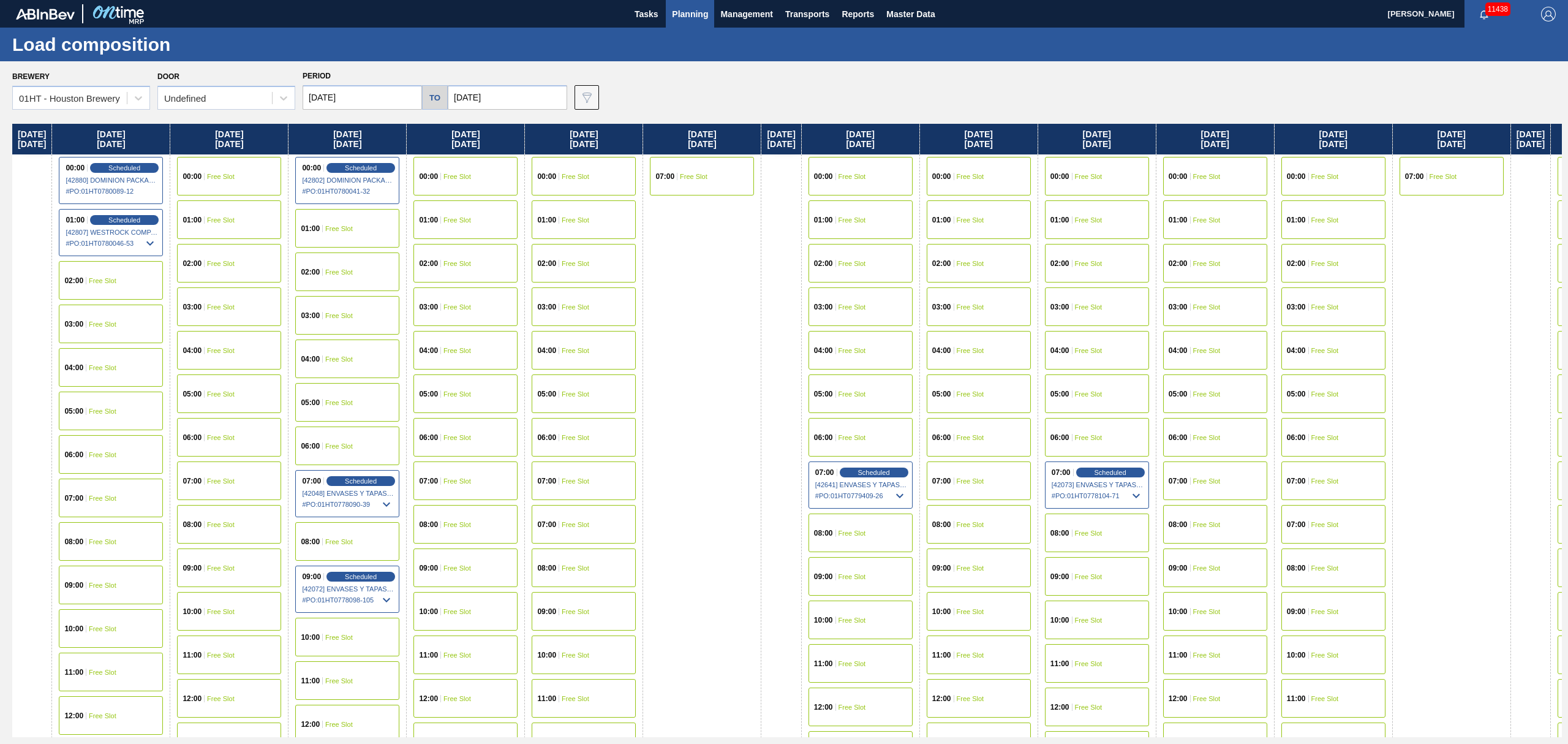
click at [359, 210] on div "01:00 Free Slot" at bounding box center [347, 228] width 104 height 39
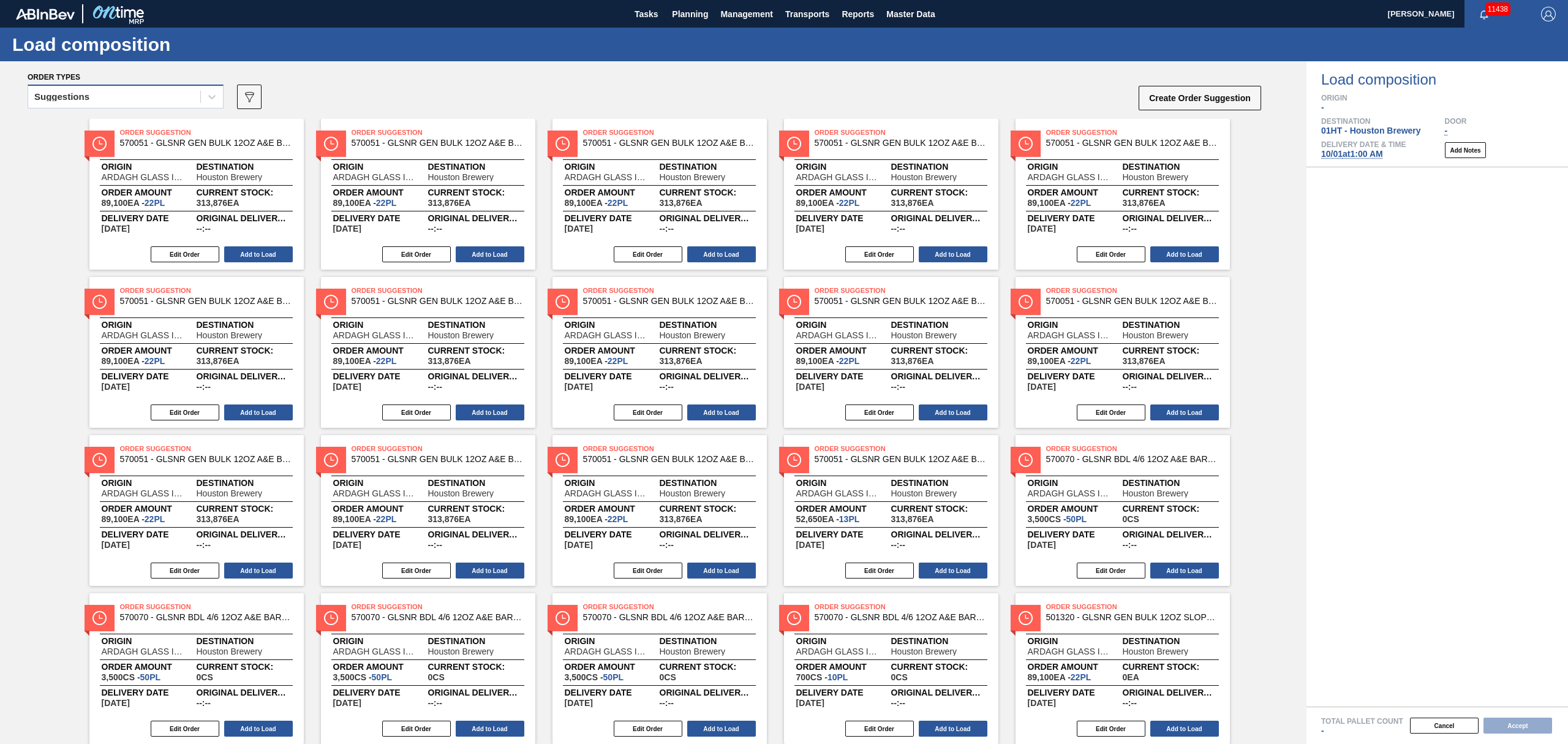
click at [159, 108] on div "Suggestions" at bounding box center [125, 97] width 196 height 24
click at [147, 126] on div "Awaiting load composition" at bounding box center [125, 127] width 196 height 22
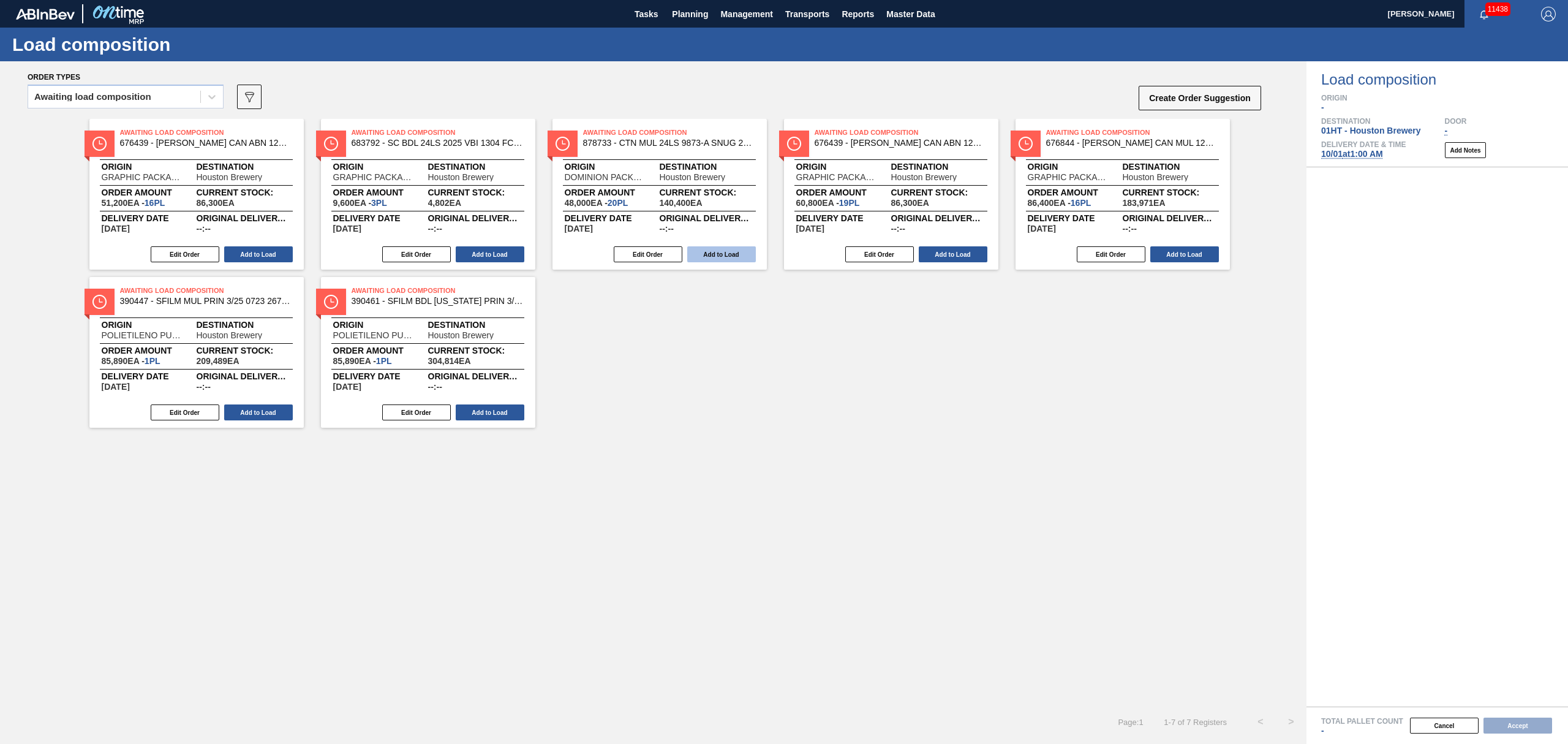
click at [714, 247] on button "Add to Load" at bounding box center [722, 254] width 68 height 16
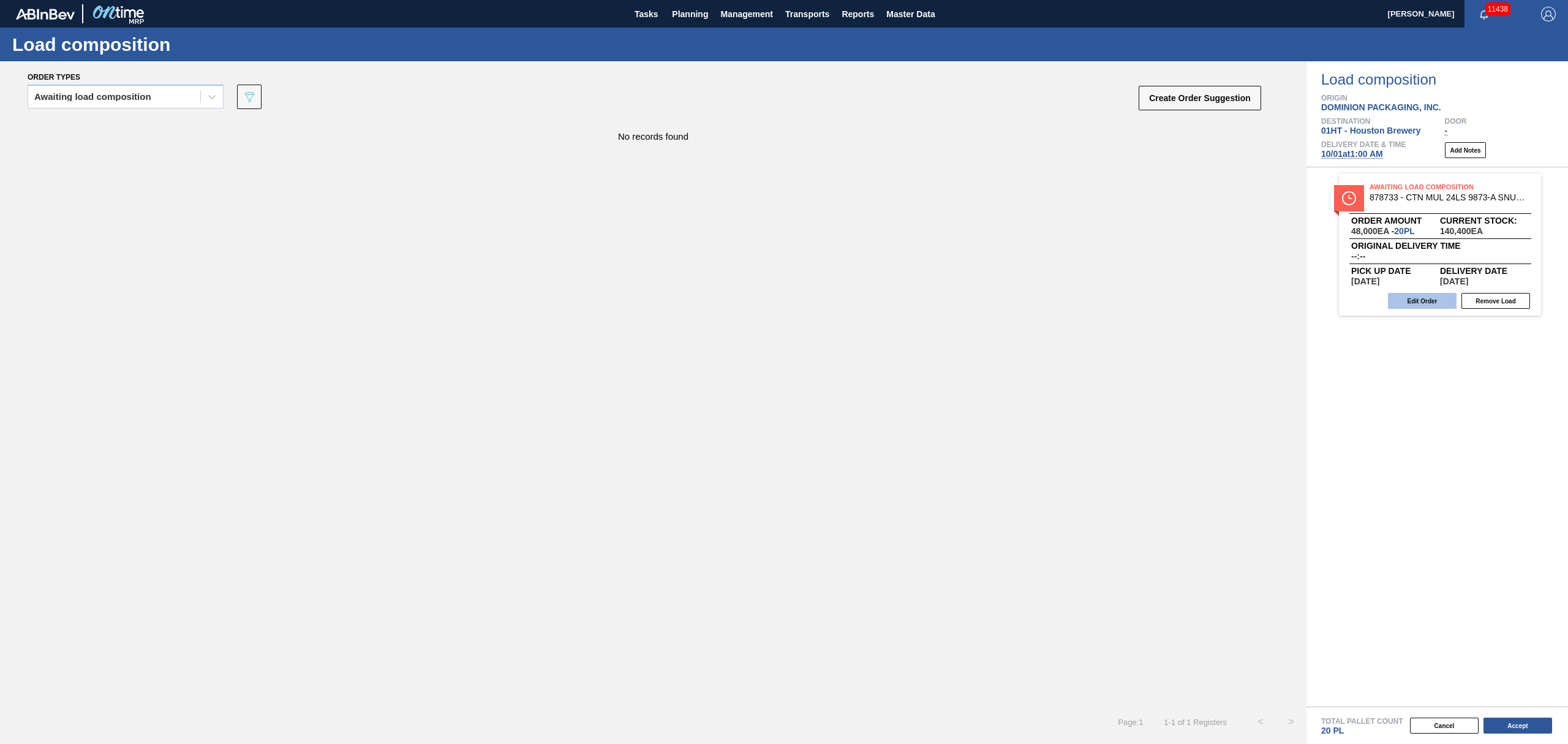
click at [1423, 305] on button "Edit Order" at bounding box center [1422, 301] width 68 height 16
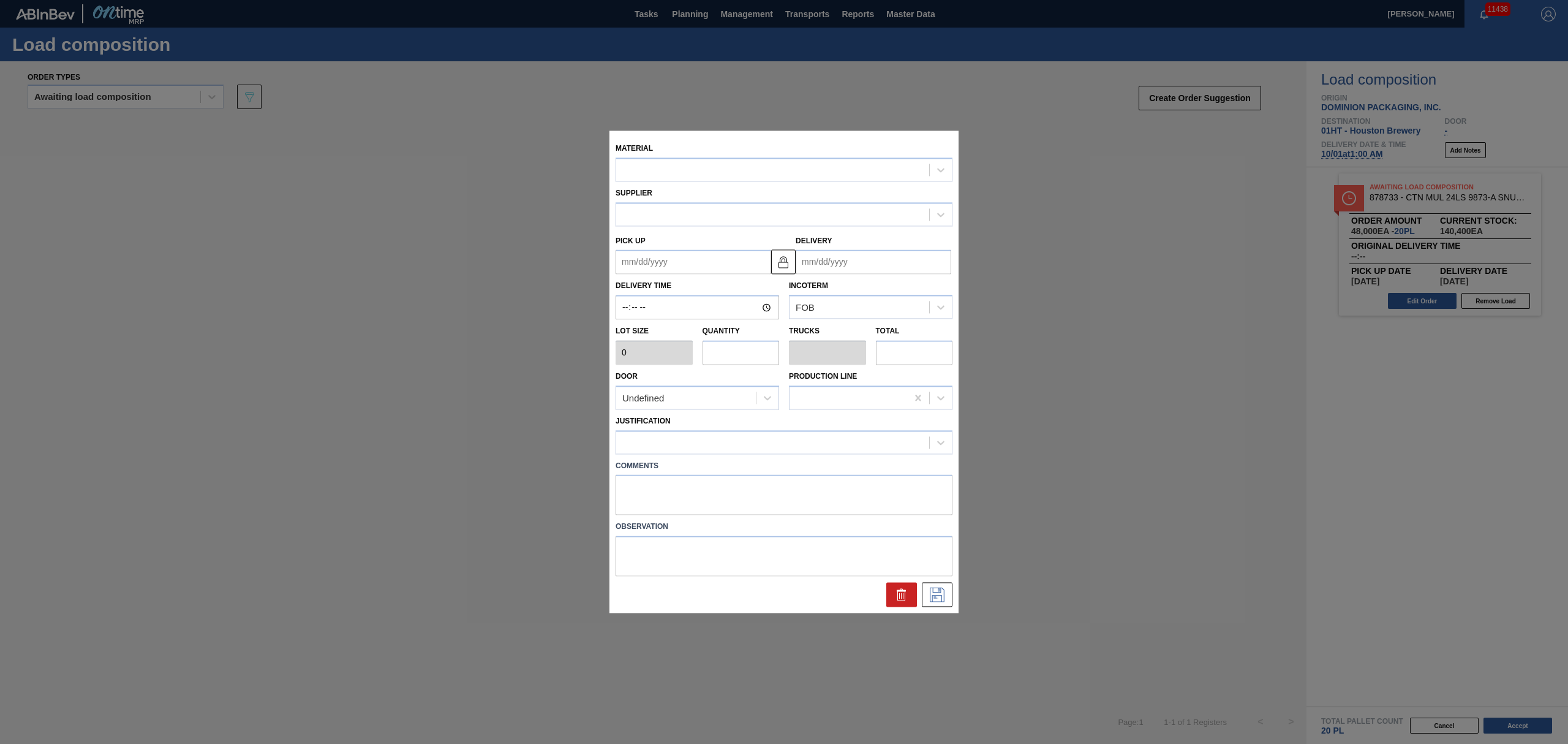
type input "2,400"
type input "20"
type input "0.833"
type input "48,000"
type up "[DATE]"
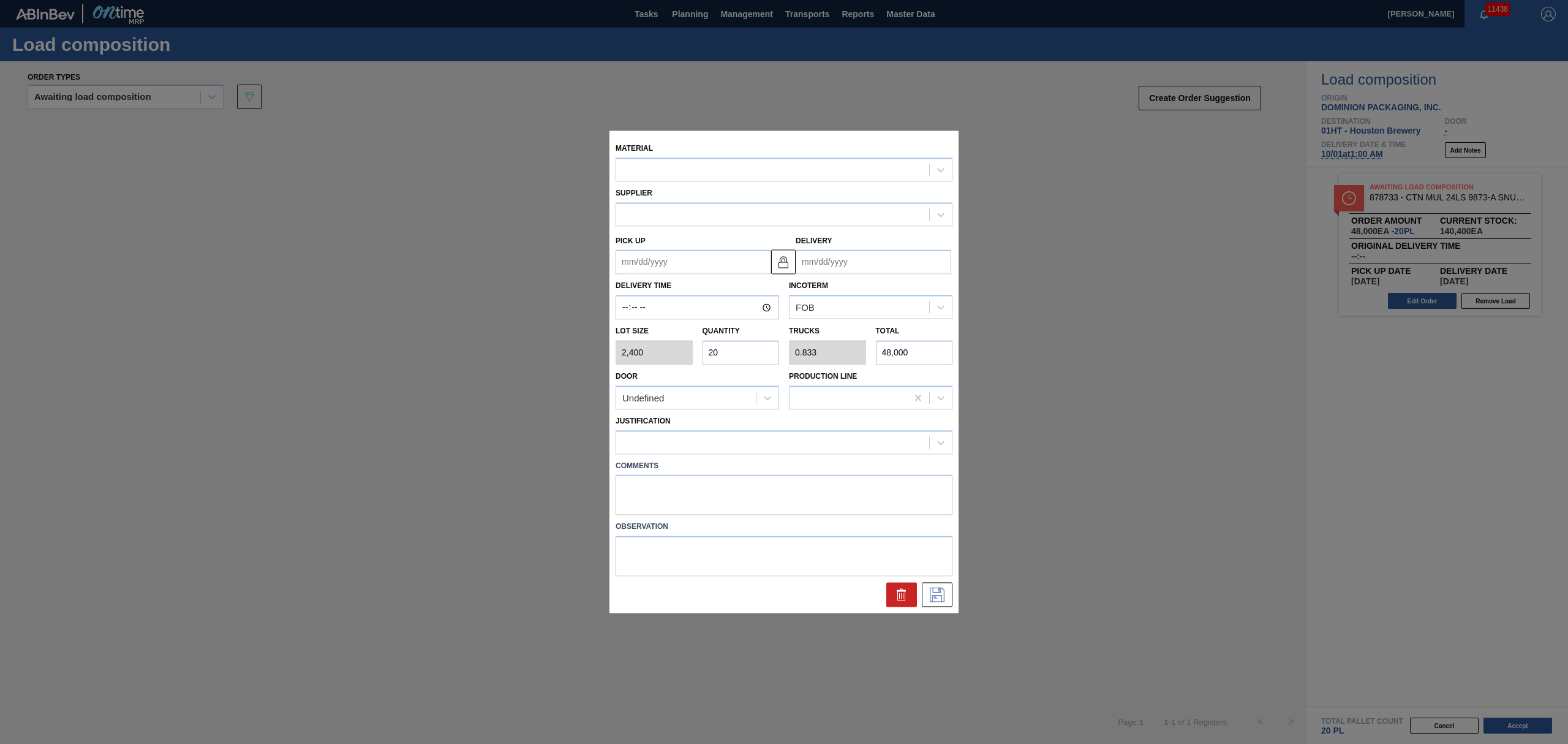
type input "10/03/2025"
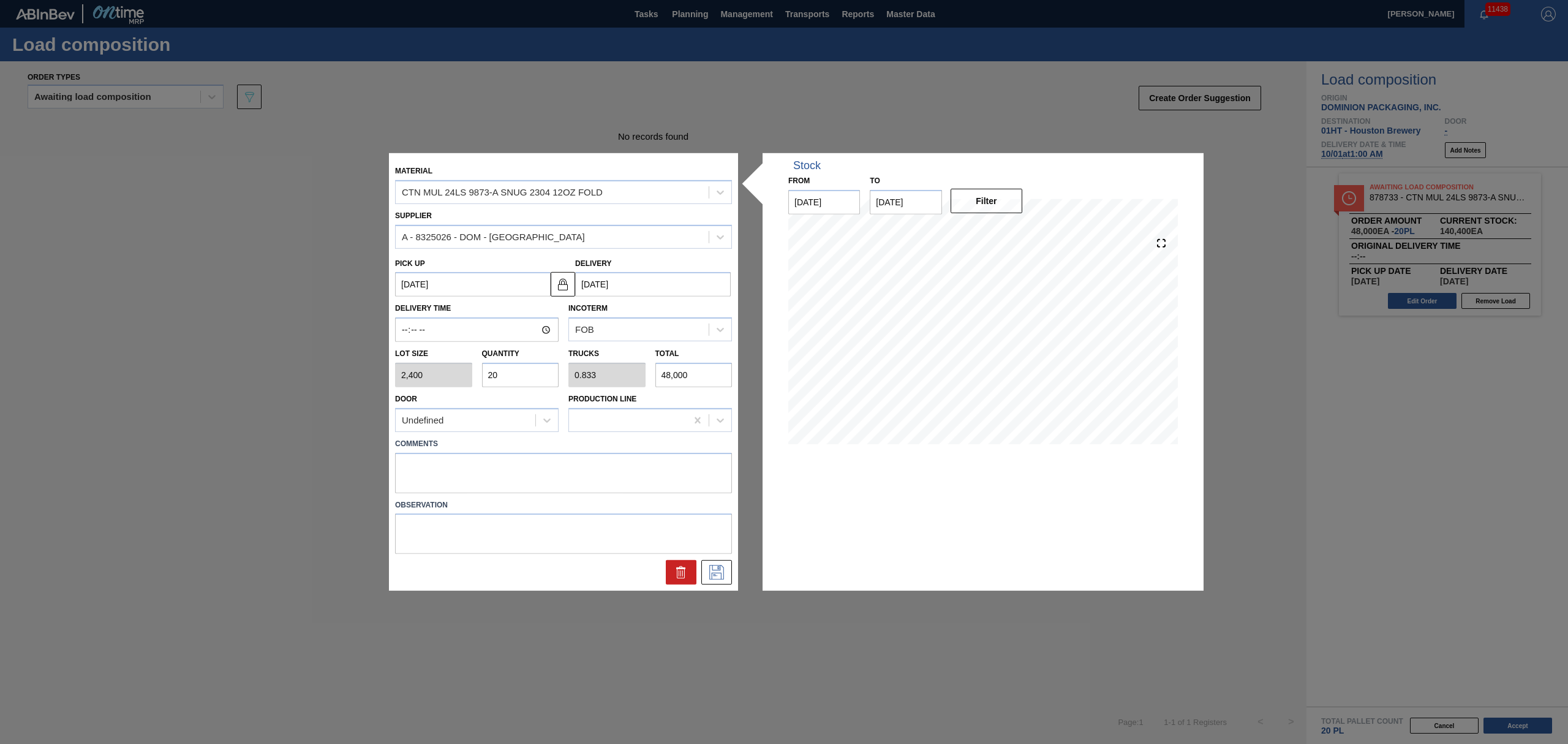
click at [503, 373] on input "20" at bounding box center [520, 375] width 77 height 25
type input "2"
type input "0.083"
type input "4,800"
type input "0"
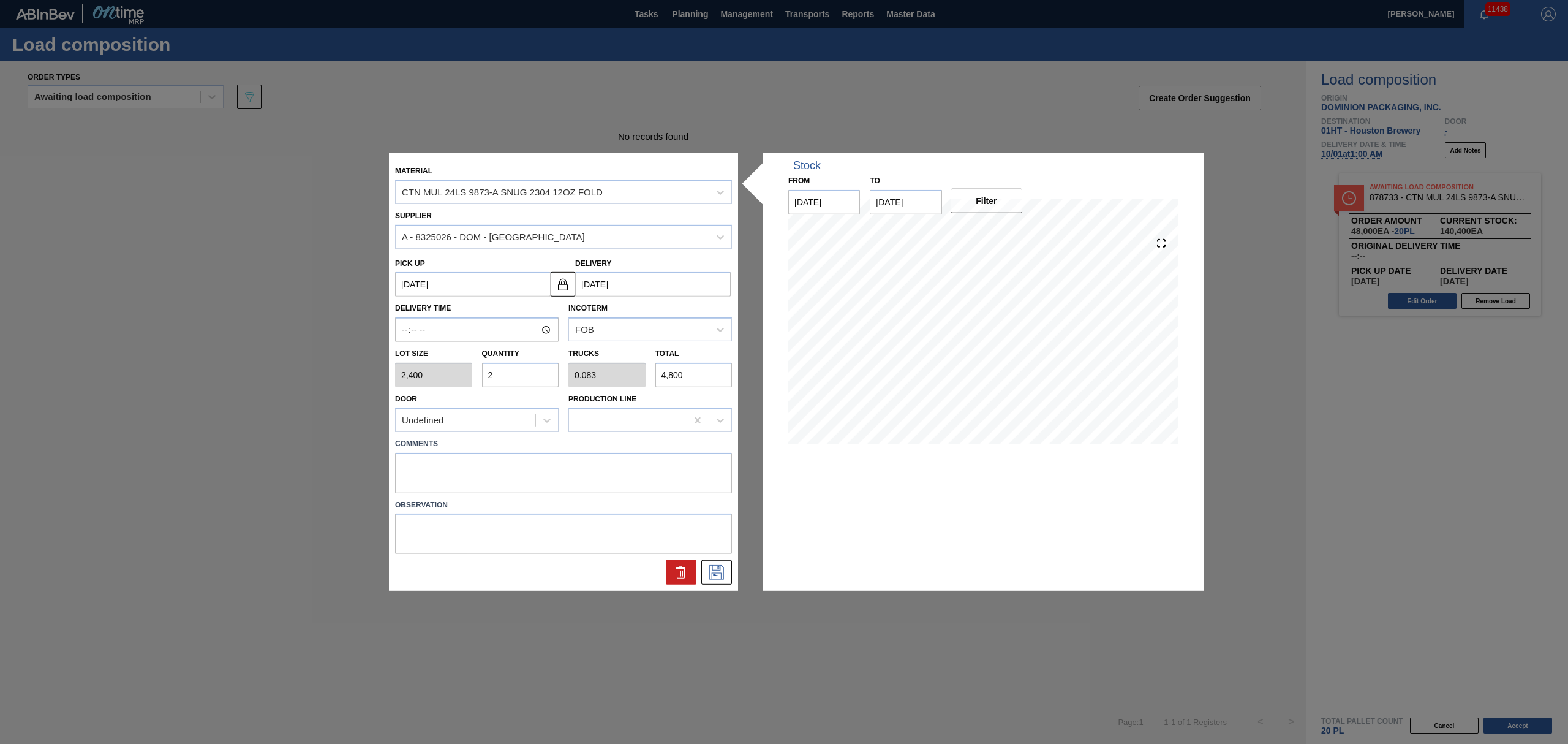
type input "0"
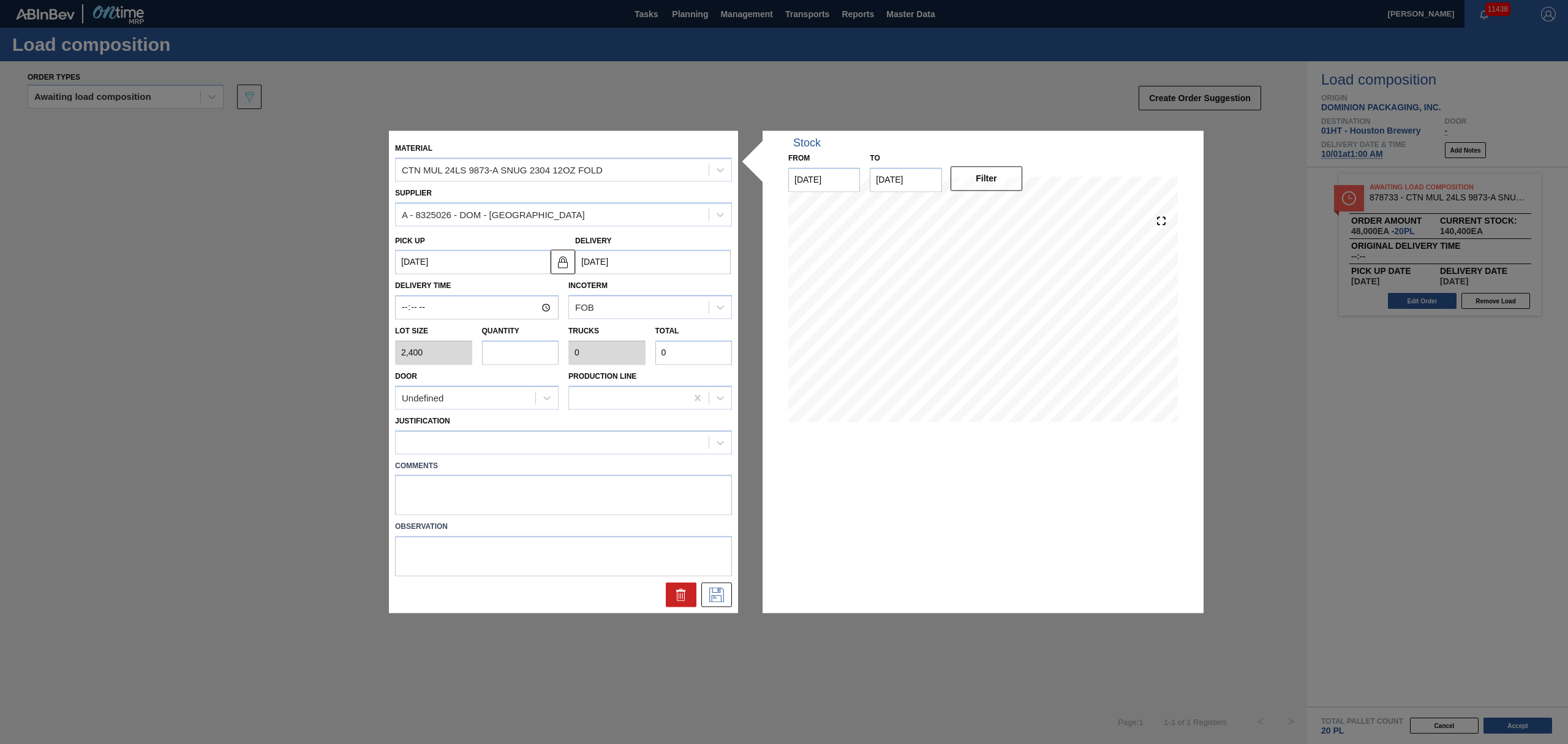
type input "7"
type input "0.292"
type input "16,800"
type input "7"
click at [714, 593] on icon at bounding box center [716, 594] width 20 height 15
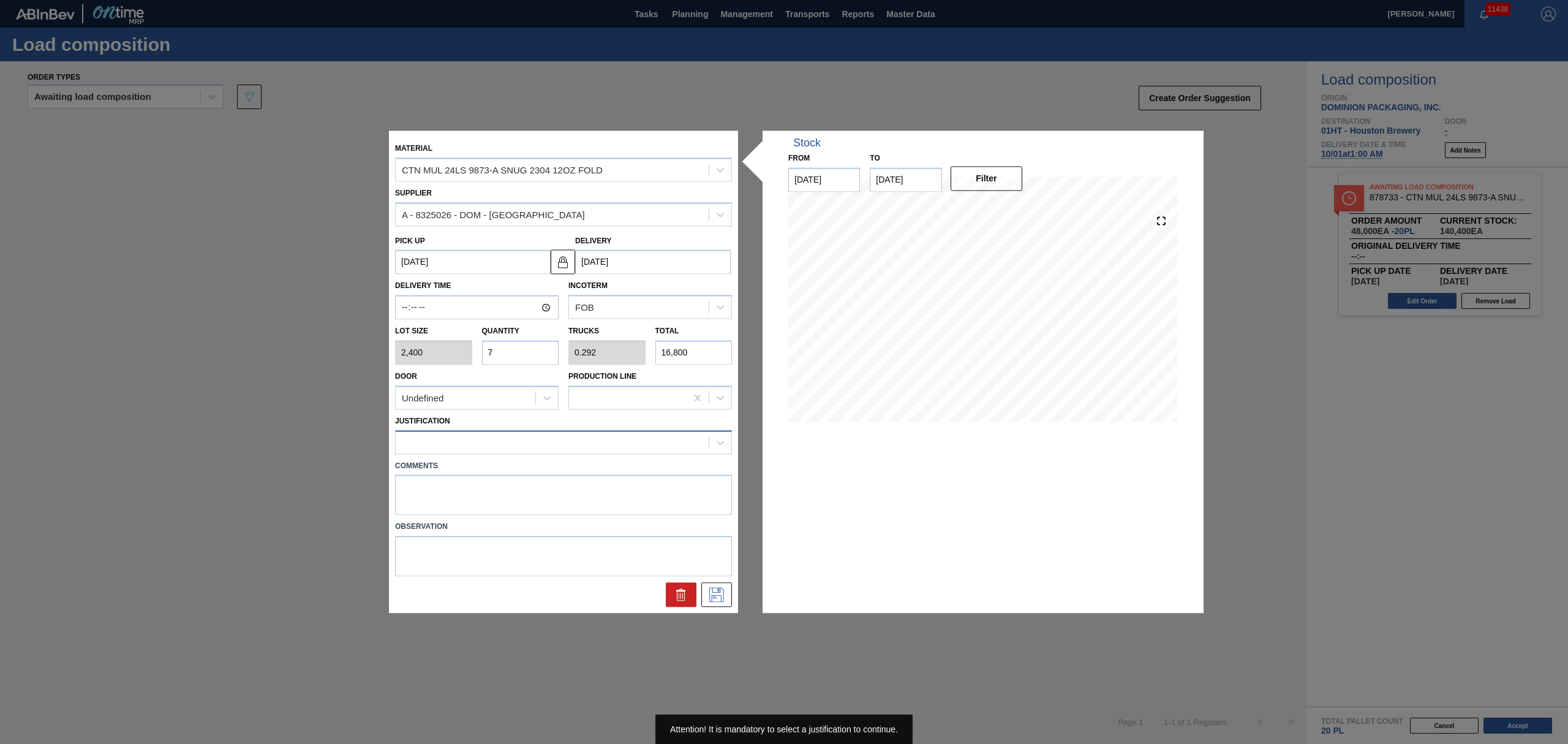
click at [561, 449] on div at bounding box center [552, 442] width 313 height 18
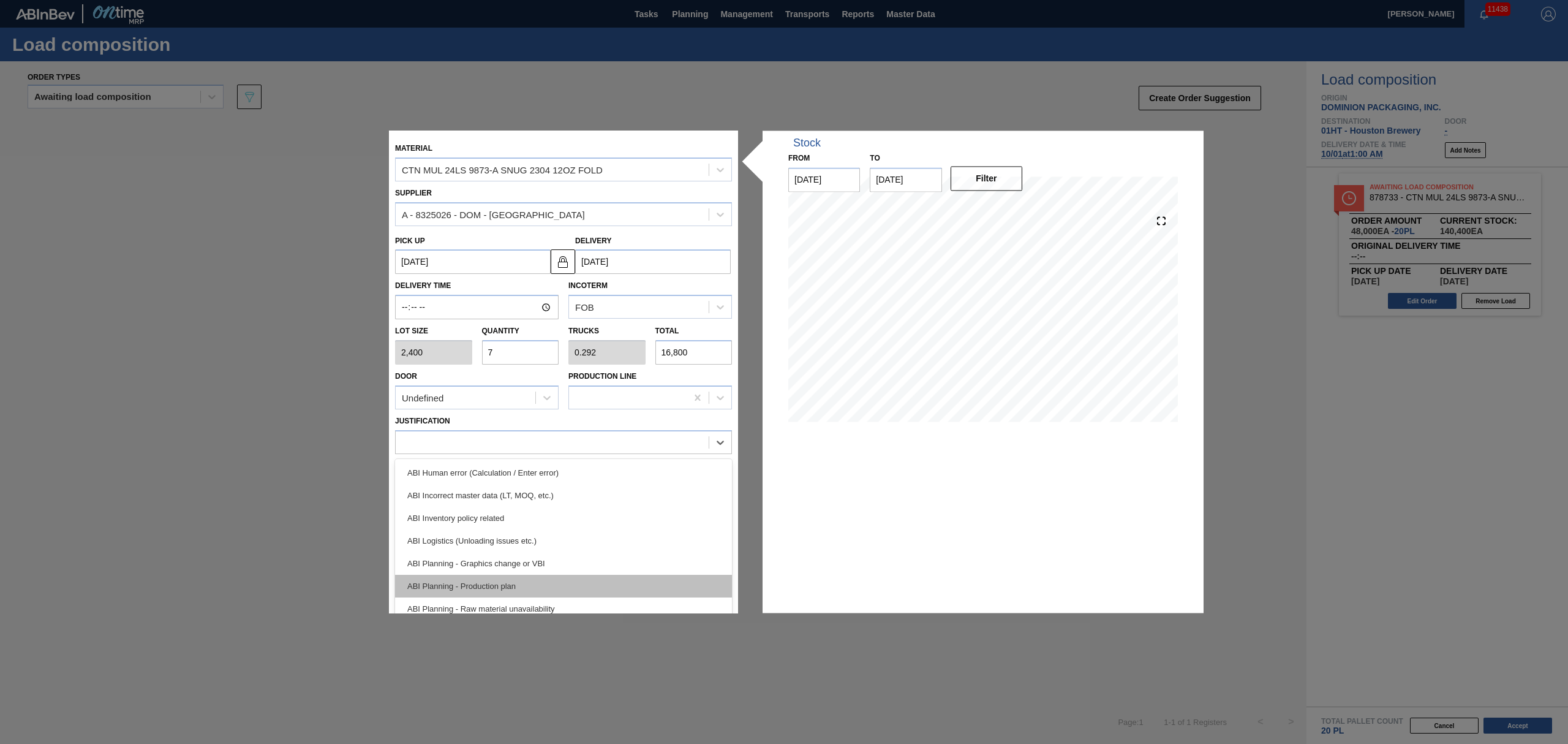
click at [597, 581] on div "ABI Planning - Production plan" at bounding box center [564, 586] width 337 height 22
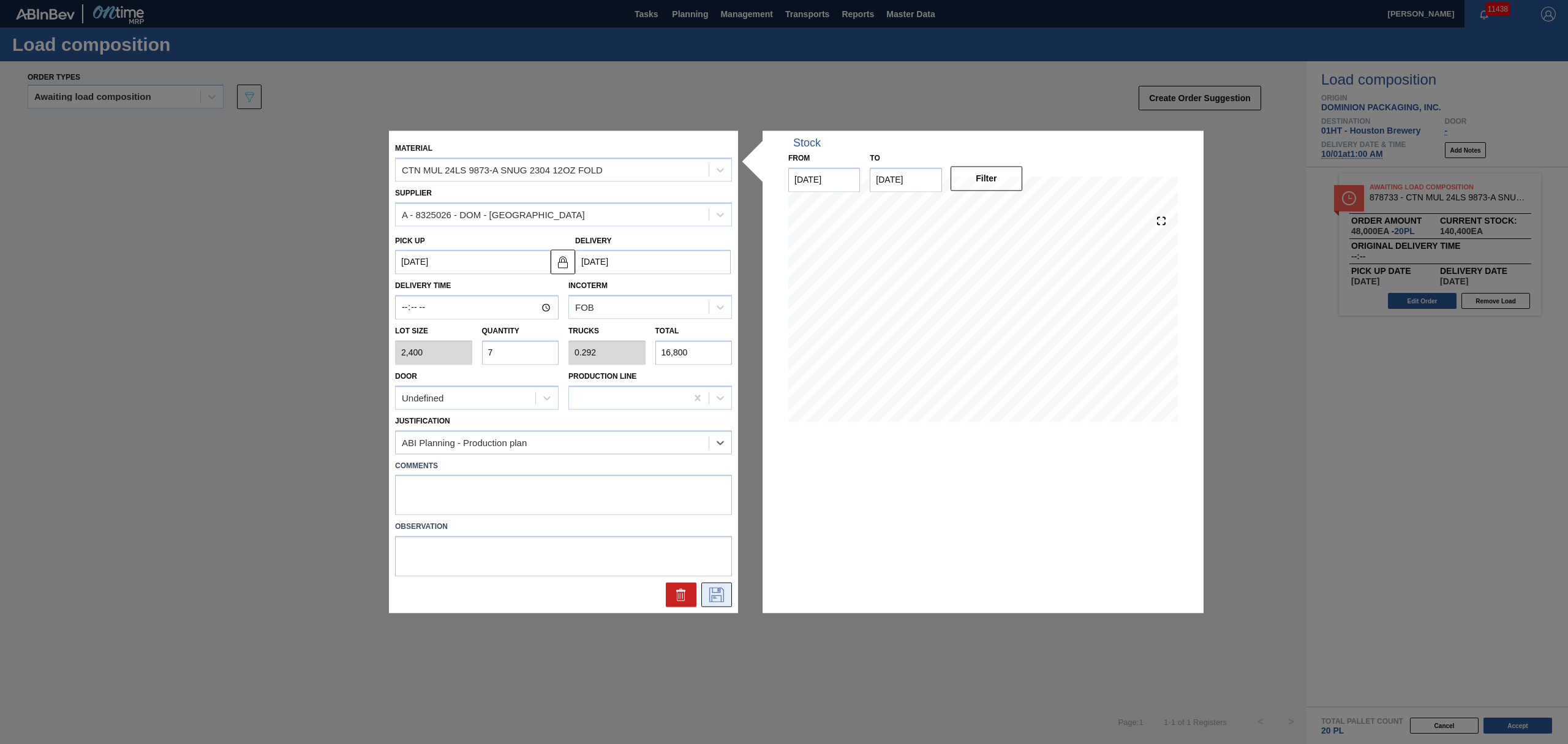
click at [726, 593] on icon at bounding box center [716, 594] width 20 height 15
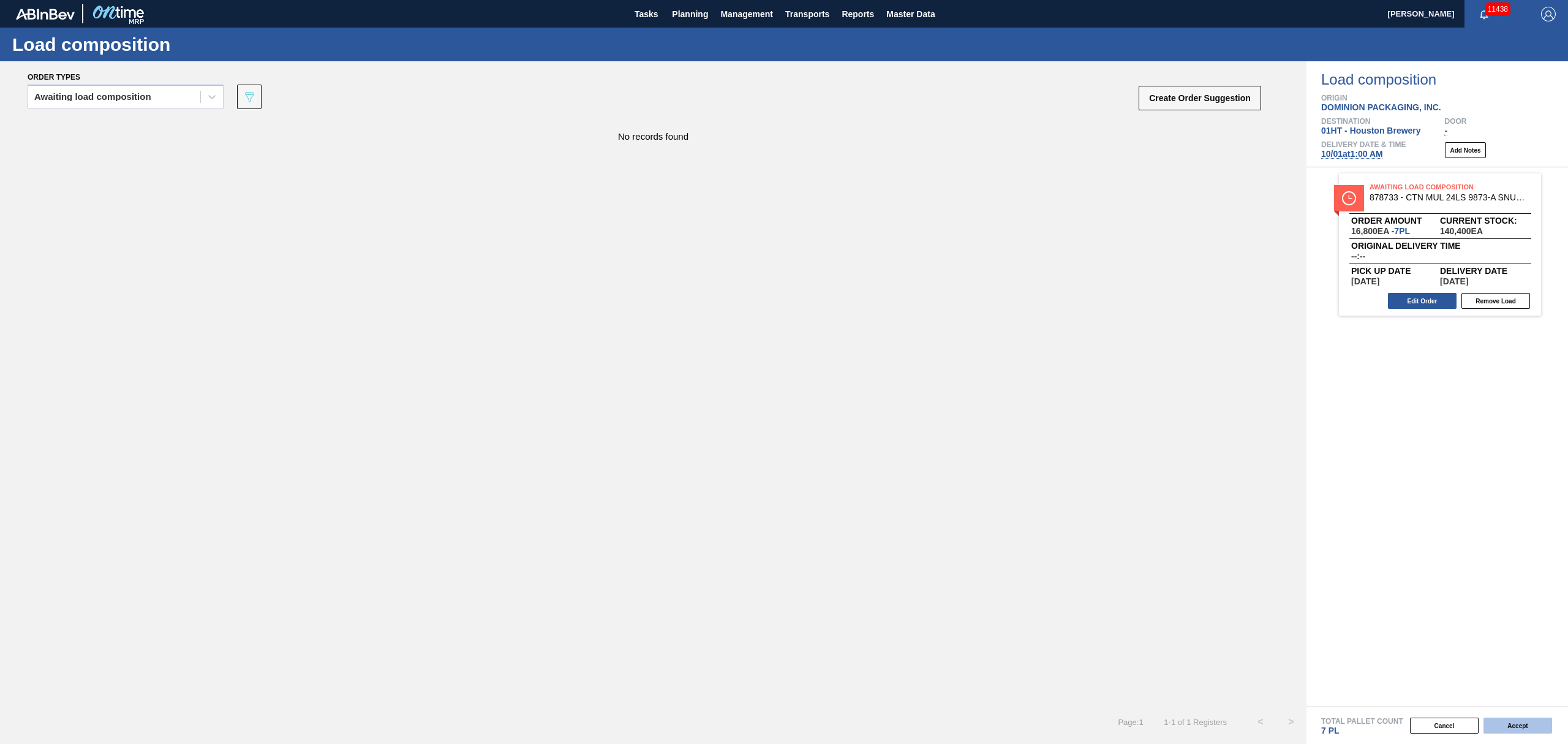
click at [1523, 722] on button "Accept" at bounding box center [1518, 725] width 68 height 16
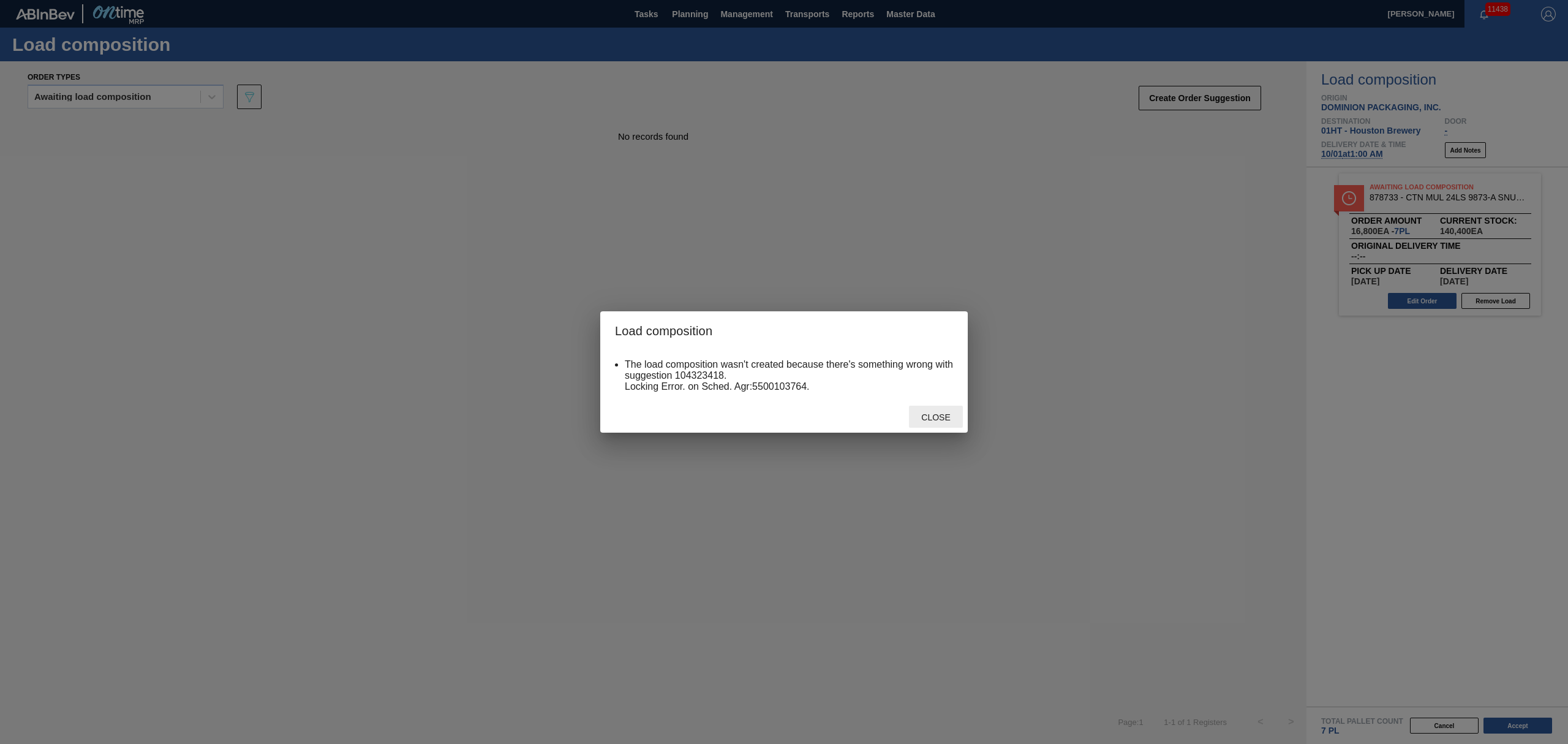
click at [923, 412] on div "Close" at bounding box center [935, 417] width 54 height 22
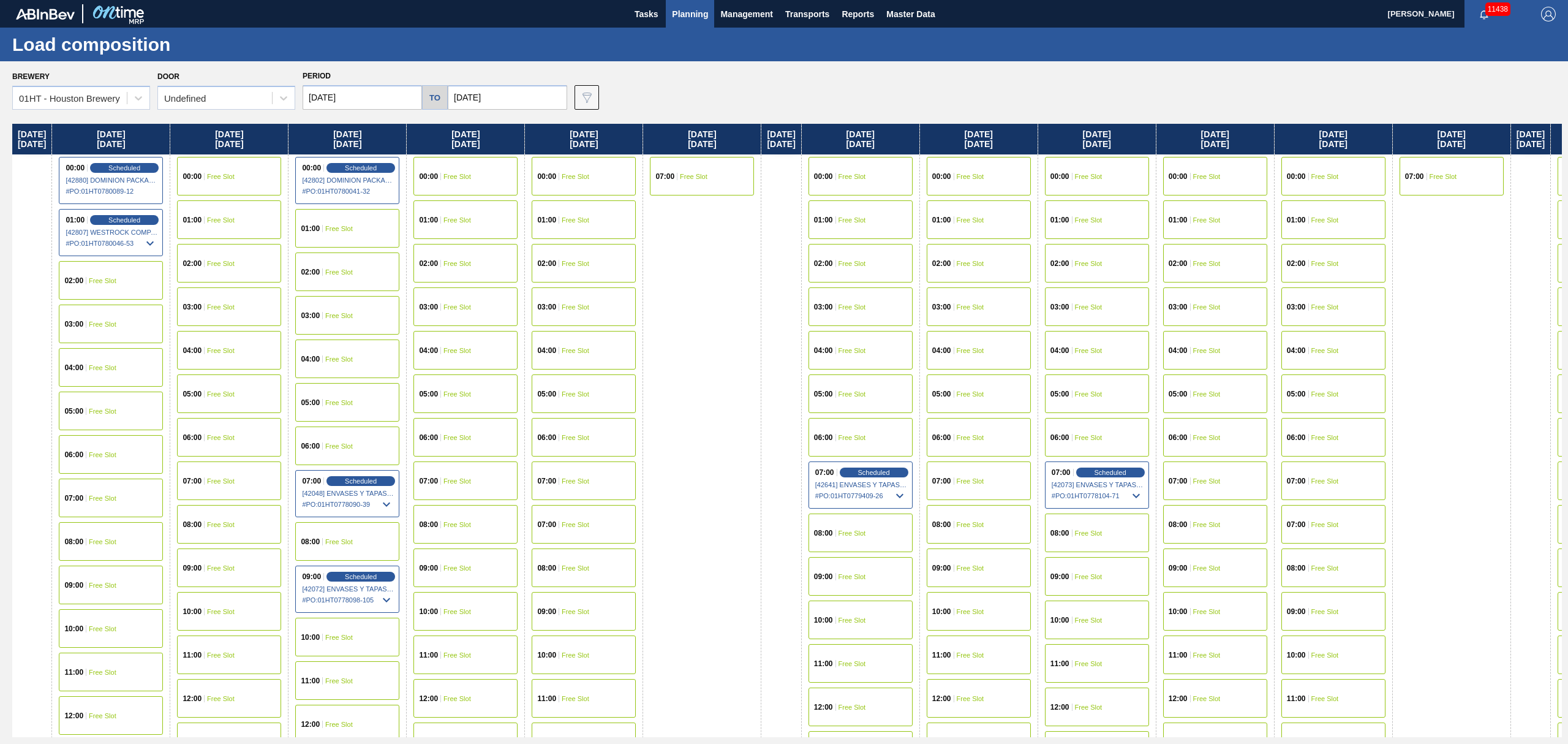
click at [344, 222] on div "01:00 Free Slot" at bounding box center [347, 228] width 104 height 39
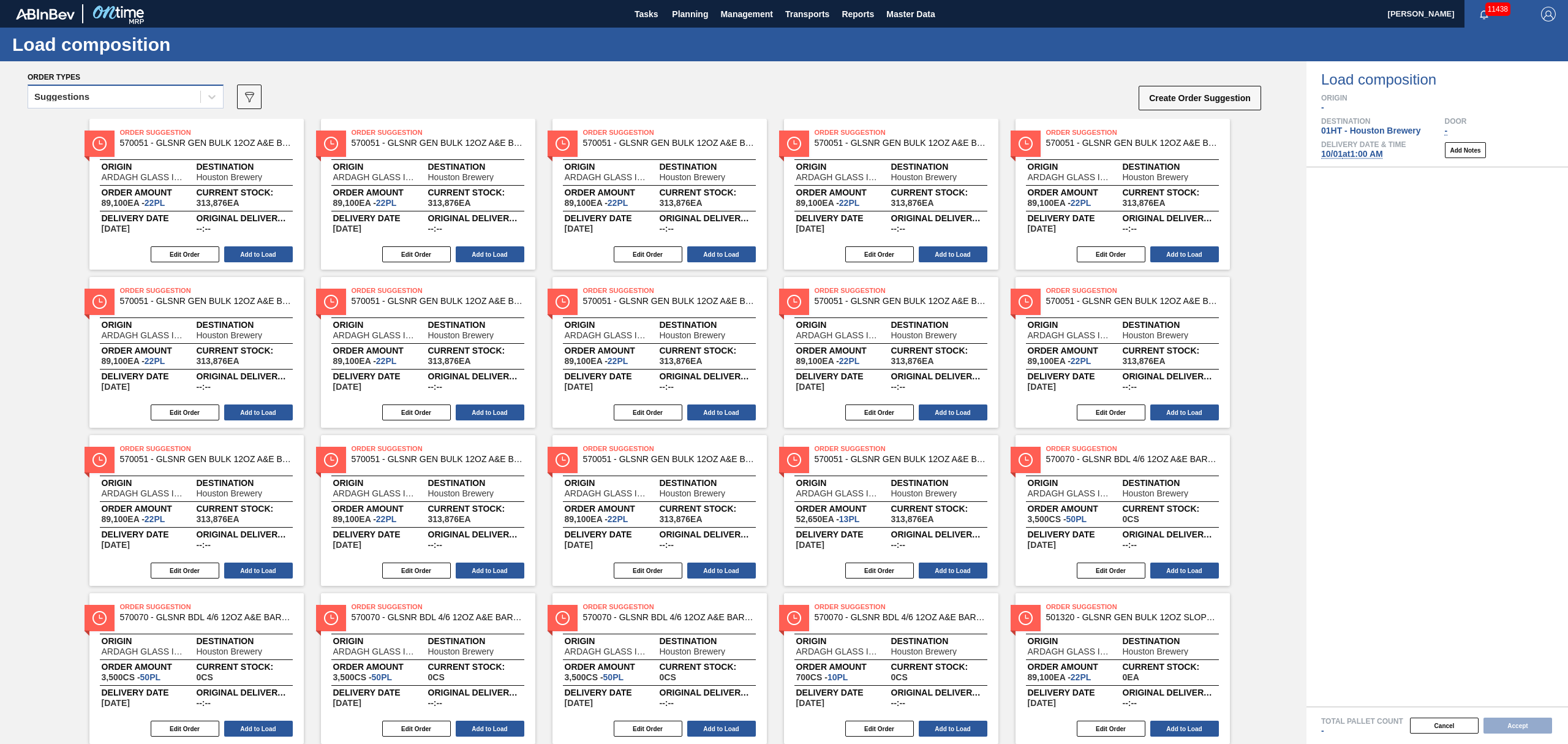
click at [109, 99] on div "Suggestions" at bounding box center [114, 97] width 172 height 18
click at [122, 133] on div "Awaiting load composition" at bounding box center [125, 127] width 196 height 22
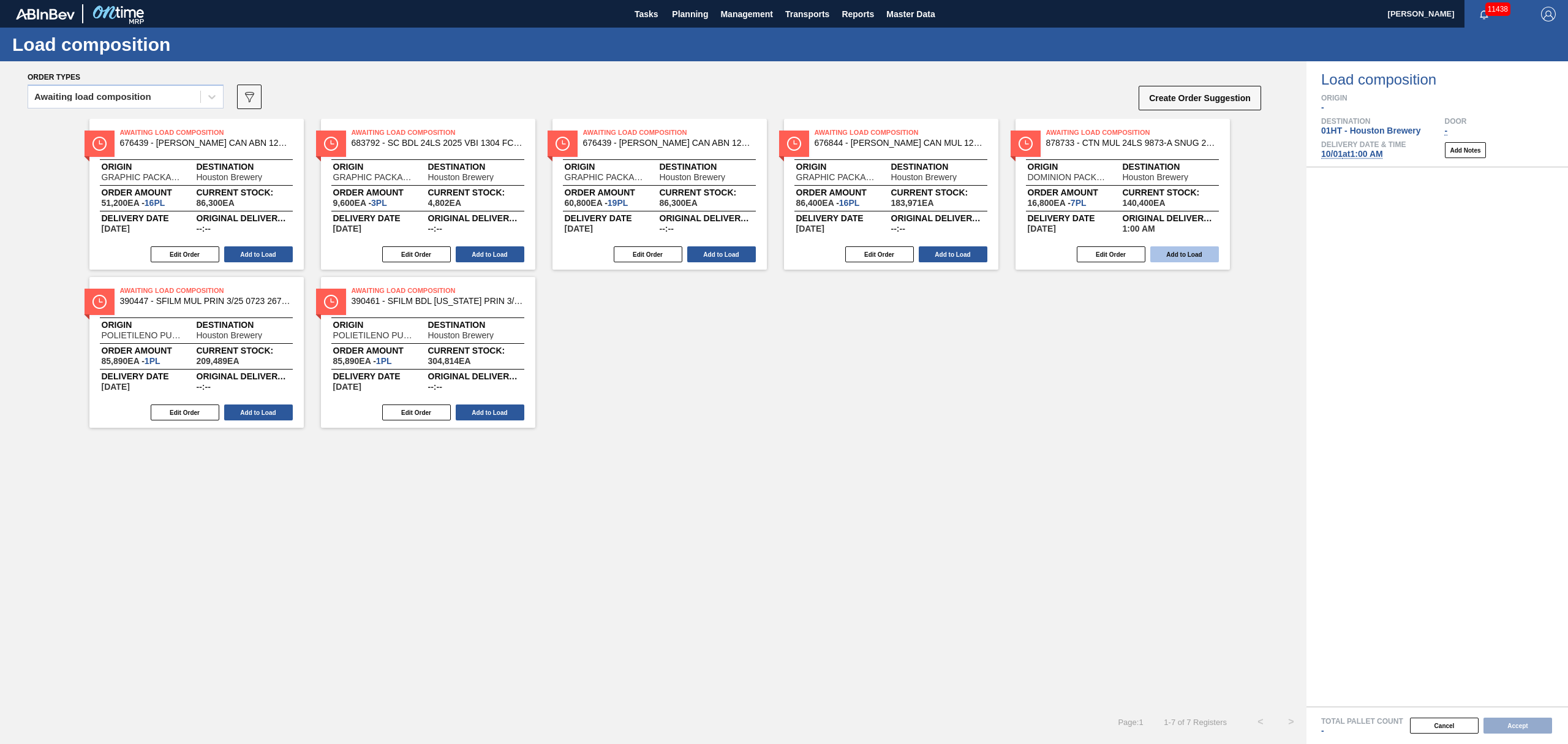
click at [1172, 255] on button "Add to Load" at bounding box center [1185, 254] width 68 height 16
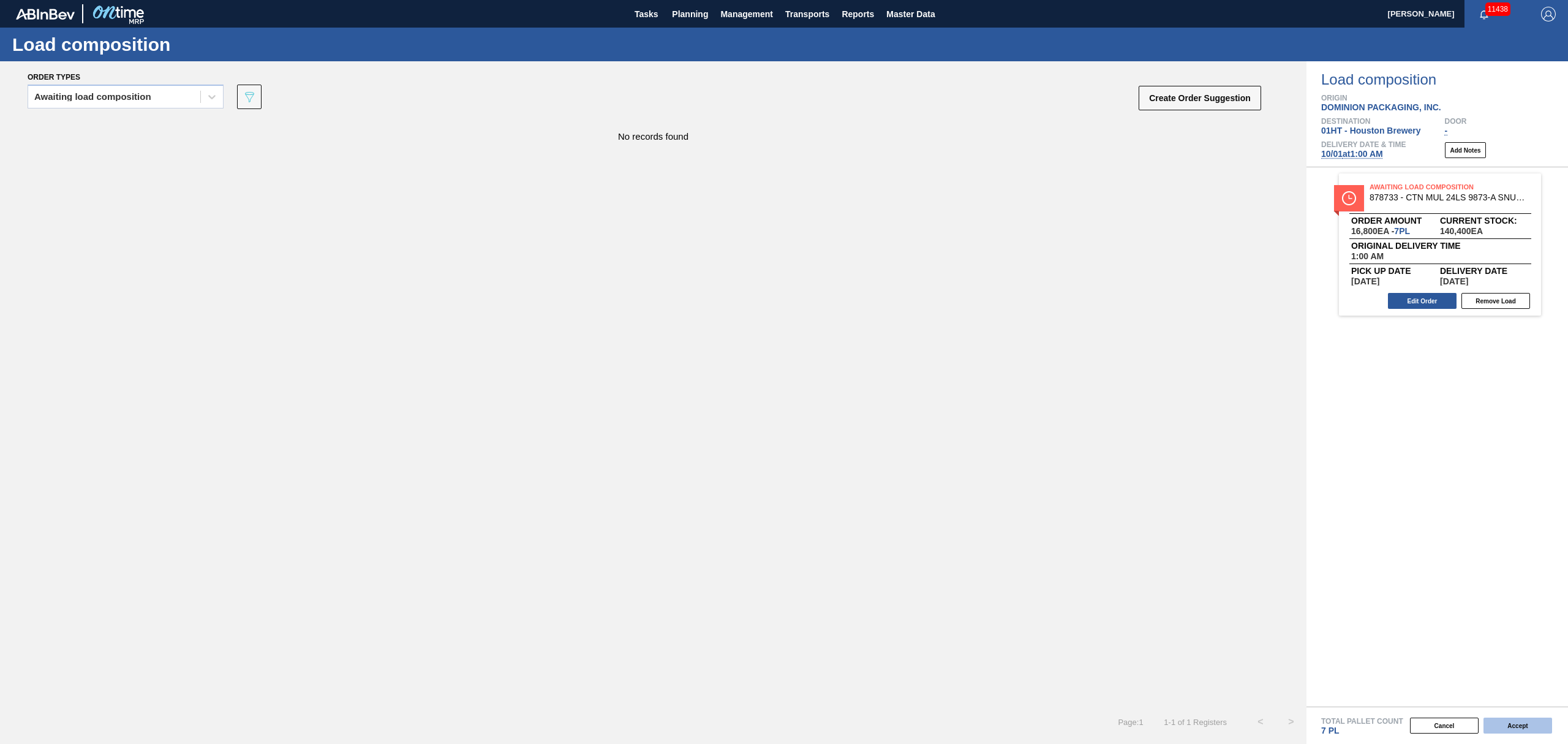
click at [1522, 724] on button "Accept" at bounding box center [1518, 725] width 68 height 16
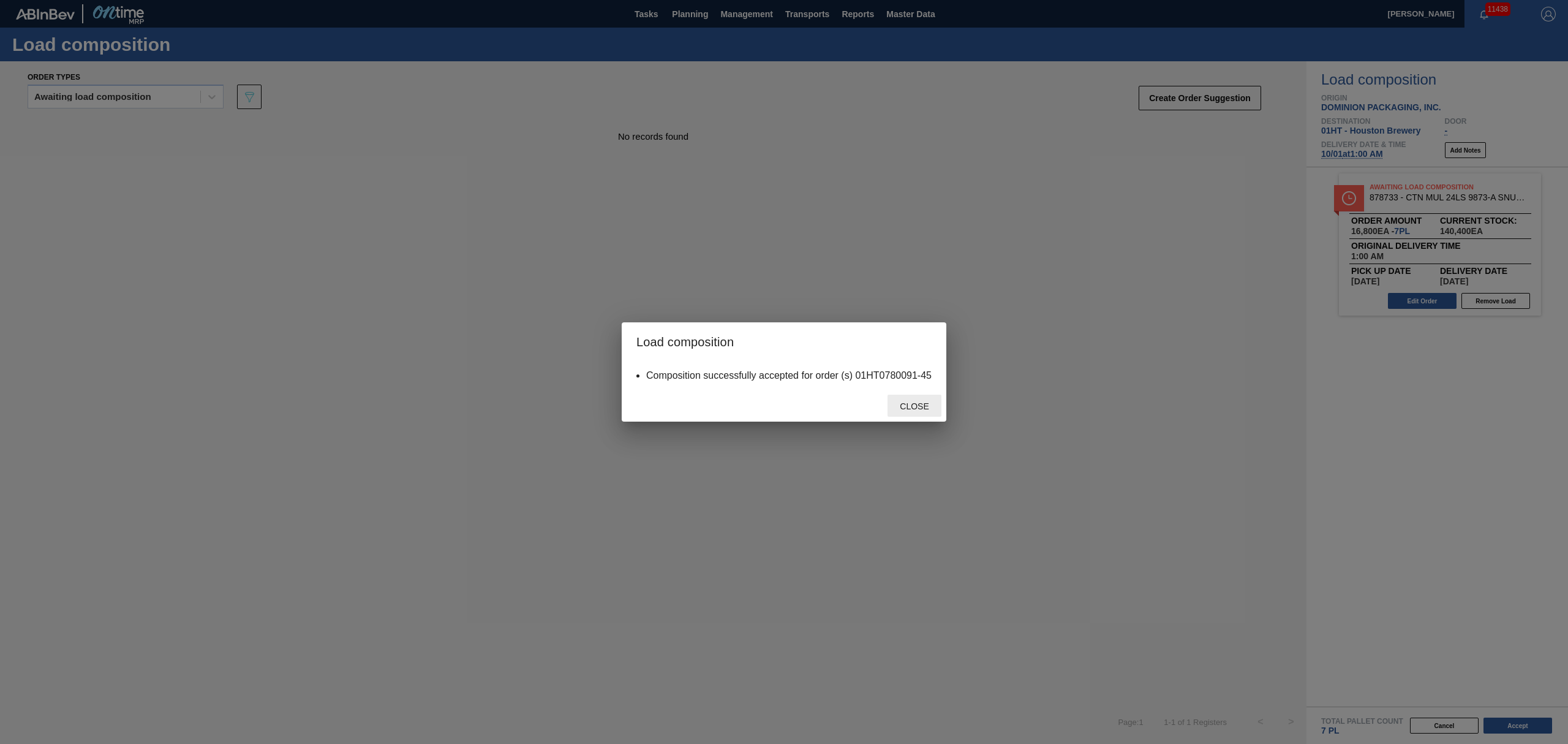
click at [915, 413] on div "Close" at bounding box center [914, 406] width 54 height 22
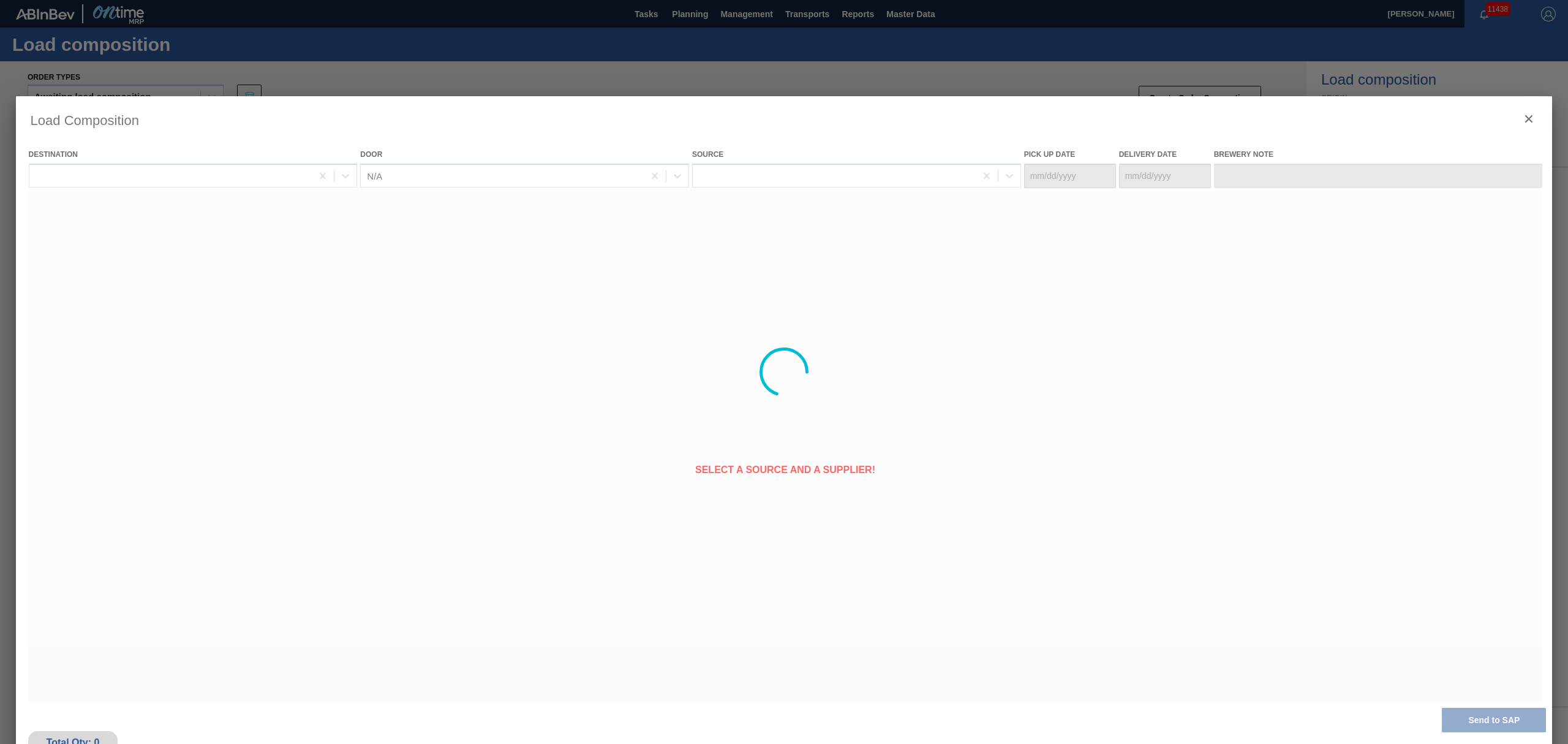
type Date "09/28/2025"
type Date "10/01/2025"
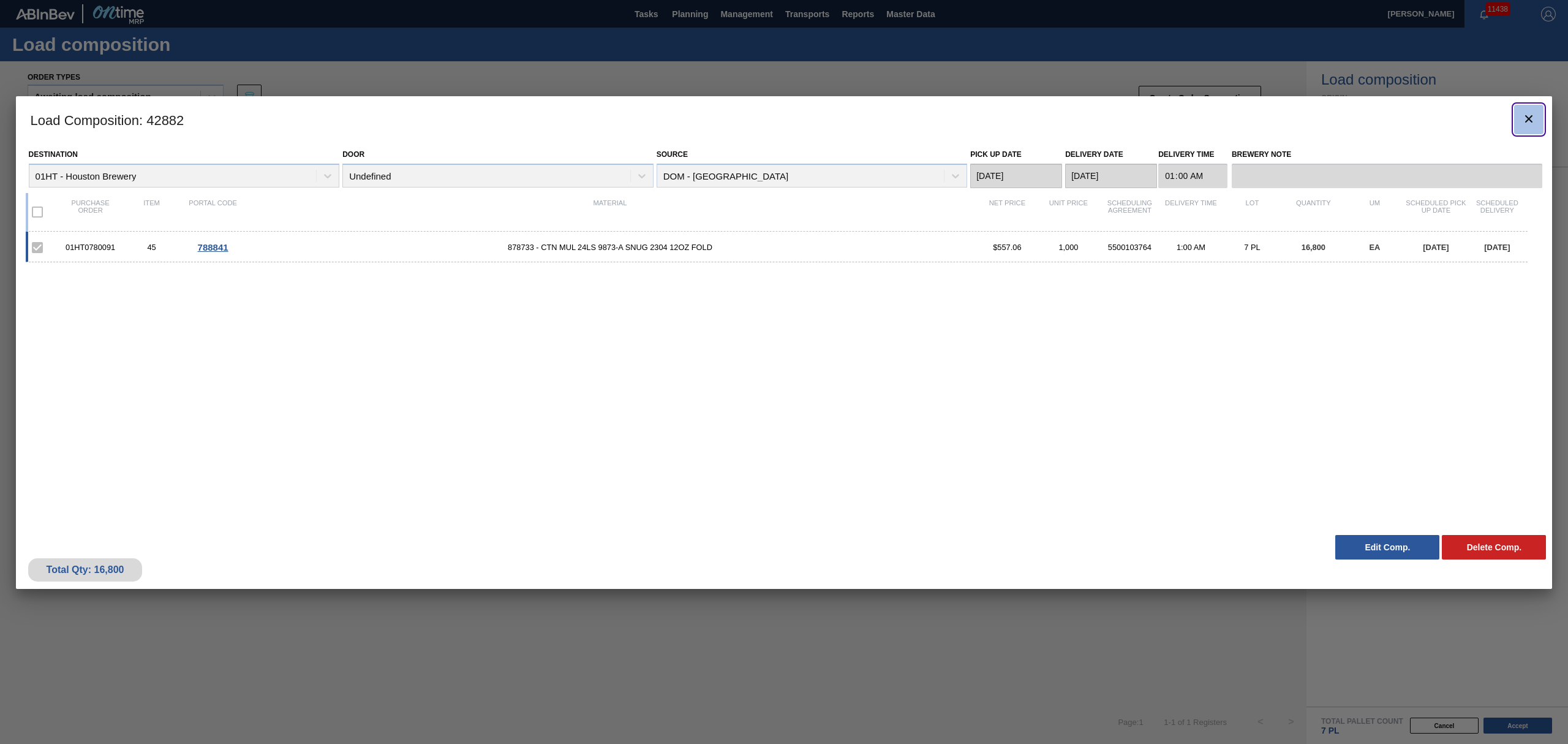
click at [1532, 116] on icon "botão de ícone" at bounding box center [1529, 118] width 15 height 15
